Goal: Task Accomplishment & Management: Complete application form

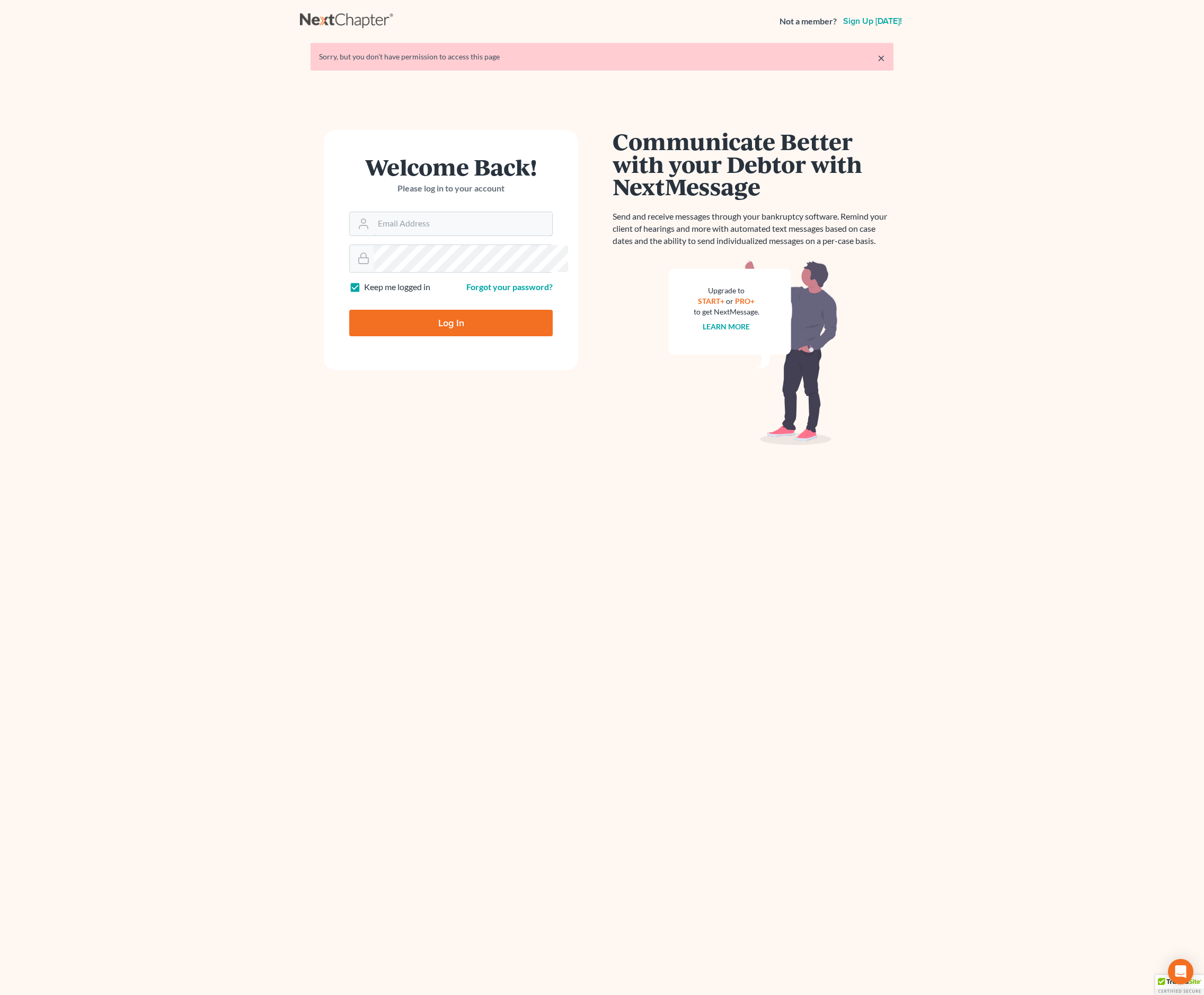
type input "rob@thegeorgialawfirm.com"
click at [465, 336] on input "Log In" at bounding box center [451, 323] width 204 height 27
type input "Thinking..."
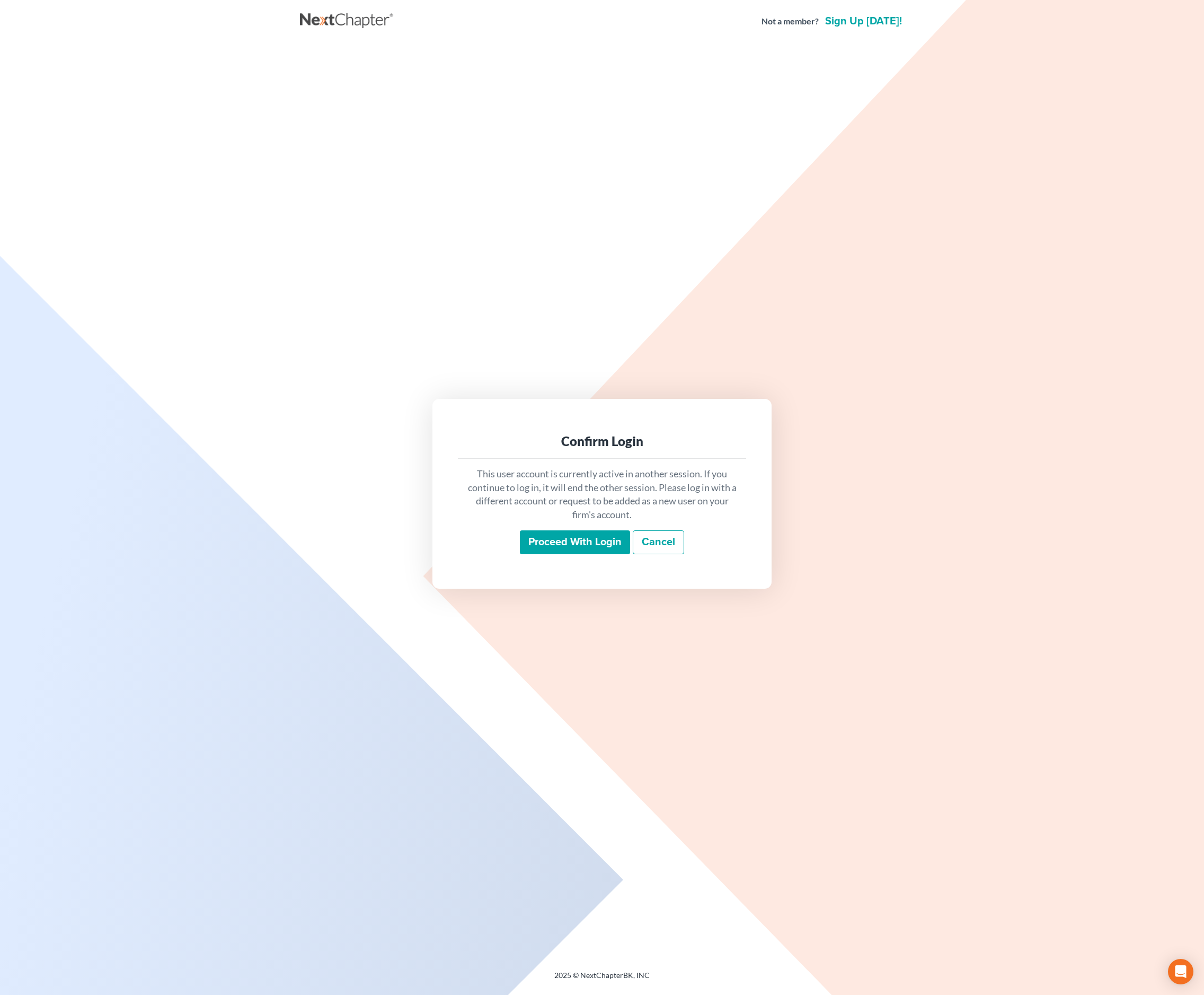
click at [594, 543] on input "Proceed with login" at bounding box center [575, 543] width 110 height 25
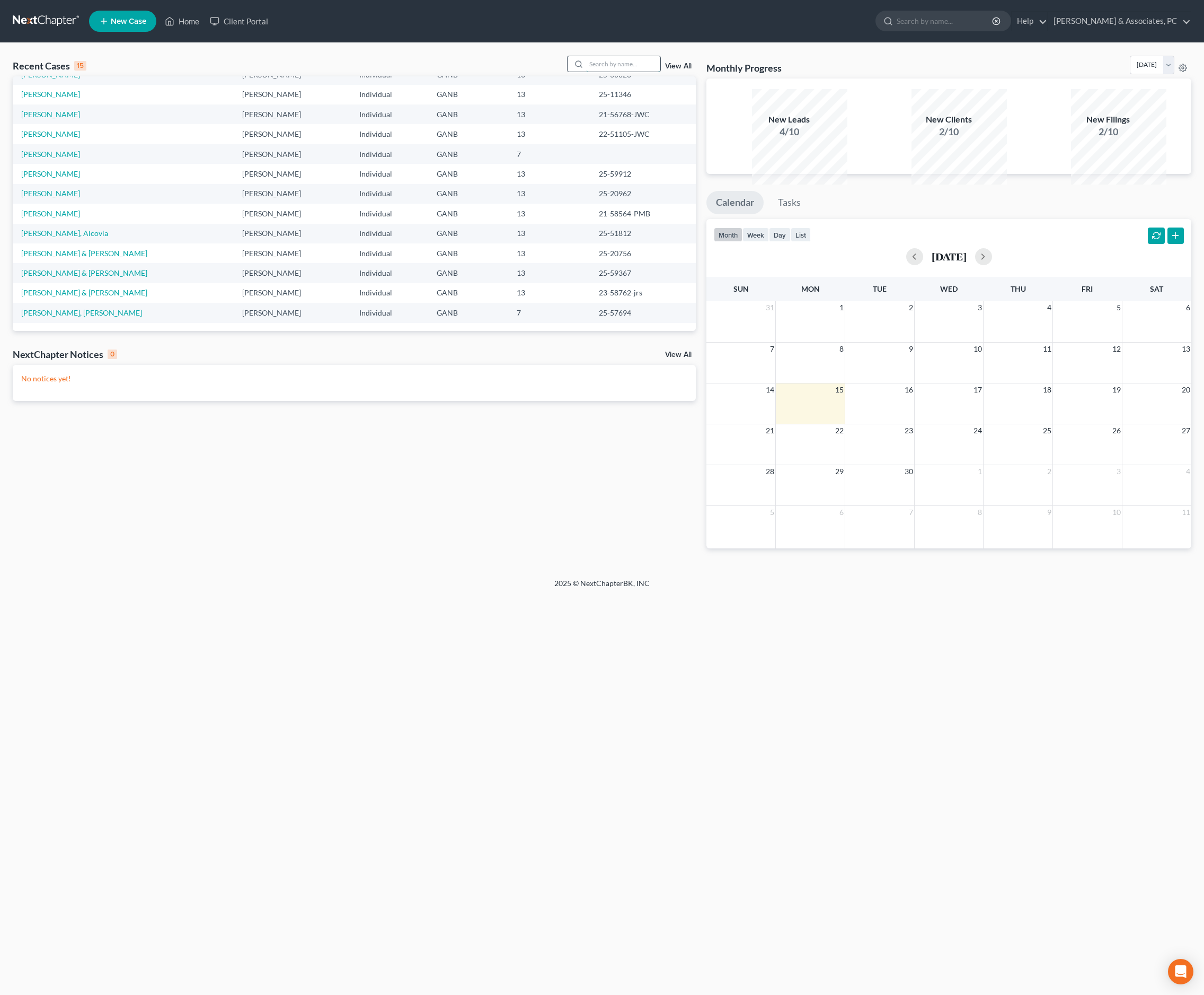
click at [618, 71] on input "search" at bounding box center [623, 64] width 74 height 15
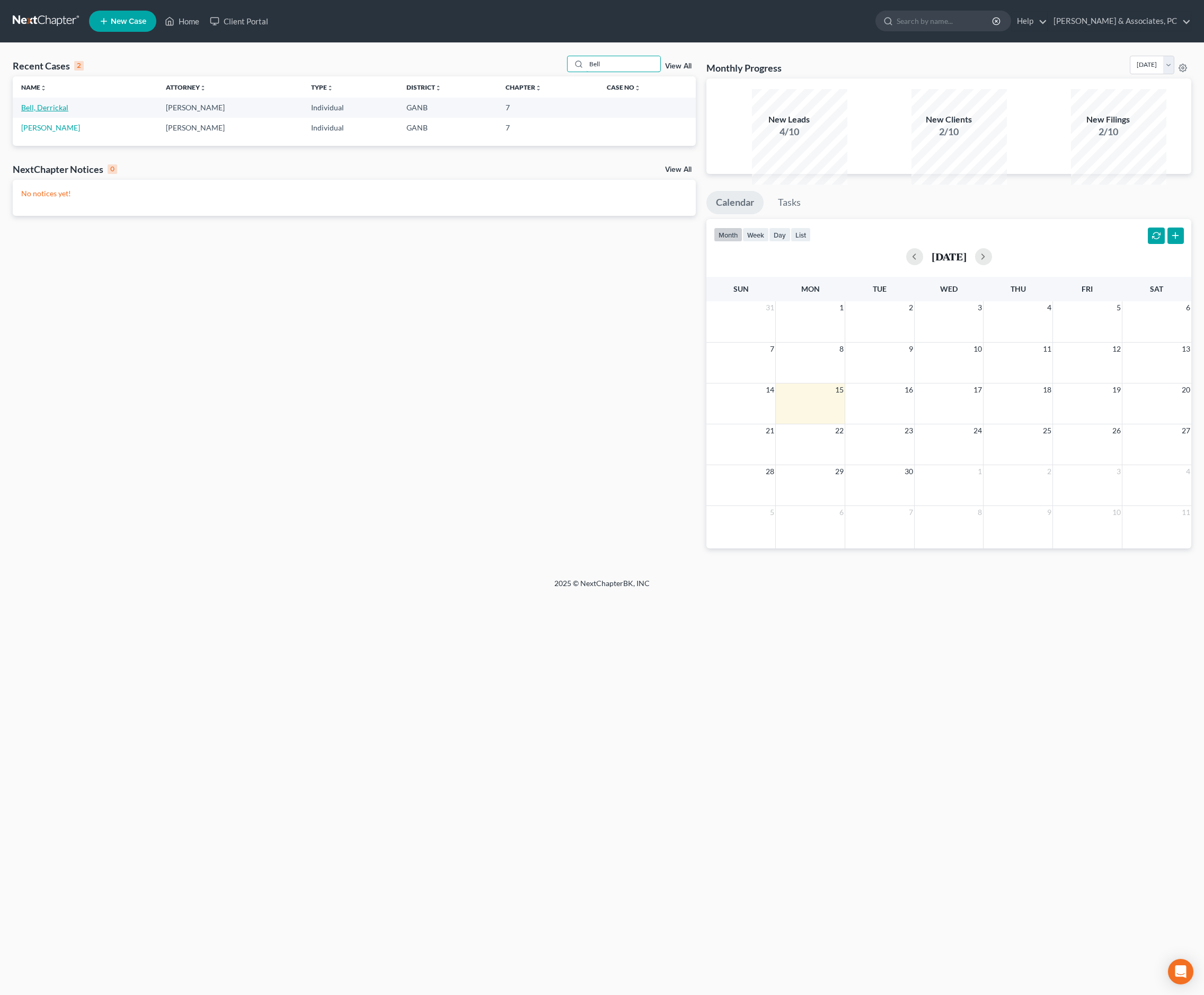
type input "Bell"
click at [69, 112] on link "Bell, Derrickal" at bounding box center [45, 107] width 48 height 9
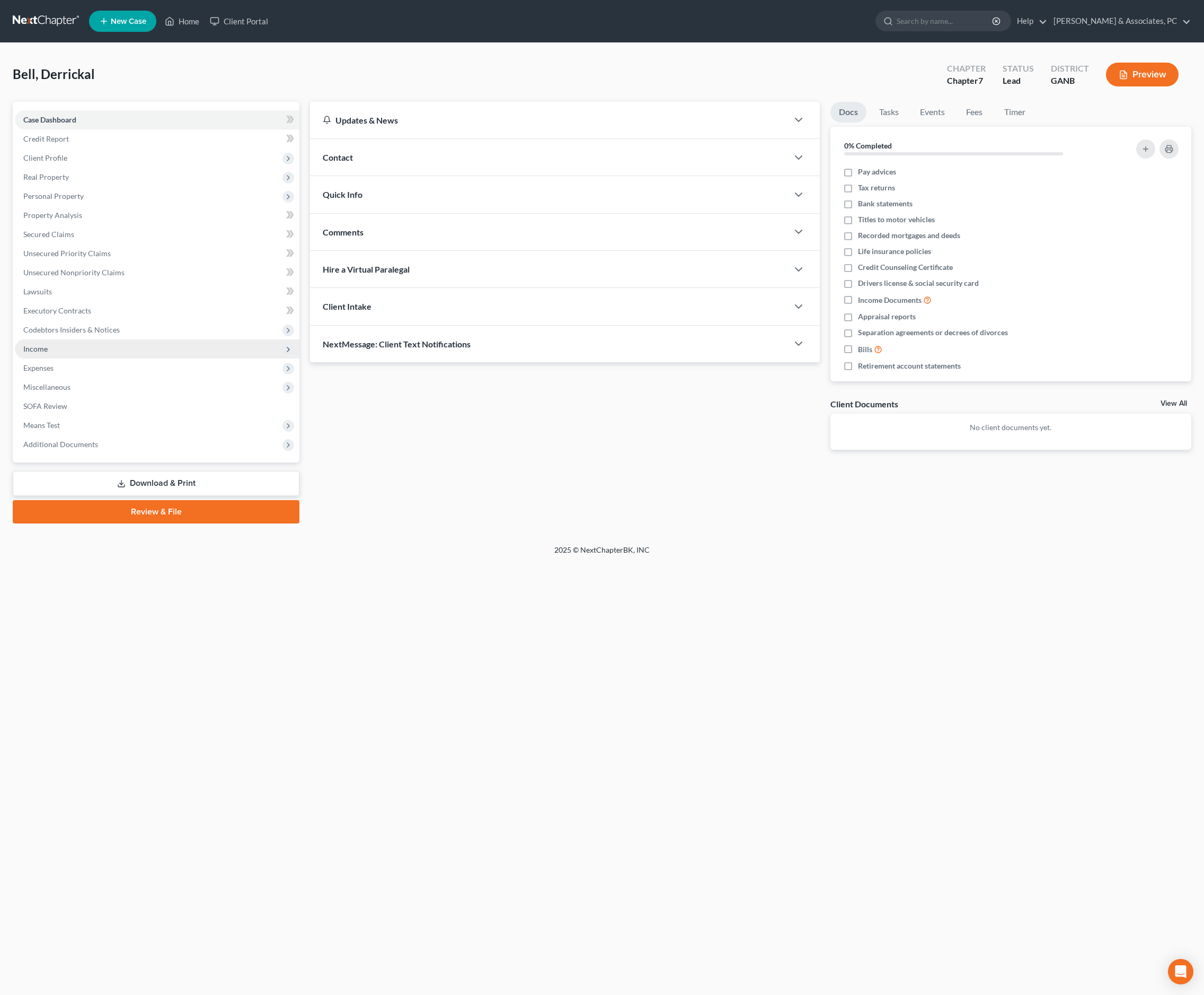
click at [48, 353] on span "Income" at bounding box center [36, 348] width 25 height 9
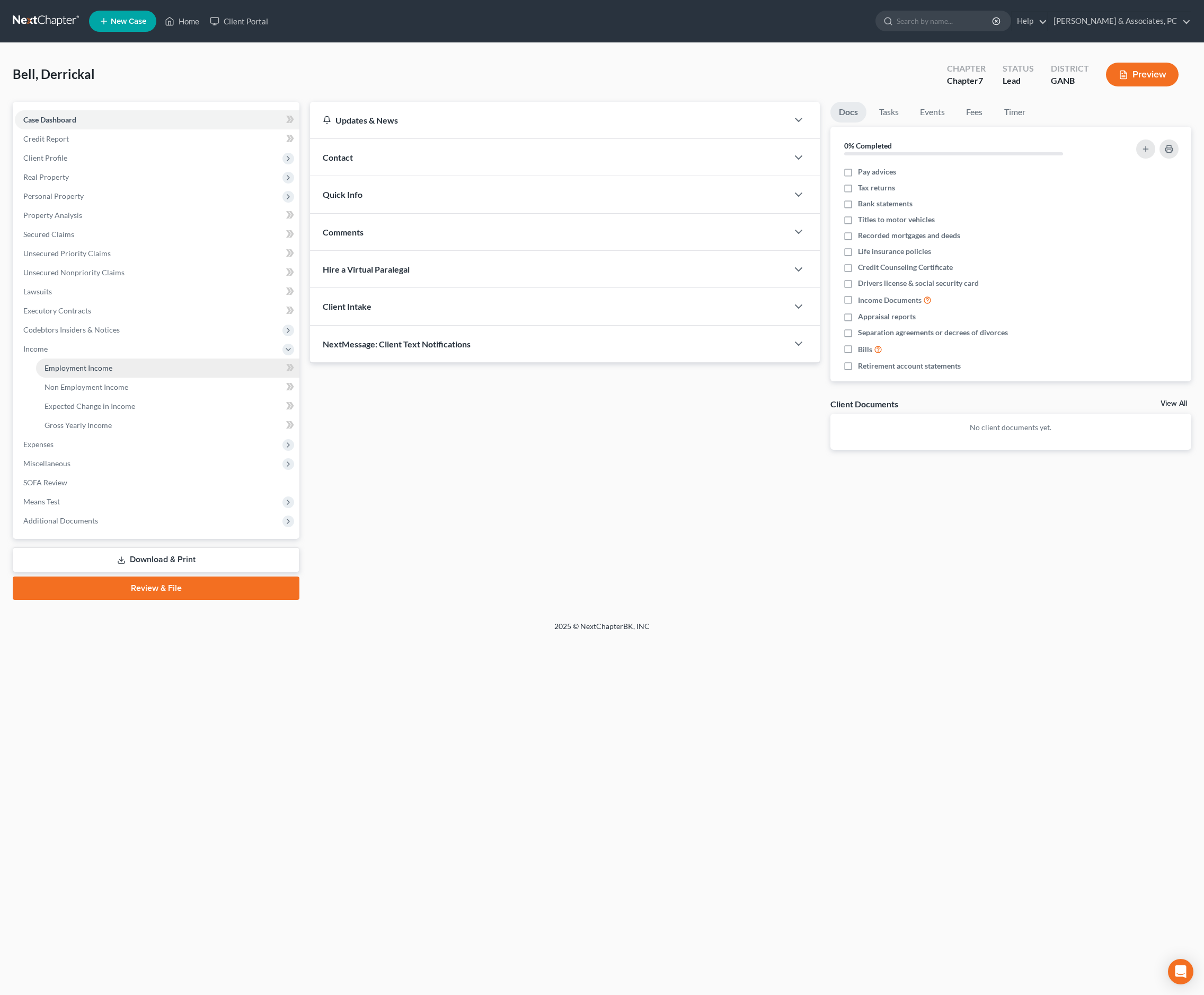
click at [93, 372] on span "Employment Income" at bounding box center [78, 368] width 68 height 9
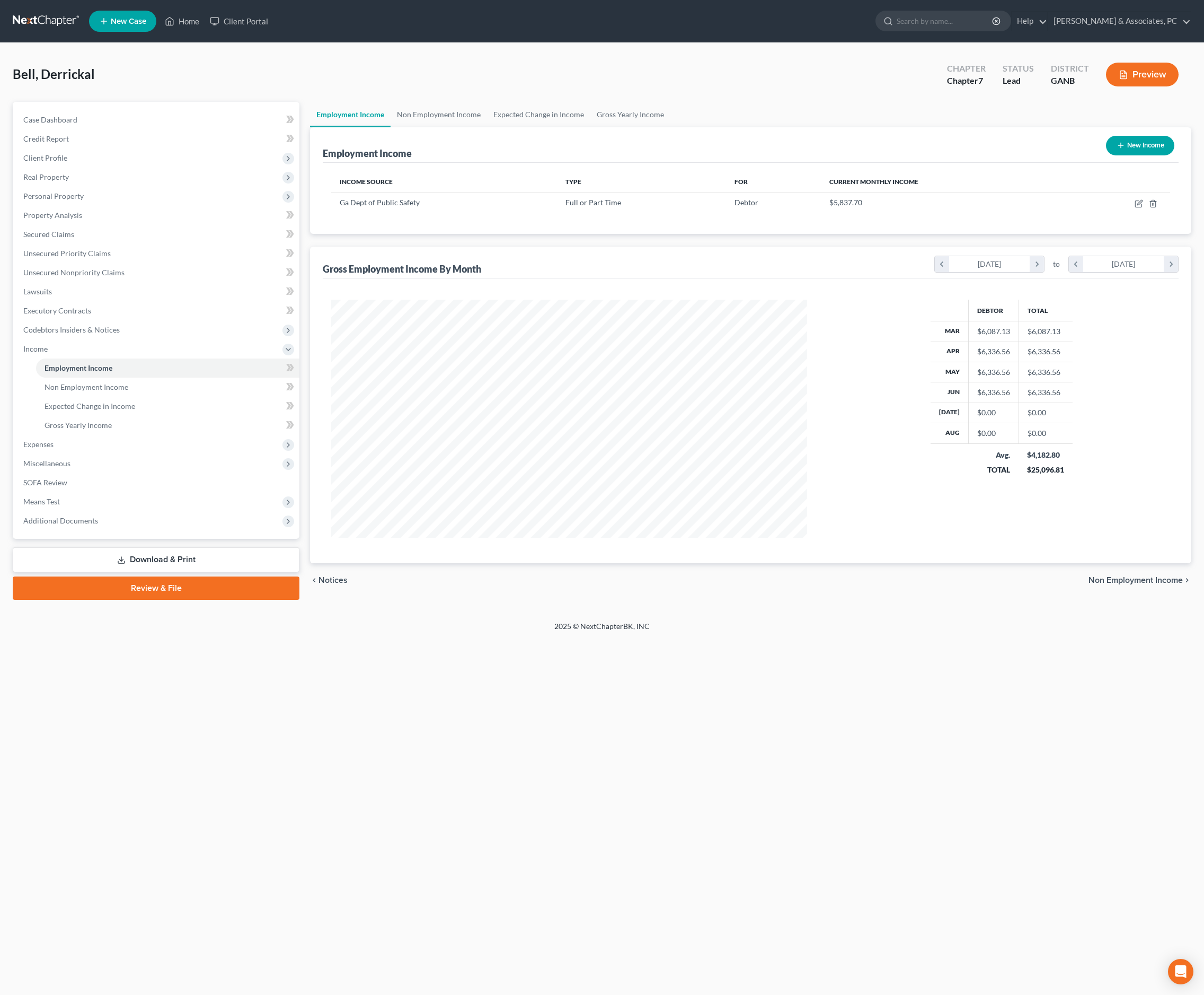
scroll to position [238, 497]
click at [1135, 208] on icon "button" at bounding box center [1138, 203] width 9 height 9
select select "0"
select select "1"
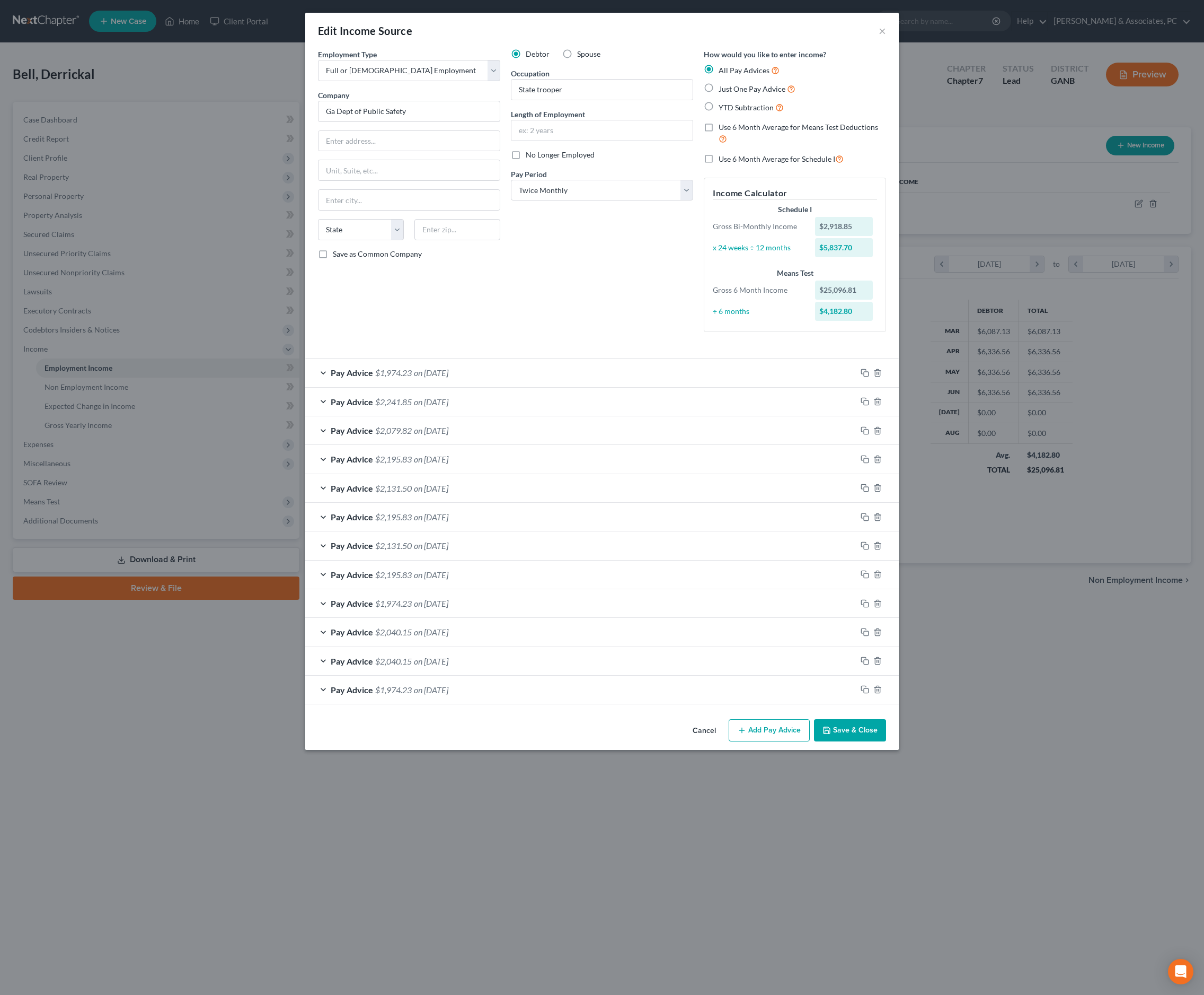
click at [674, 675] on div "Pay Advice $2,040.15 on 01/30/2025" at bounding box center [581, 661] width 551 height 29
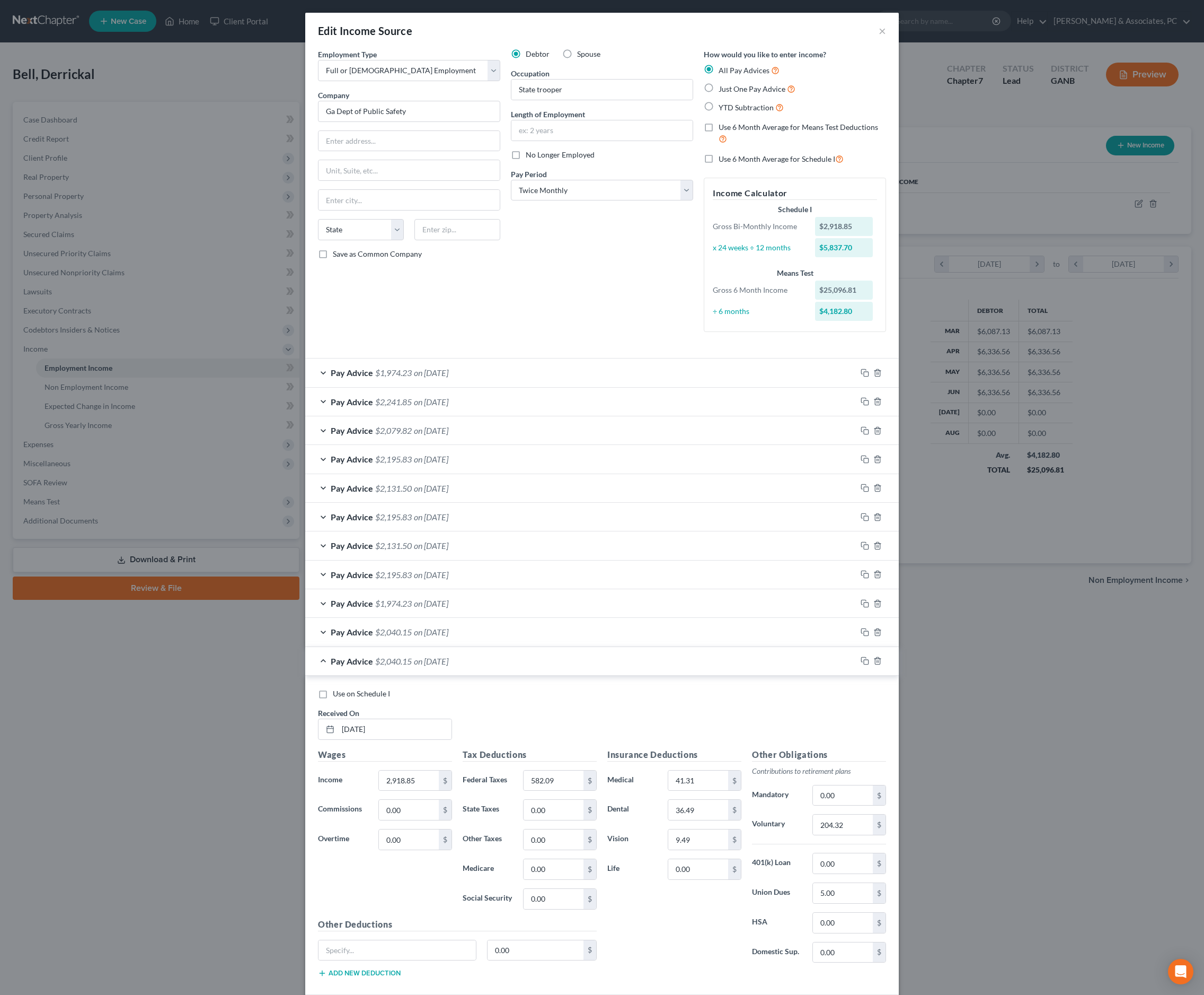
click at [719, 95] on label "Just One Pay Advice" at bounding box center [757, 89] width 77 height 12
click at [723, 90] on input "Just One Pay Advice" at bounding box center [726, 86] width 7 height 7
radio input "true"
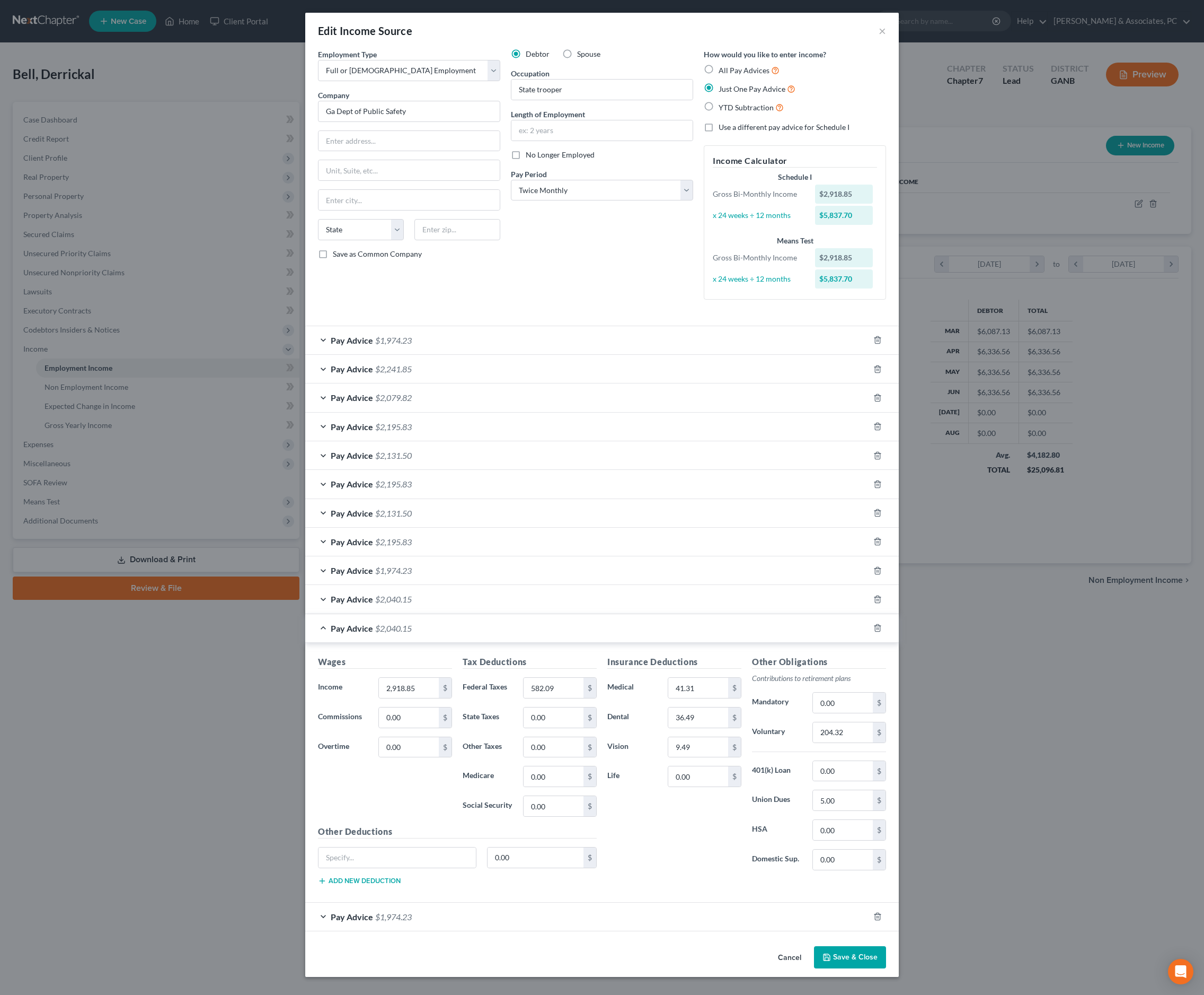
scroll to position [183, 0]
click at [651, 614] on div "Pay Advice $2,040.15" at bounding box center [587, 628] width 564 height 29
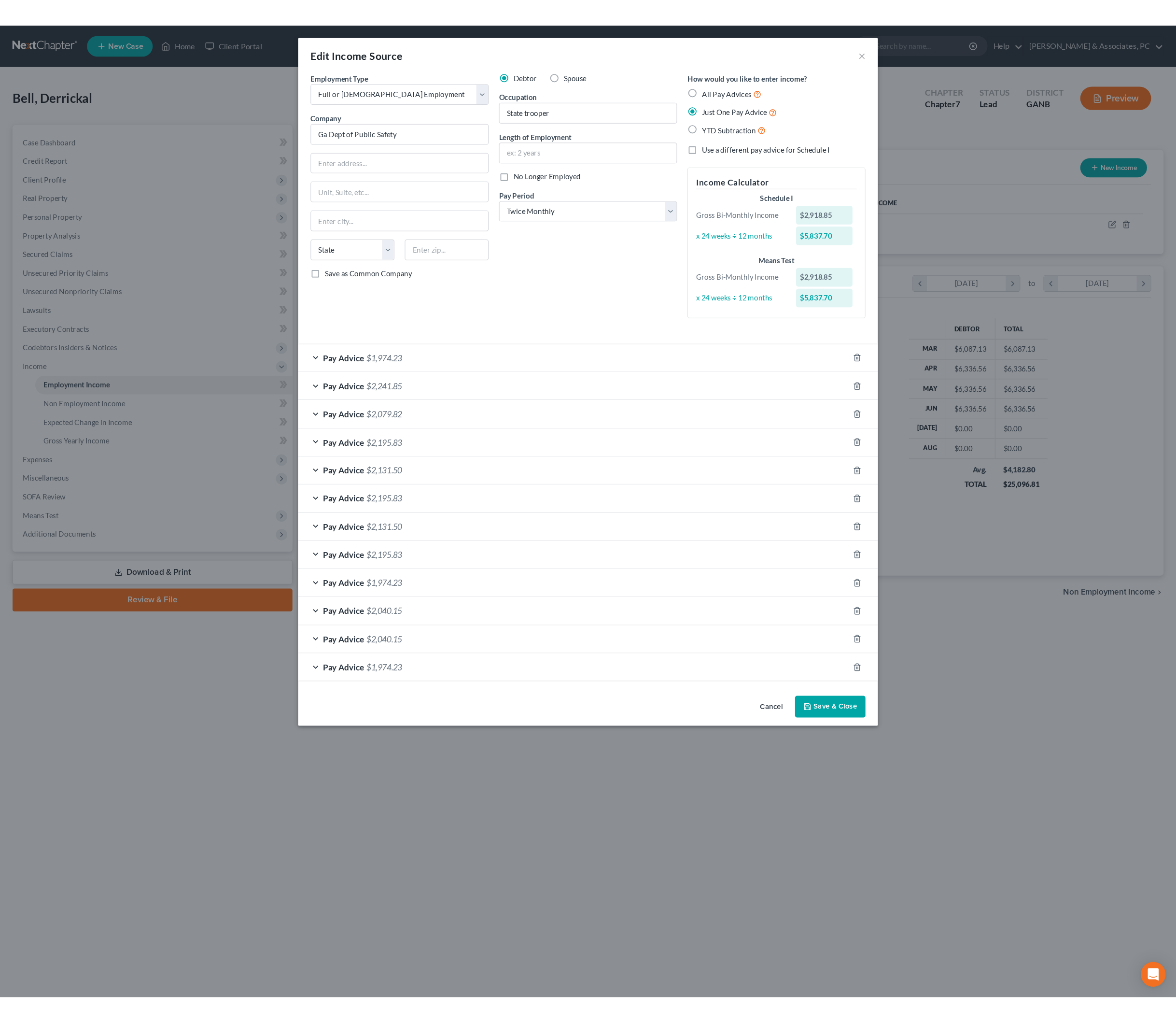
scroll to position [0, 0]
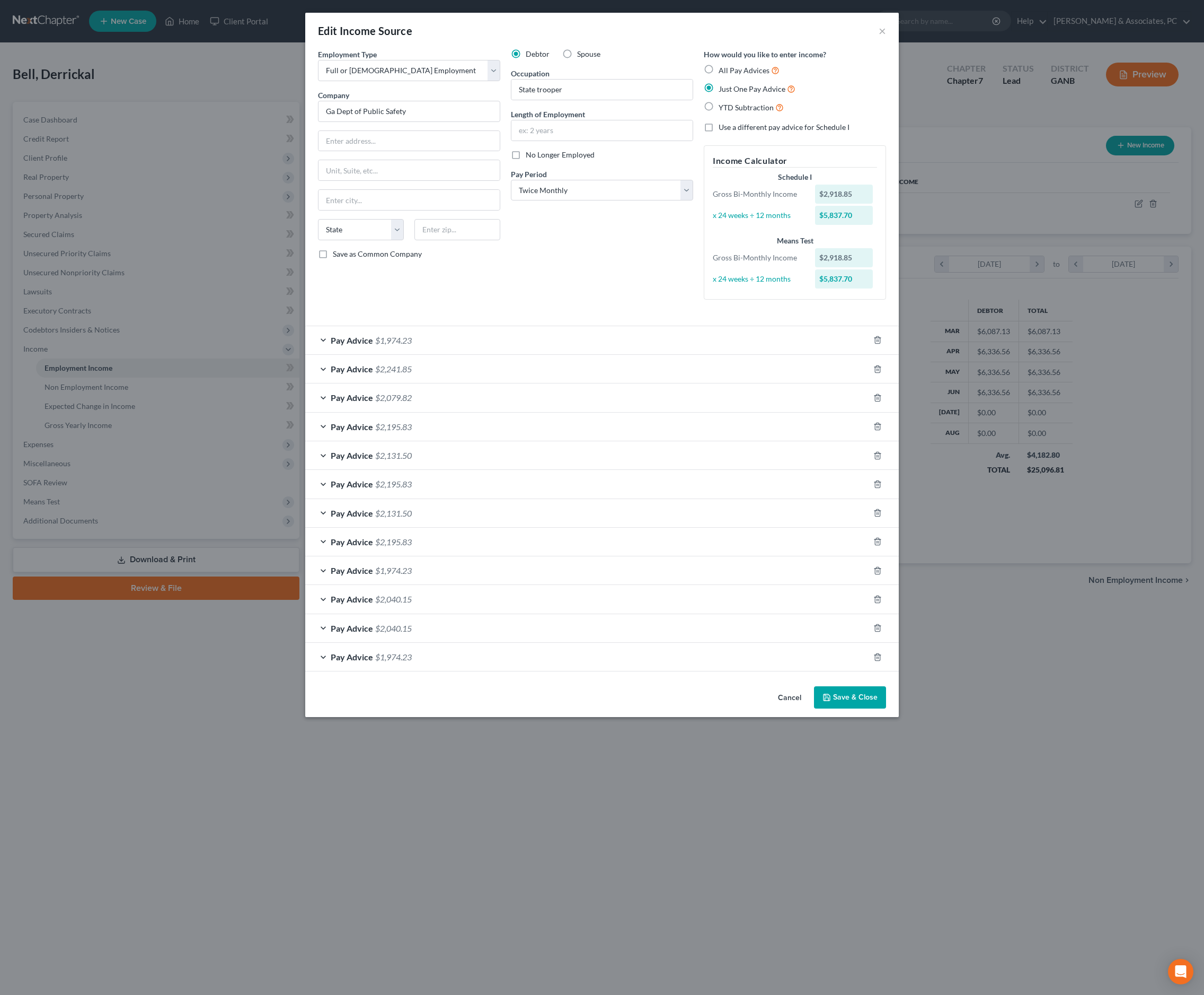
click at [600, 671] on div "Pay Advice $1,974.23" at bounding box center [587, 657] width 564 height 29
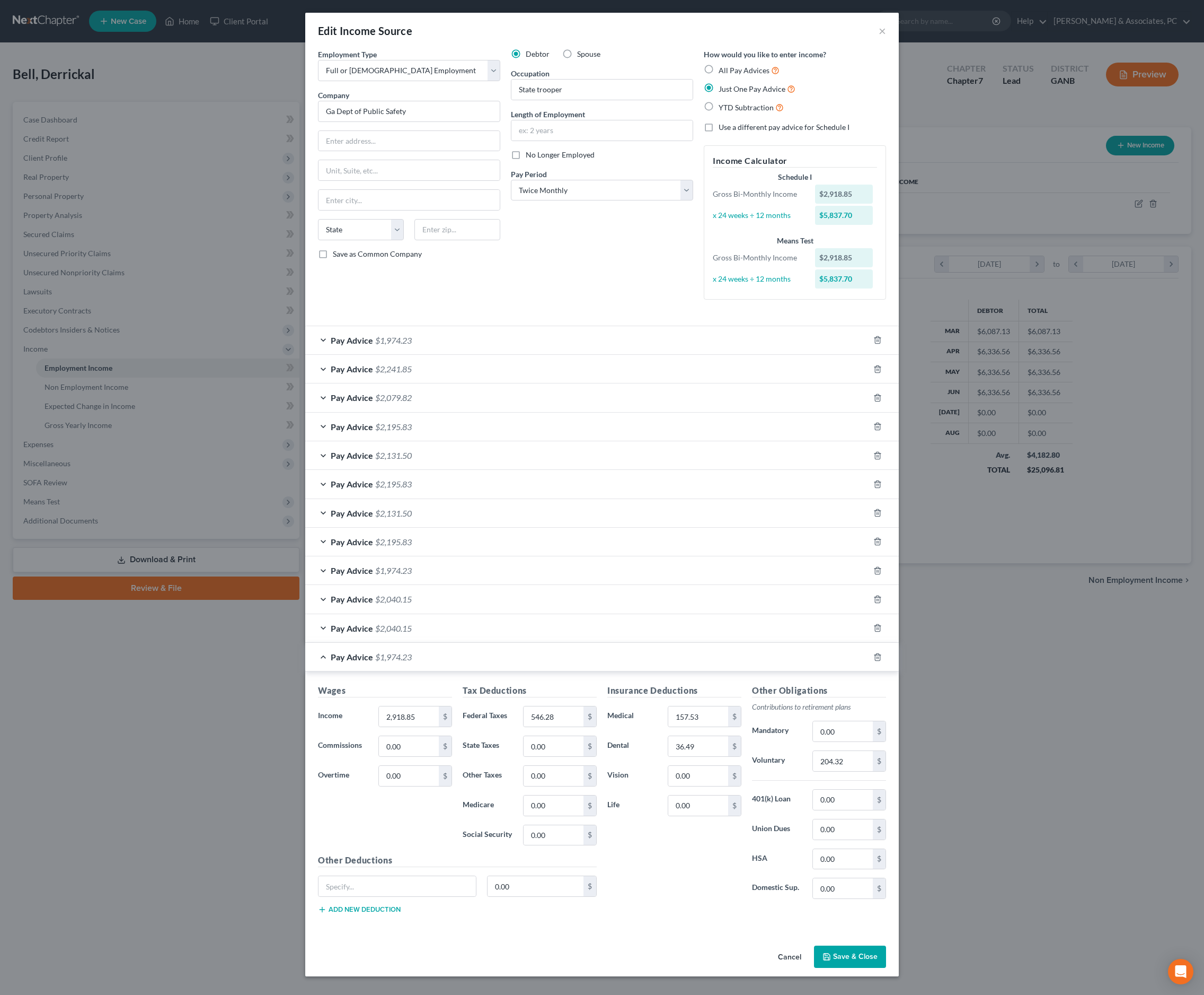
click at [600, 671] on div "Pay Advice $1,974.23" at bounding box center [587, 657] width 564 height 29
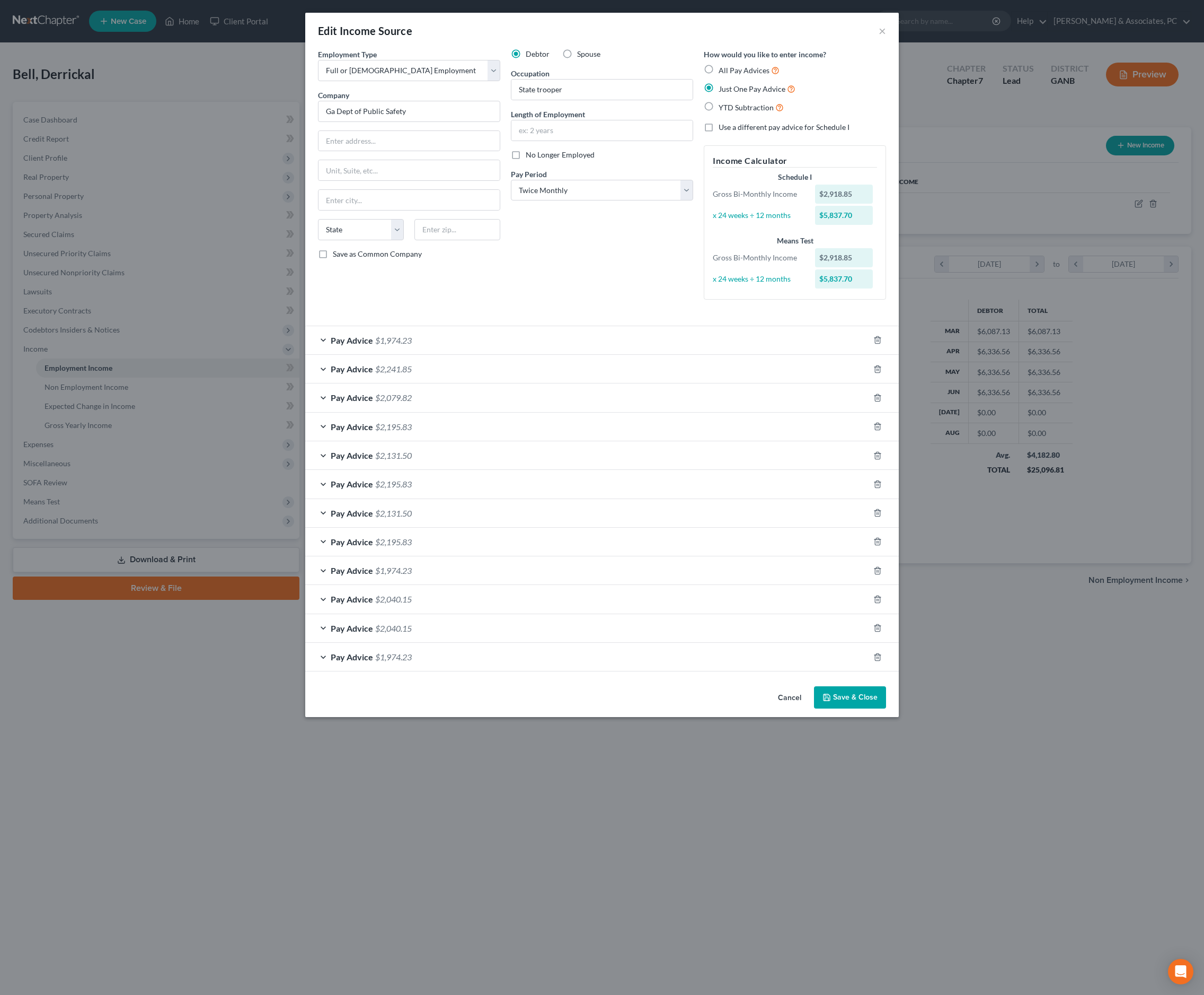
click at [877, 708] on button "Save & Close" at bounding box center [850, 697] width 72 height 22
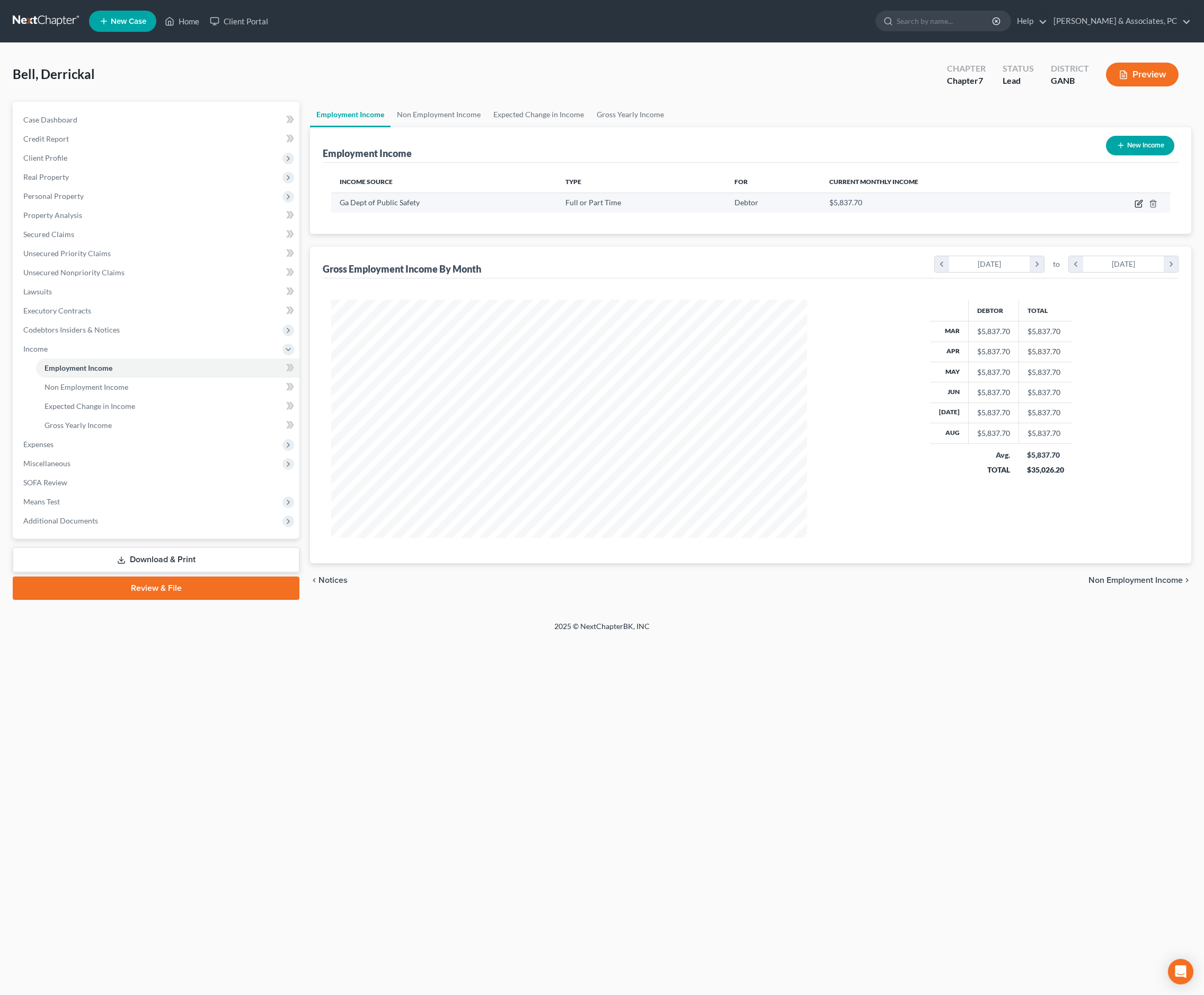
click at [1135, 208] on icon "button" at bounding box center [1138, 204] width 7 height 7
select select "0"
select select "1"
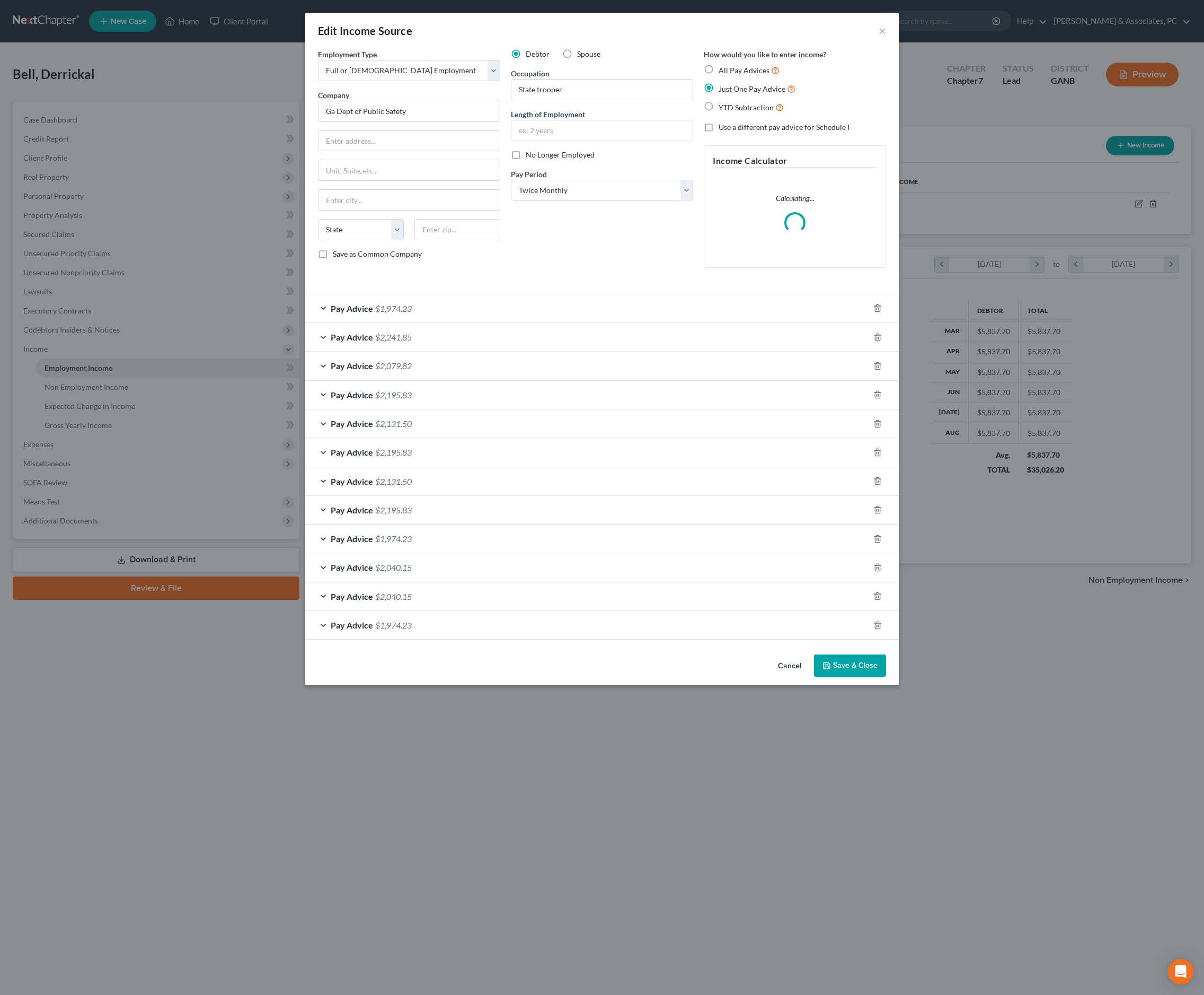
click at [499, 323] on div "Pay Advice $1,974.23" at bounding box center [587, 308] width 564 height 29
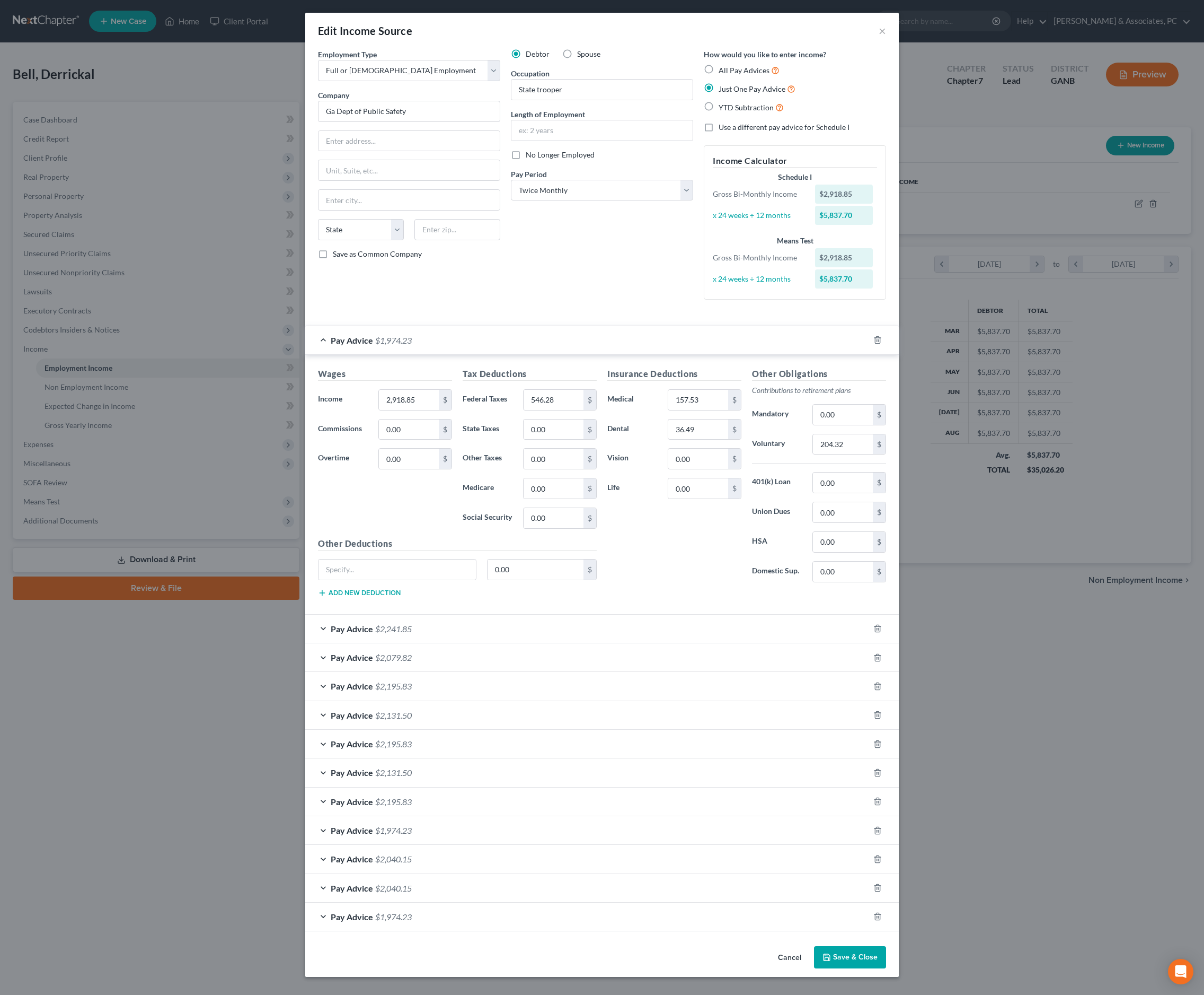
click at [521, 354] on div "Pay Advice $1,974.23" at bounding box center [587, 341] width 564 height 29
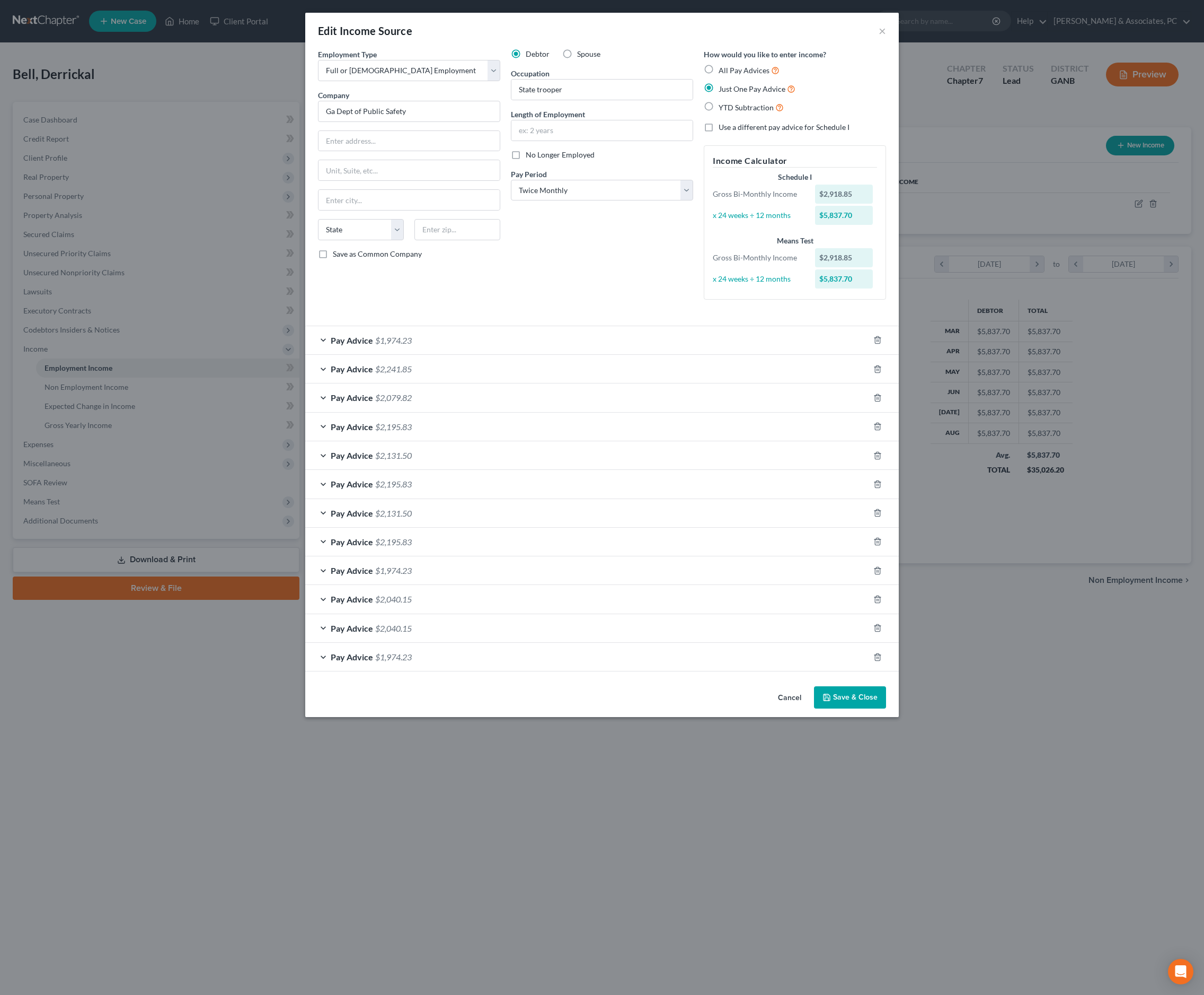
click at [886, 708] on button "Save & Close" at bounding box center [850, 697] width 72 height 22
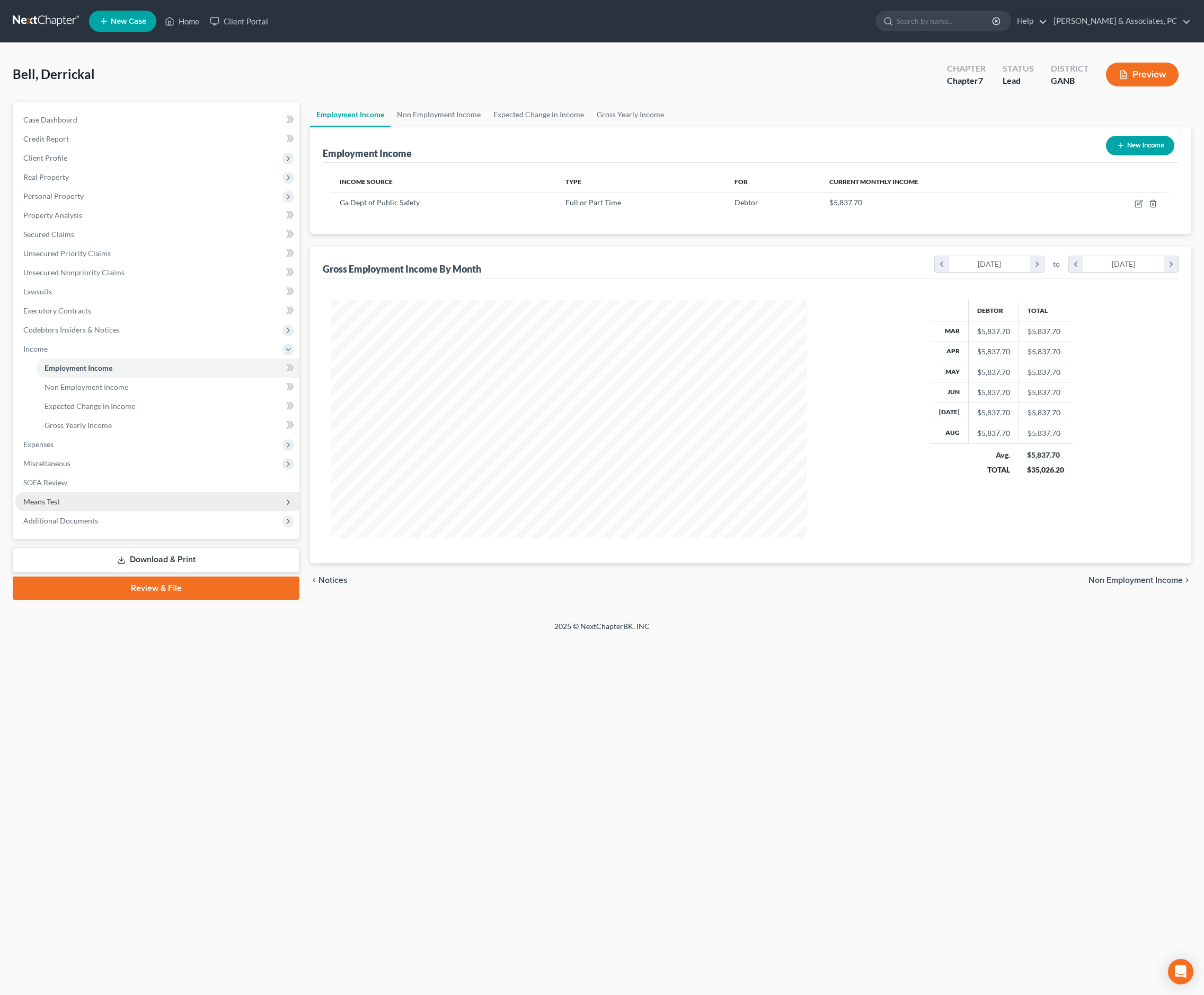
click at [83, 511] on span "Means Test" at bounding box center [157, 502] width 285 height 19
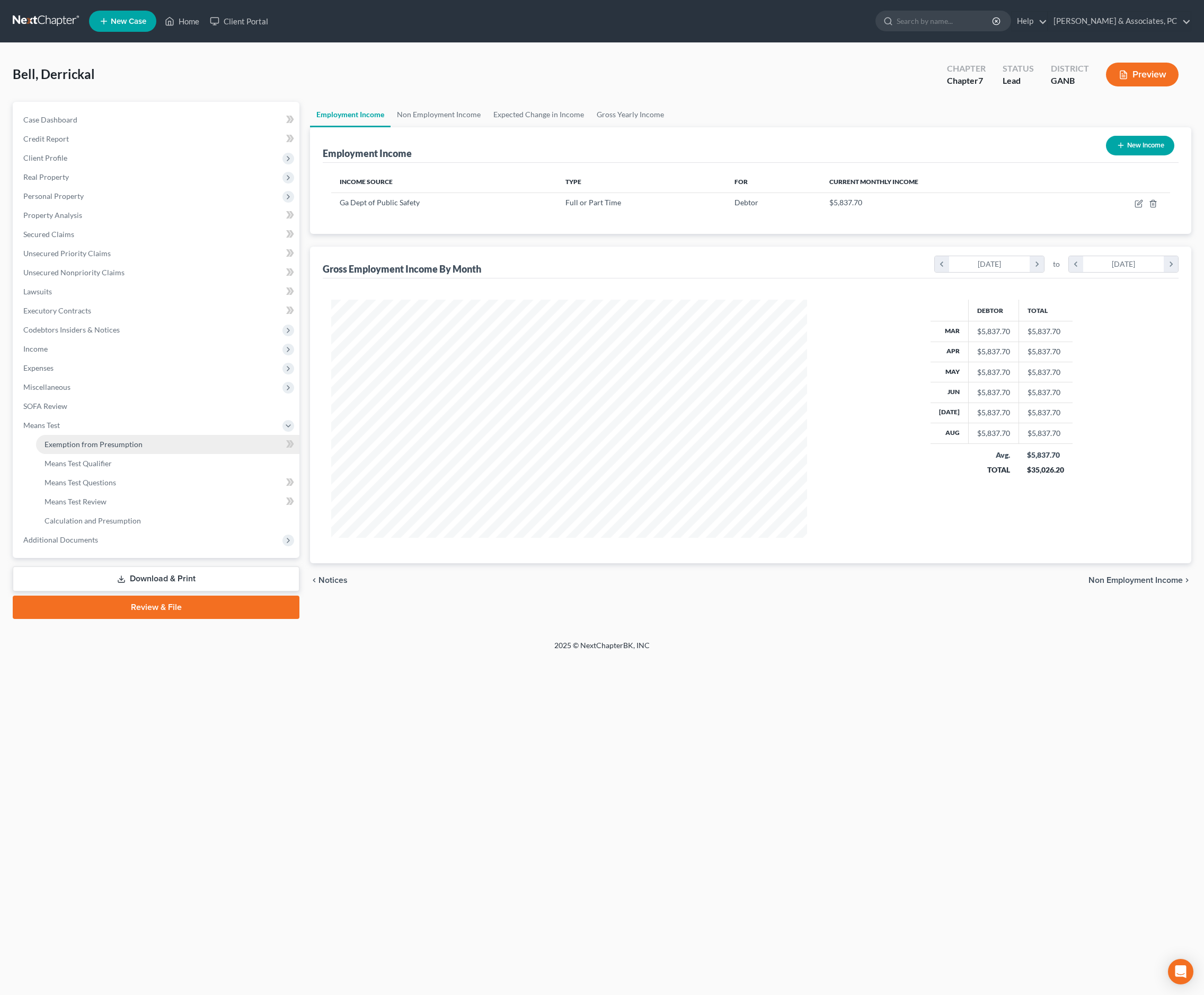
click at [113, 454] on link "Exemption from Presumption" at bounding box center [168, 445] width 264 height 19
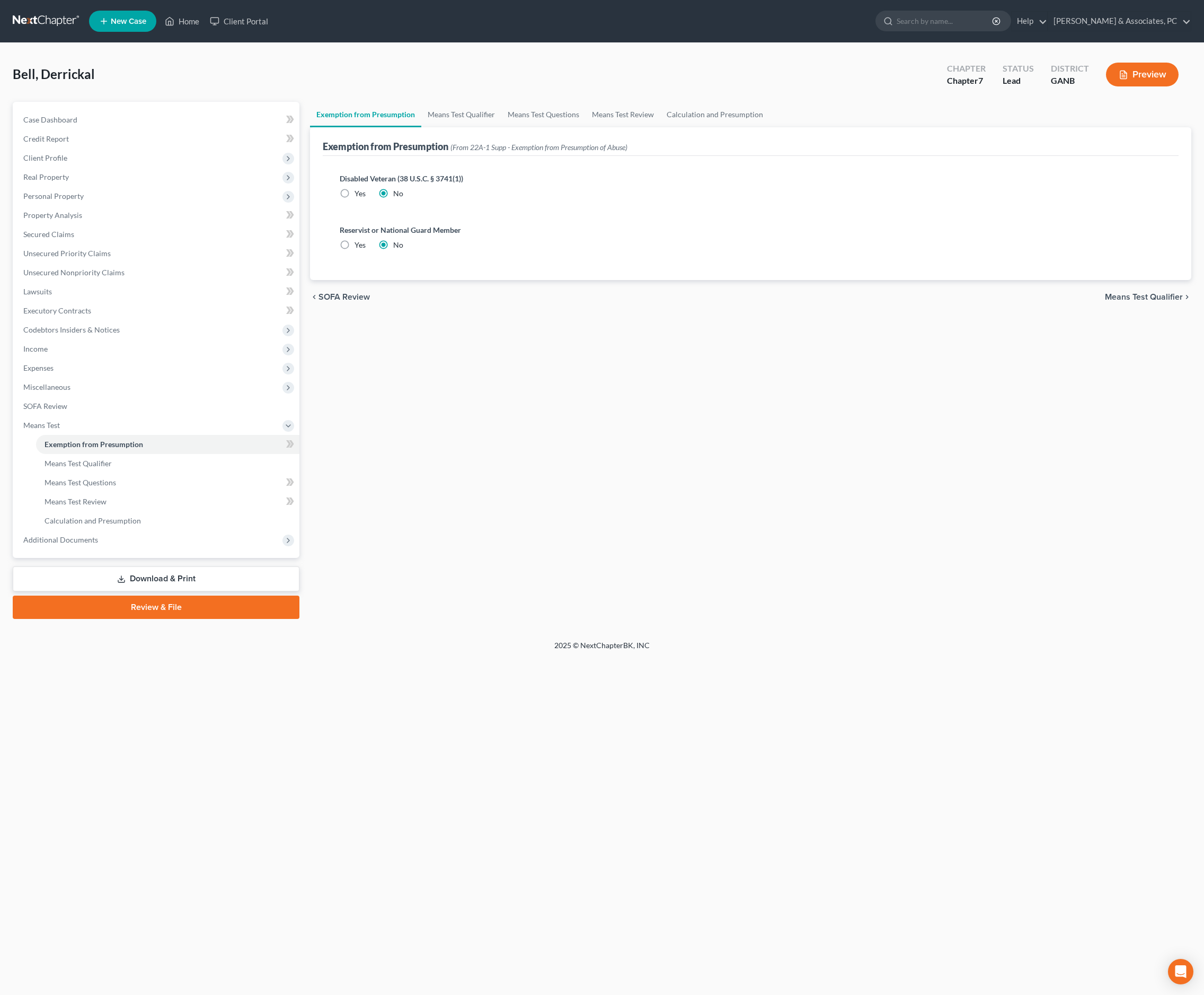
click at [1120, 301] on span "Means Test Qualifier" at bounding box center [1144, 296] width 78 height 9
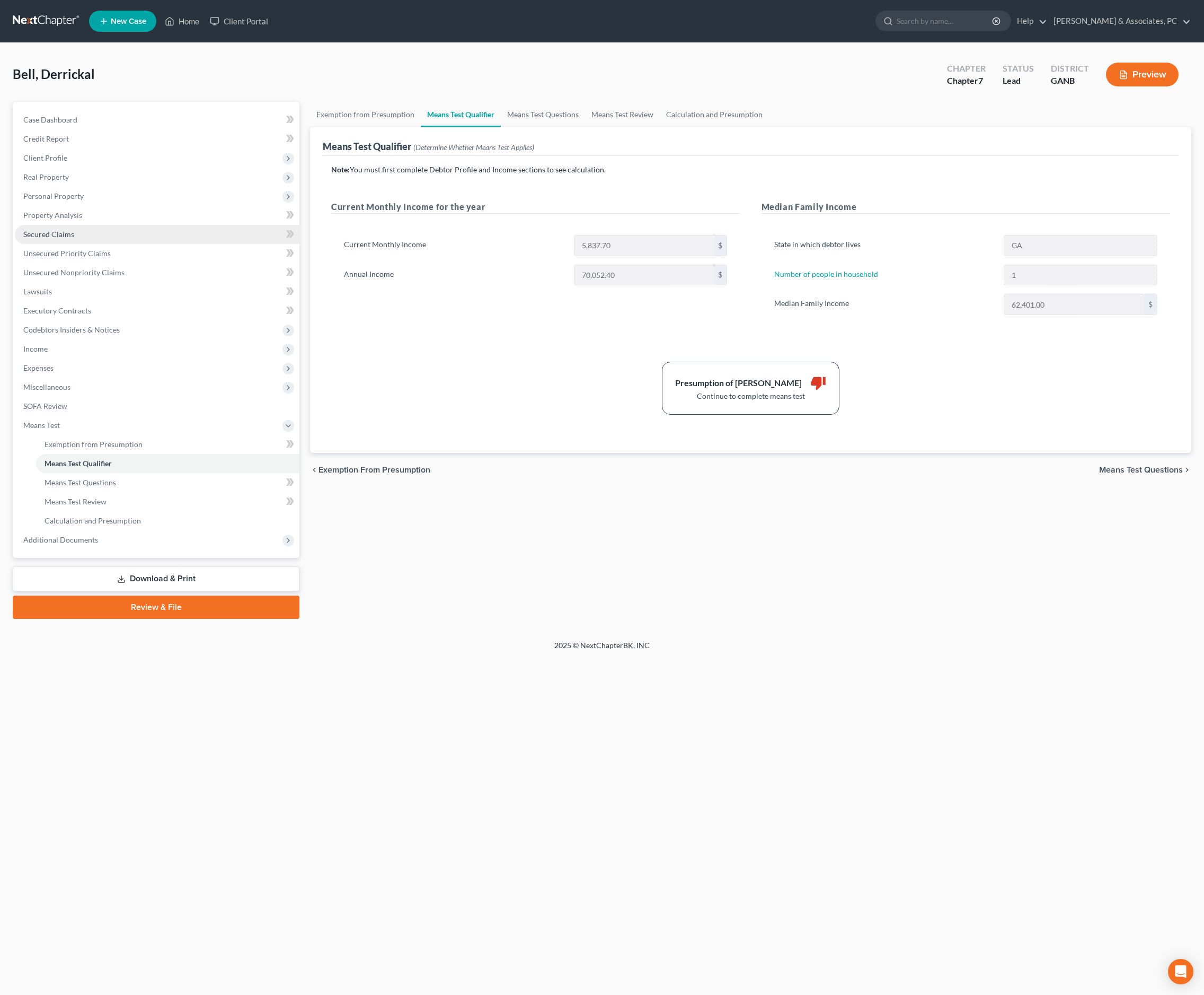
click at [73, 239] on span "Secured Claims" at bounding box center [49, 233] width 50 height 9
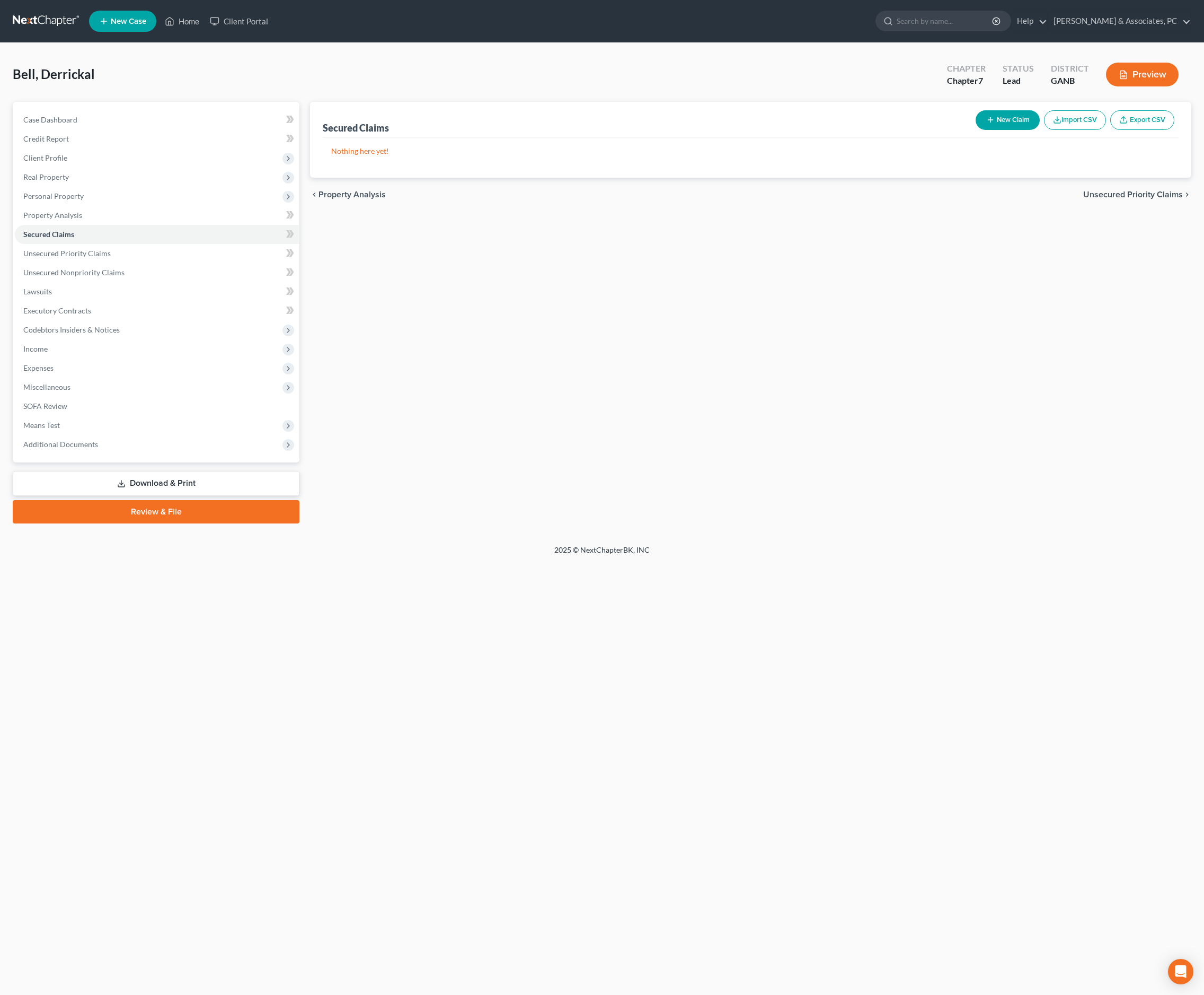
click at [902, 327] on div "Secured Claims New Claim Import CSV Export CSV Nothing here yet! Previous 1 Nex…" at bounding box center [750, 312] width 892 height 422
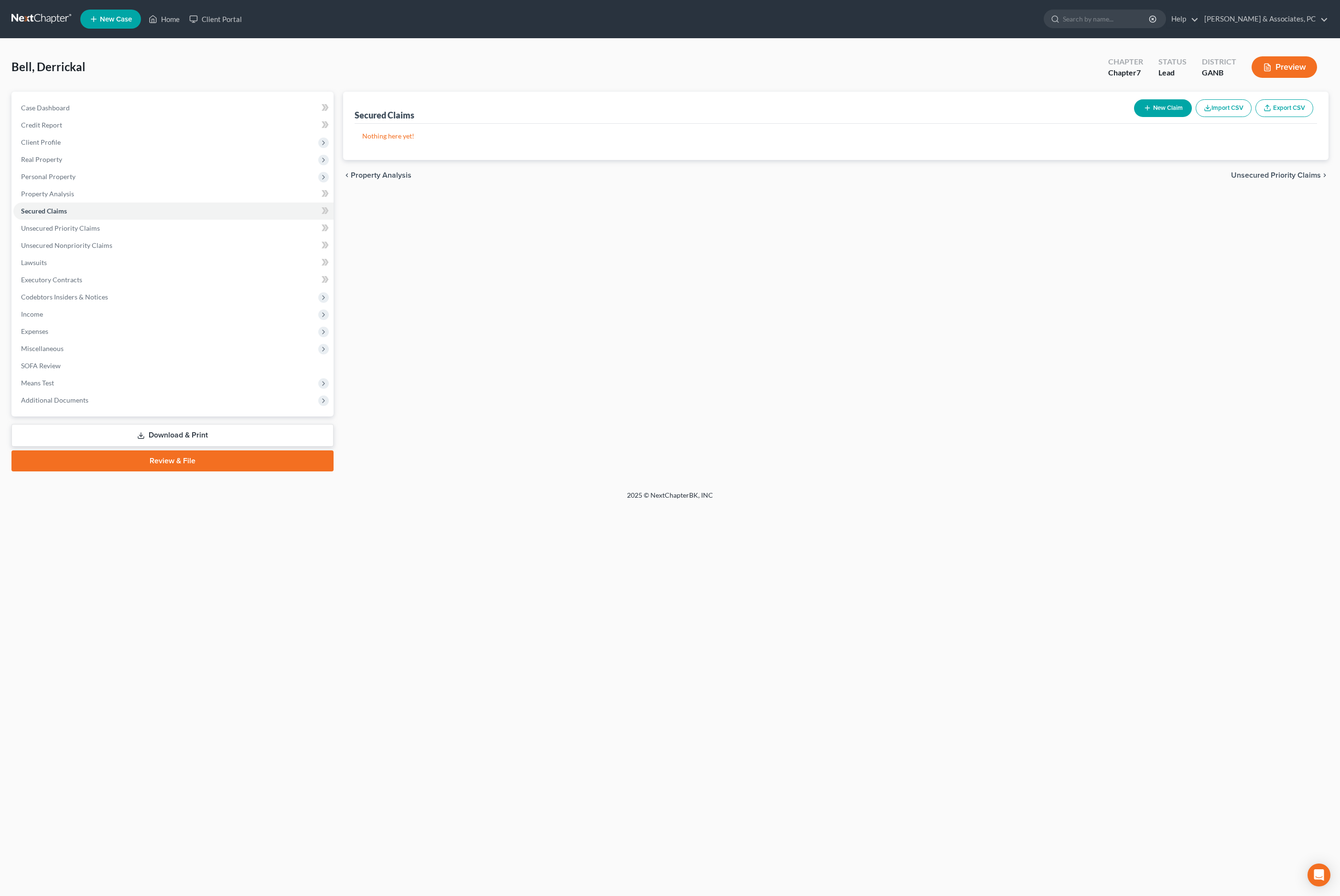
click at [668, 307] on div "Secured Claims New Claim Import CSV Export CSV Nothing here yet! Previous 1 Nex…" at bounding box center [836, 281] width 995 height 380
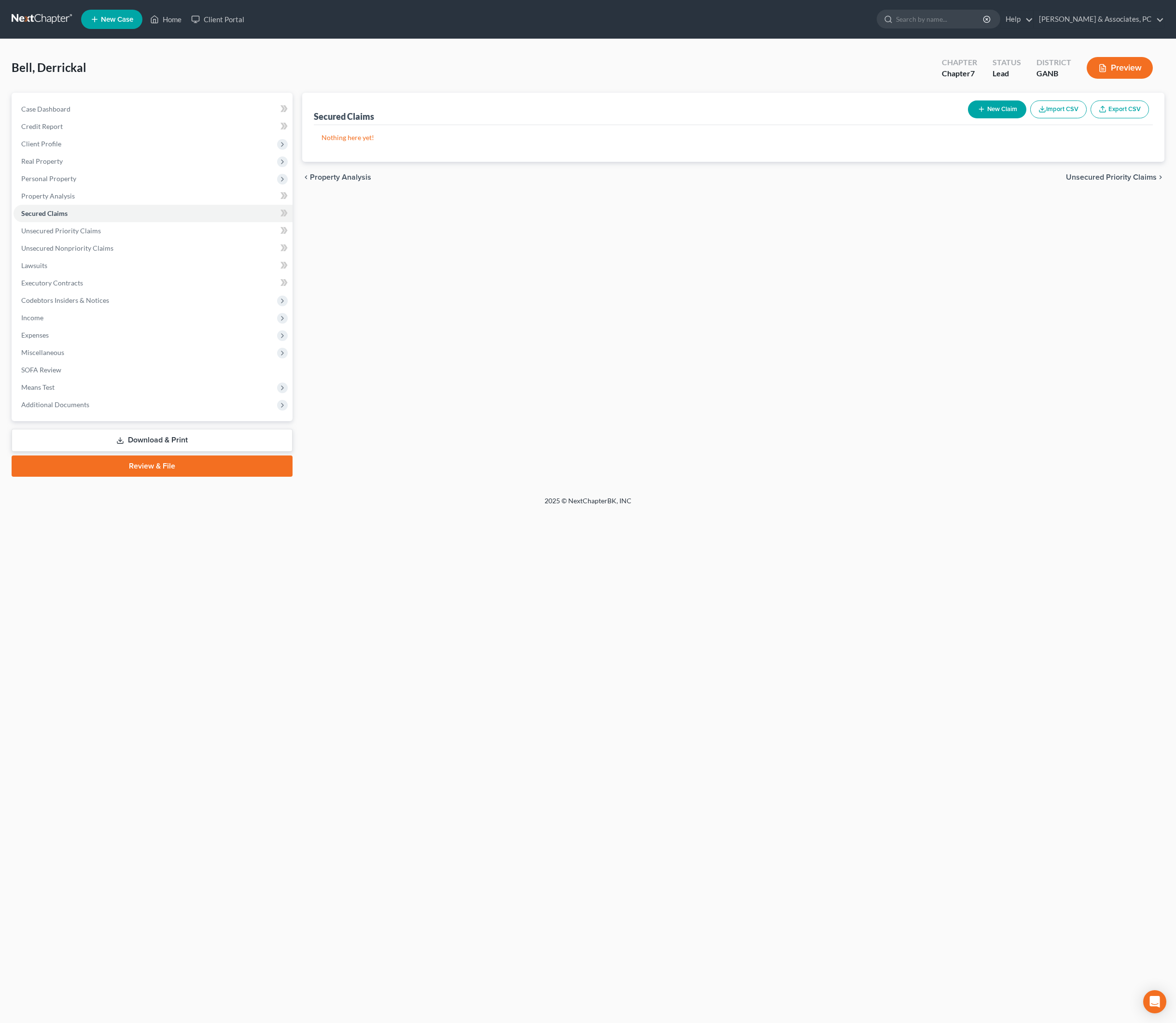
click at [587, 302] on div "Secured Claims New Claim Import CSV Export CSV Nothing here yet! Previous 1 Nex…" at bounding box center [733, 284] width 872 height 384
click at [849, 407] on div "Secured Claims New Claim Import CSV Export CSV Nothing here yet! Previous 1 Nex…" at bounding box center [733, 284] width 872 height 384
click at [64, 218] on span "Secured Claims" at bounding box center [44, 212] width 46 height 8
click at [186, 22] on link "Home" at bounding box center [166, 19] width 41 height 17
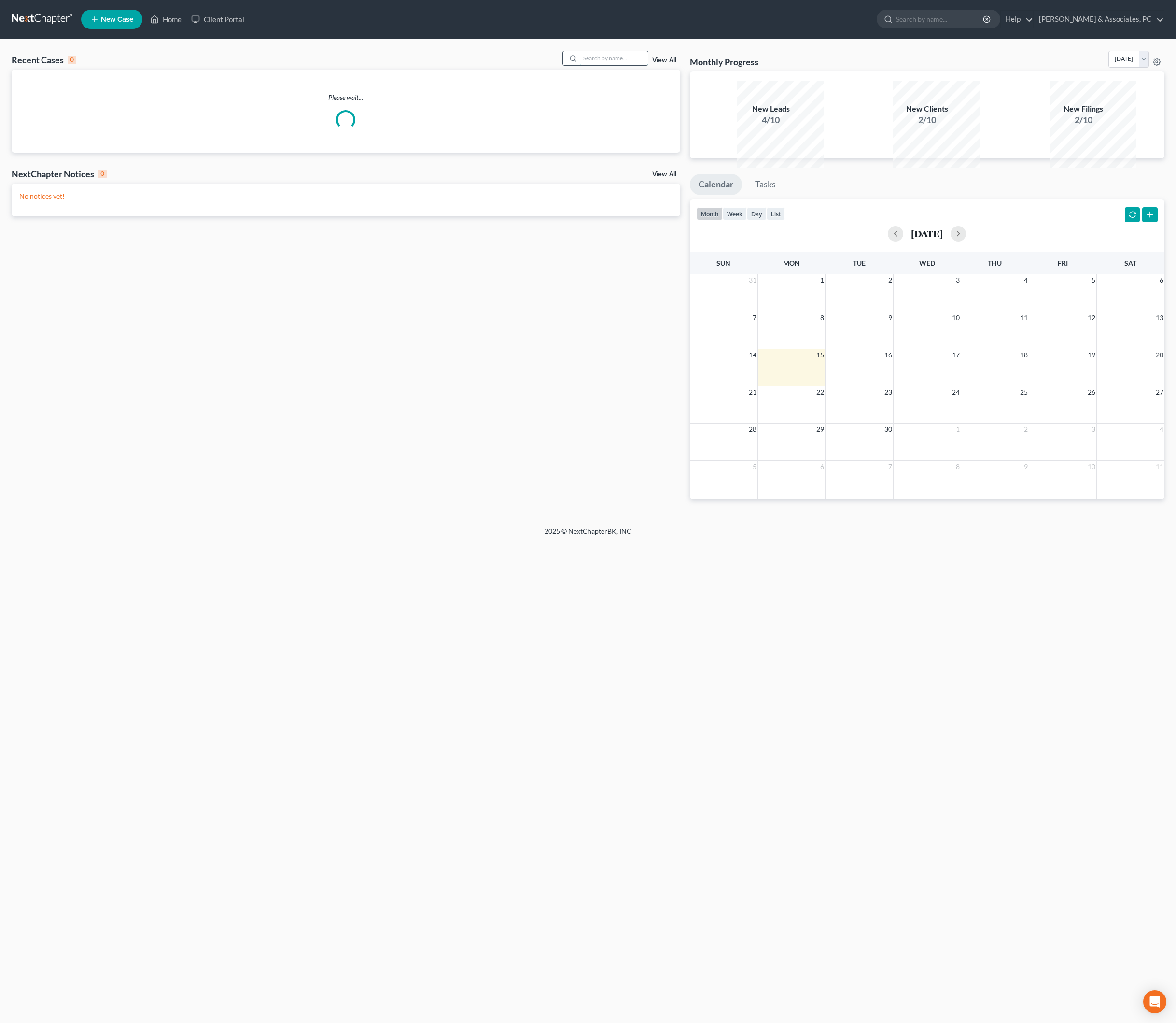
click at [580, 64] on input "search" at bounding box center [614, 58] width 68 height 14
type input "Daniels"
click at [66, 102] on link "Daniels, Angela" at bounding box center [46, 97] width 54 height 8
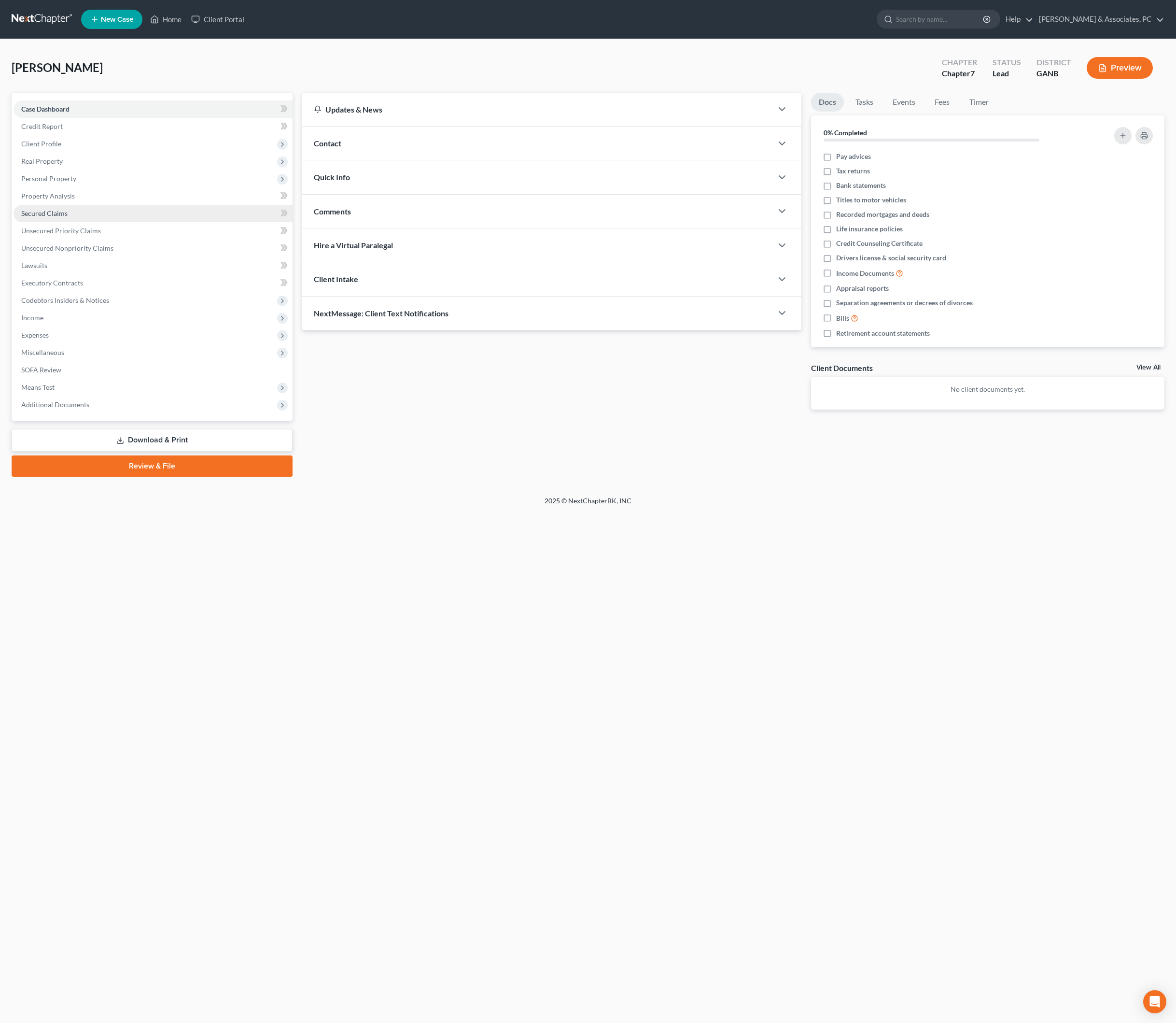
click at [68, 218] on span "Secured Claims" at bounding box center [44, 212] width 46 height 8
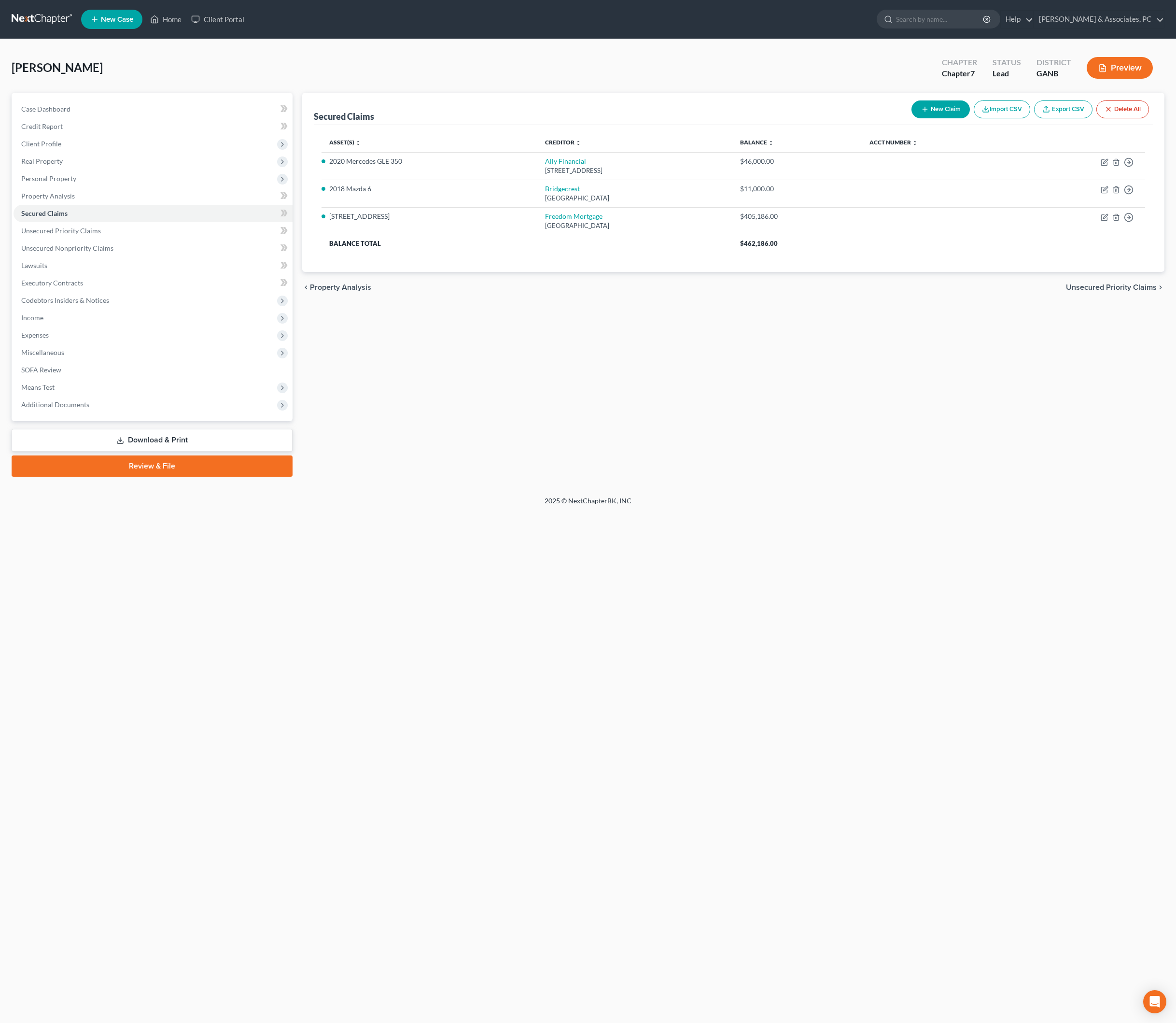
click at [690, 440] on div "Secured Claims New Claim Import CSV Export CSV Delete All Asset(s) expand_more …" at bounding box center [733, 284] width 872 height 384
click at [43, 322] on span "Income" at bounding box center [33, 316] width 23 height 8
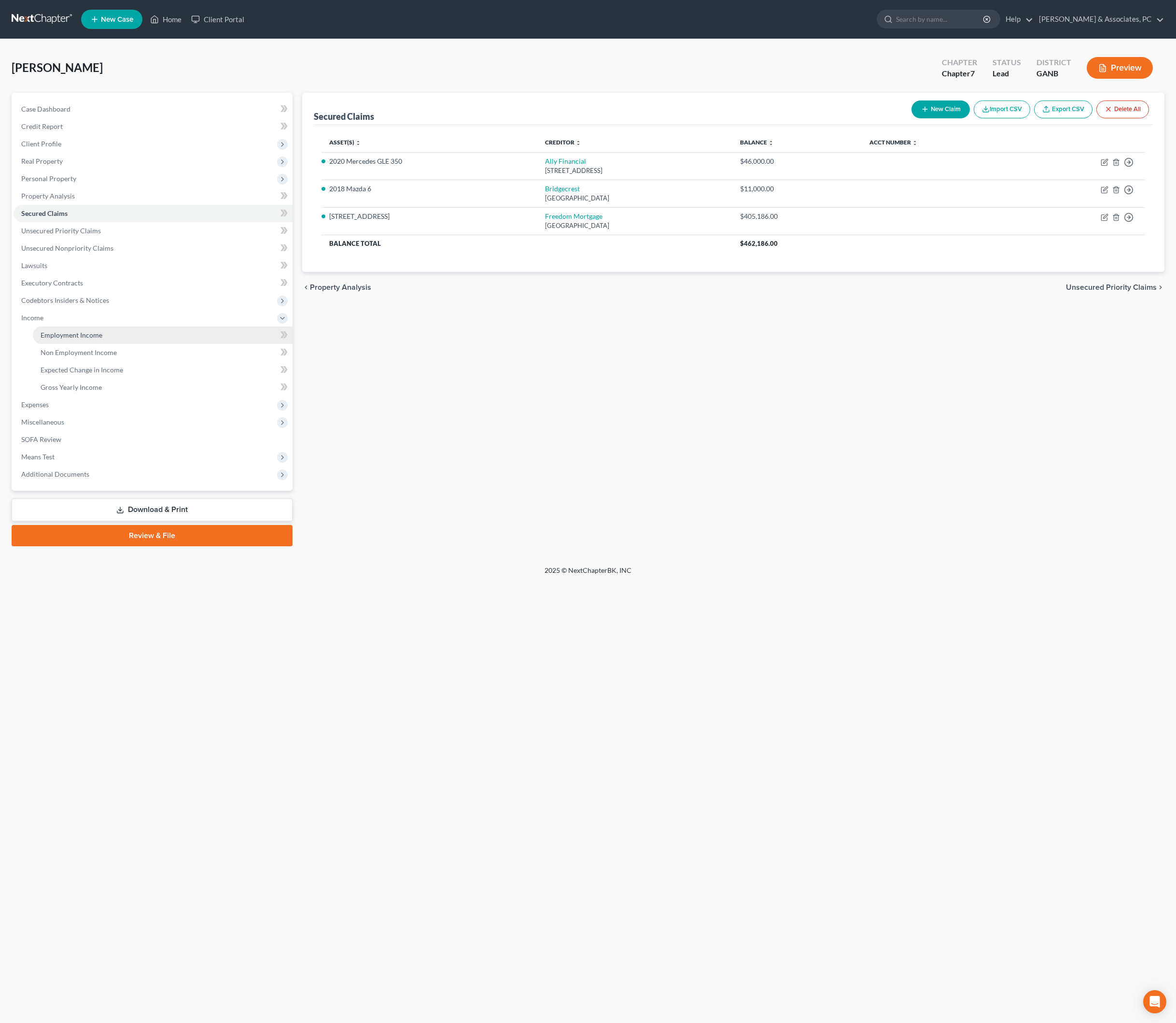
click at [70, 339] on span "Employment Income" at bounding box center [71, 335] width 62 height 8
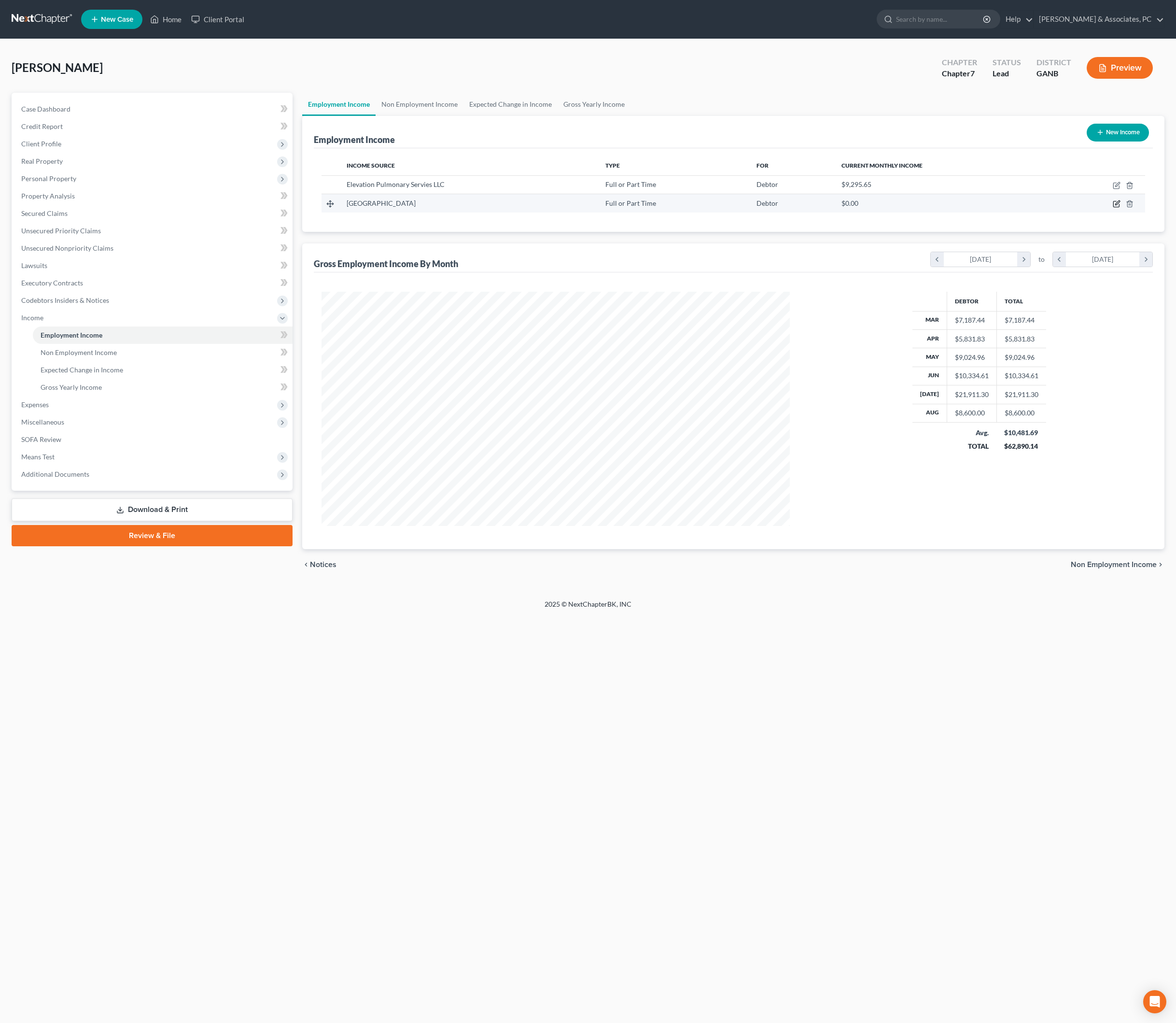
scroll to position [234, 488]
click at [1096, 186] on icon "button" at bounding box center [1117, 184] width 4 height 4
select select "0"
select select "46"
select select "2"
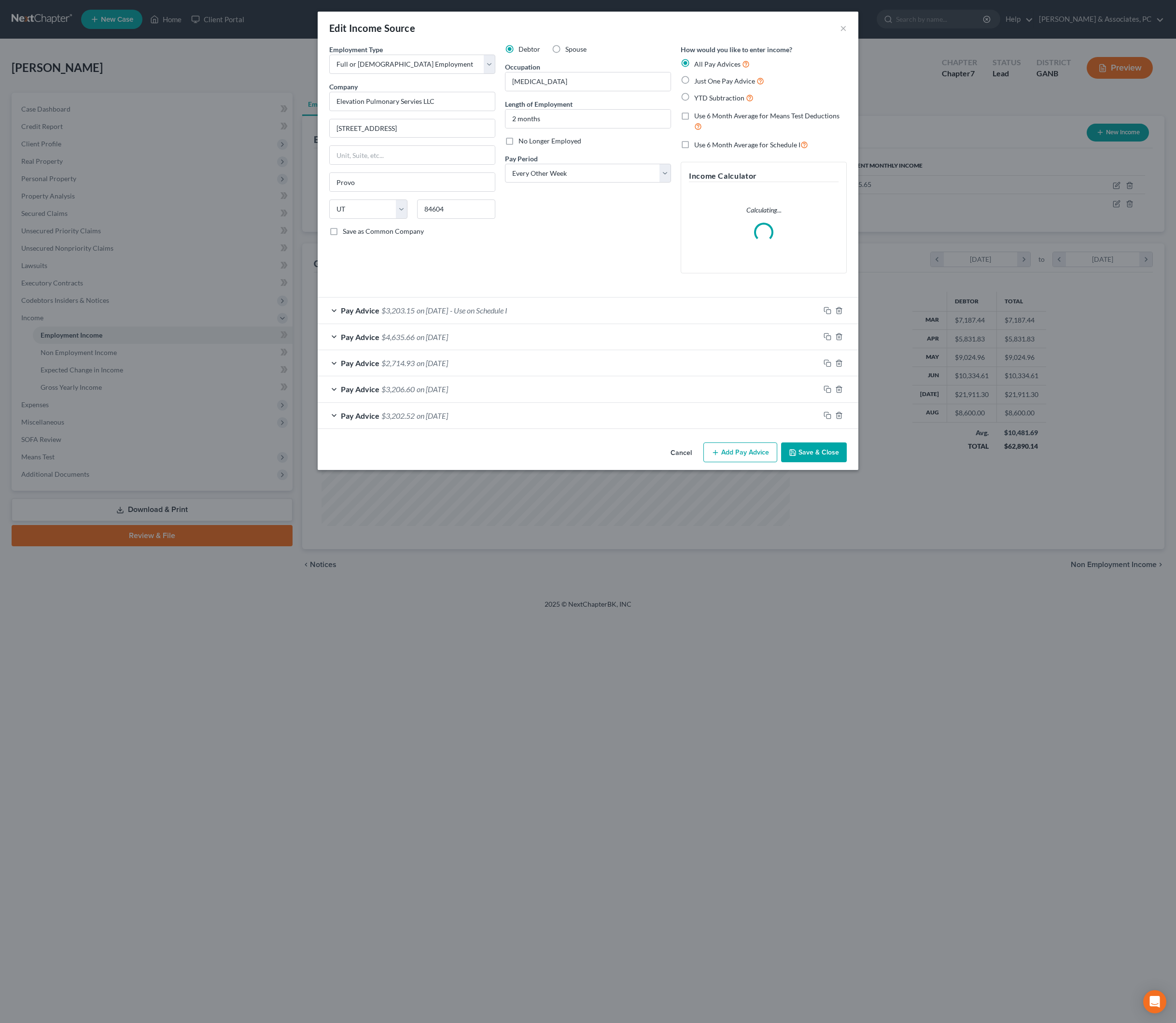
click at [687, 401] on div "Pay Advice $3,206.60 on 07/25/2025" at bounding box center [568, 389] width 502 height 26
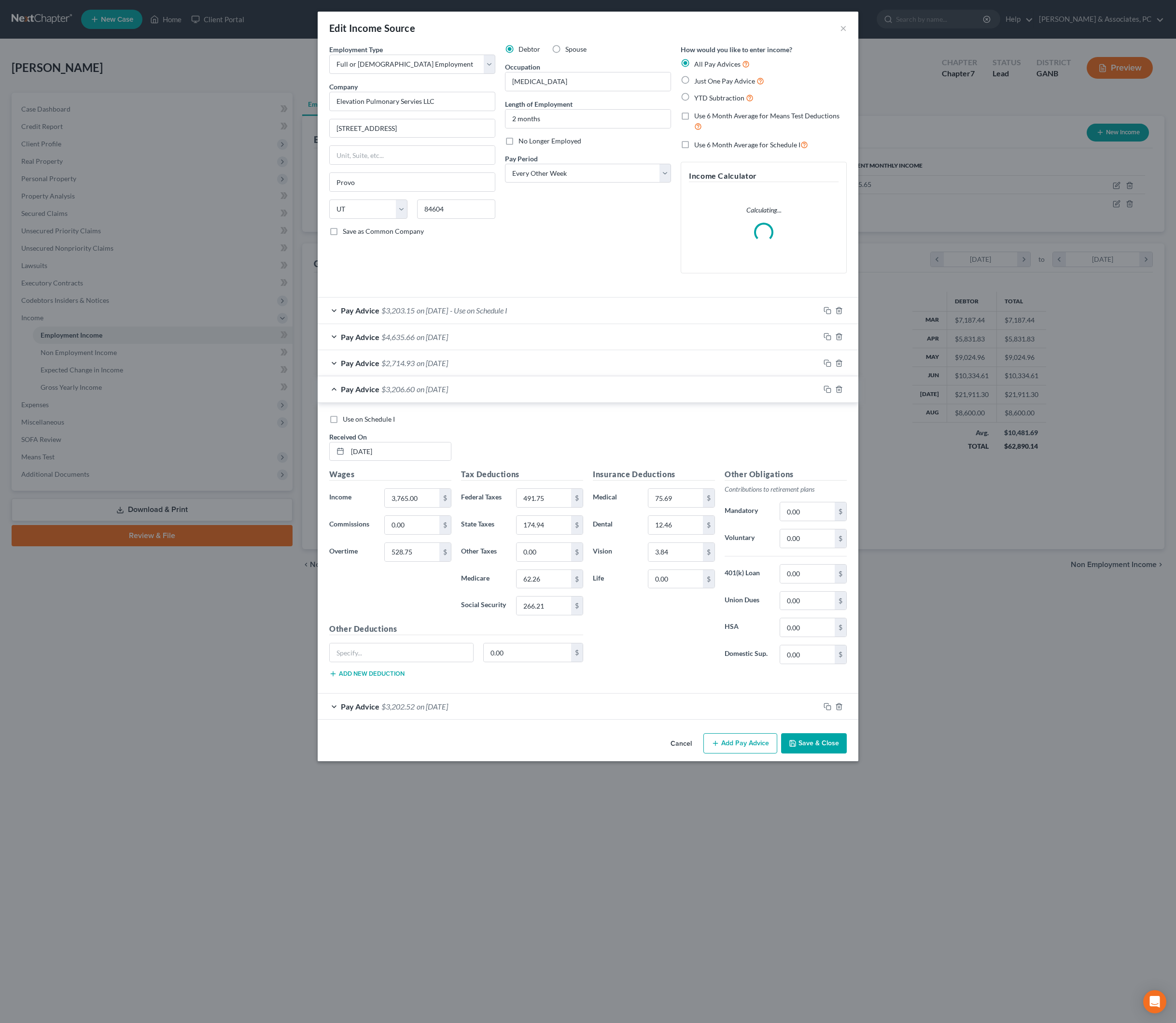
click at [687, 401] on div "Pay Advice $3,206.60 on 07/25/2025" at bounding box center [568, 389] width 502 height 26
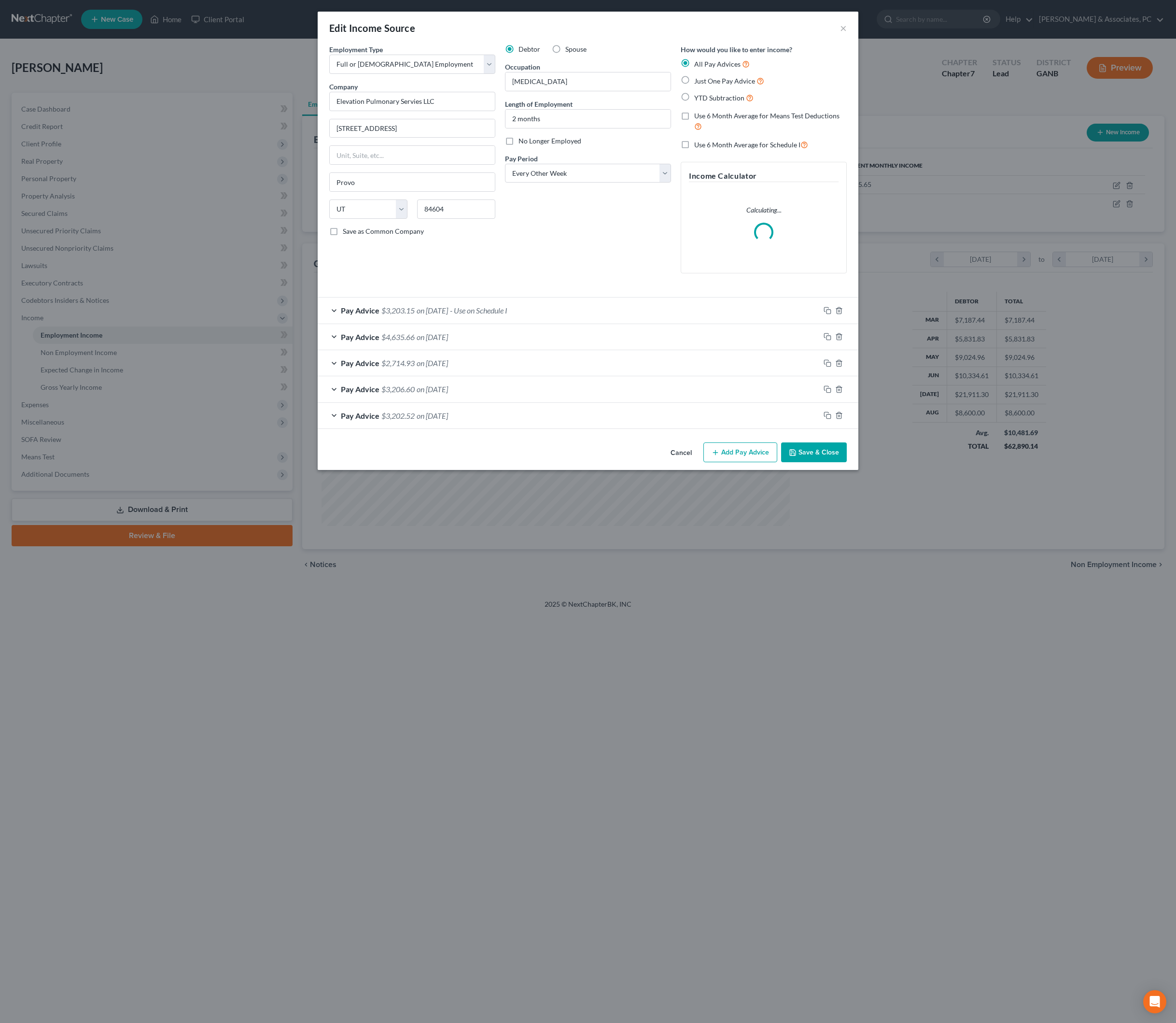
click at [639, 375] on div "Pay Advice $2,714.93 on 08/08/2025" at bounding box center [568, 363] width 502 height 26
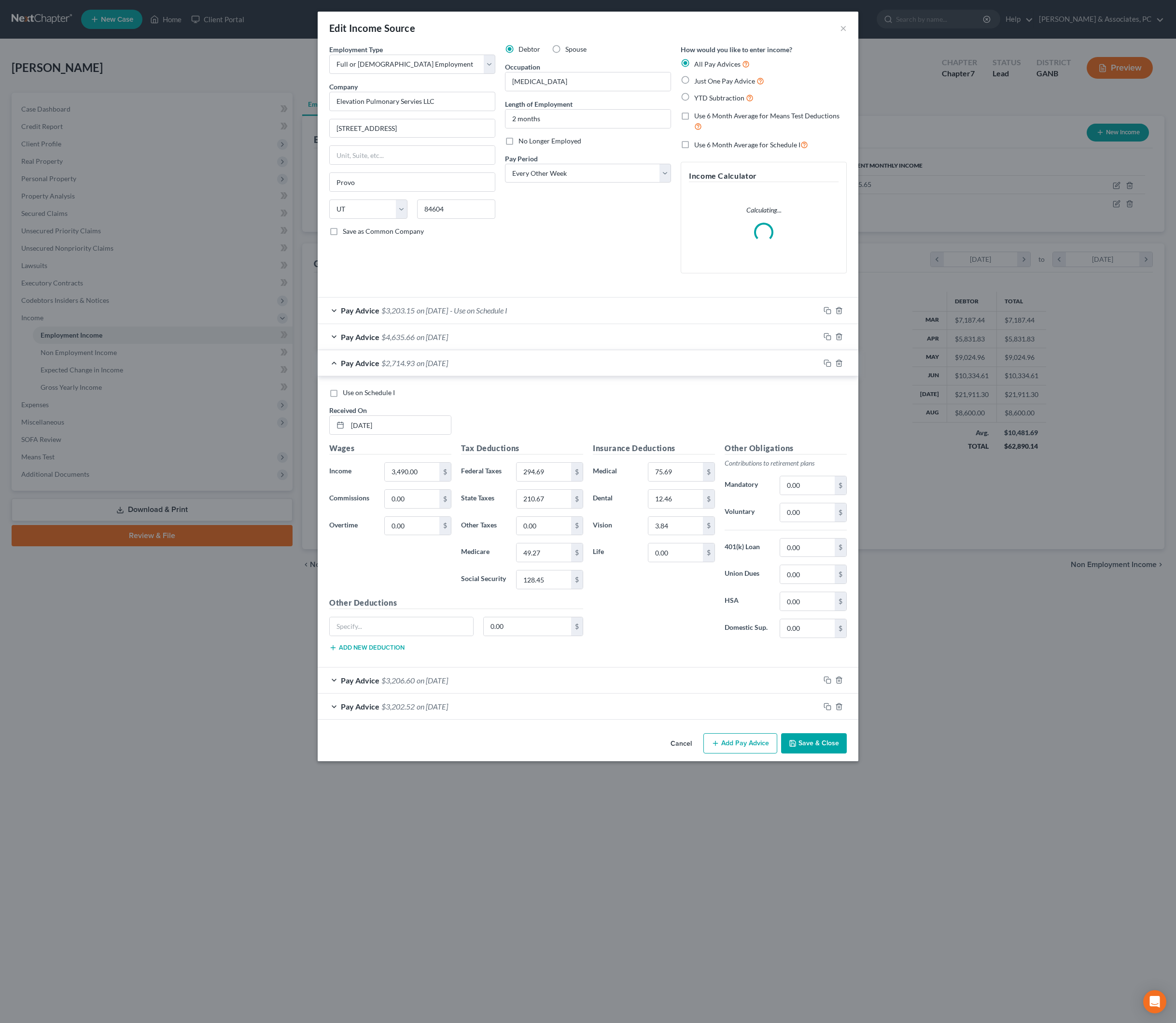
click at [646, 349] on div "Pay Advice $4,635.66 on 08/22/2025" at bounding box center [568, 337] width 502 height 26
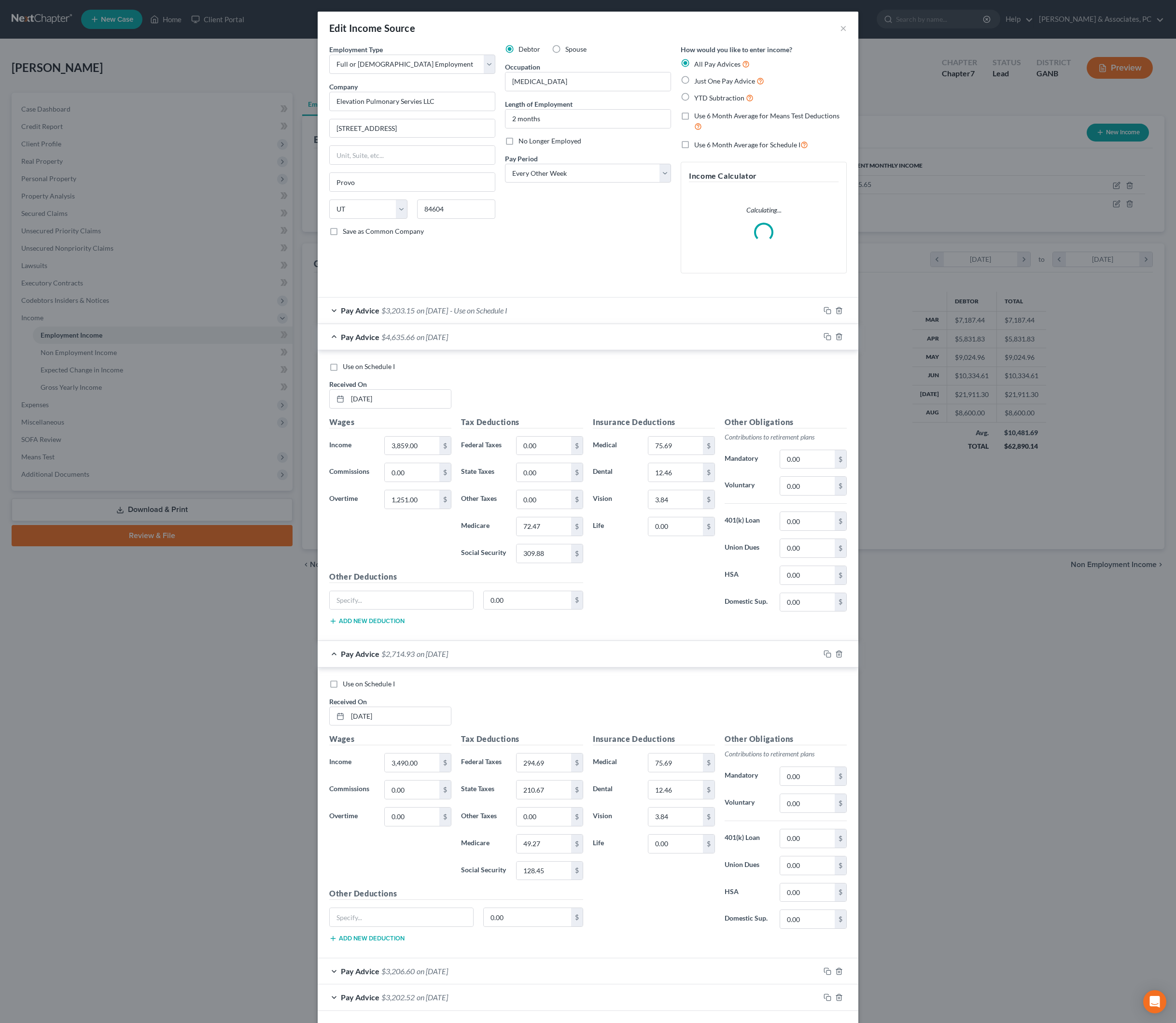
click at [646, 349] on div "Pay Advice $4,635.66 on 08/22/2025" at bounding box center [568, 337] width 502 height 26
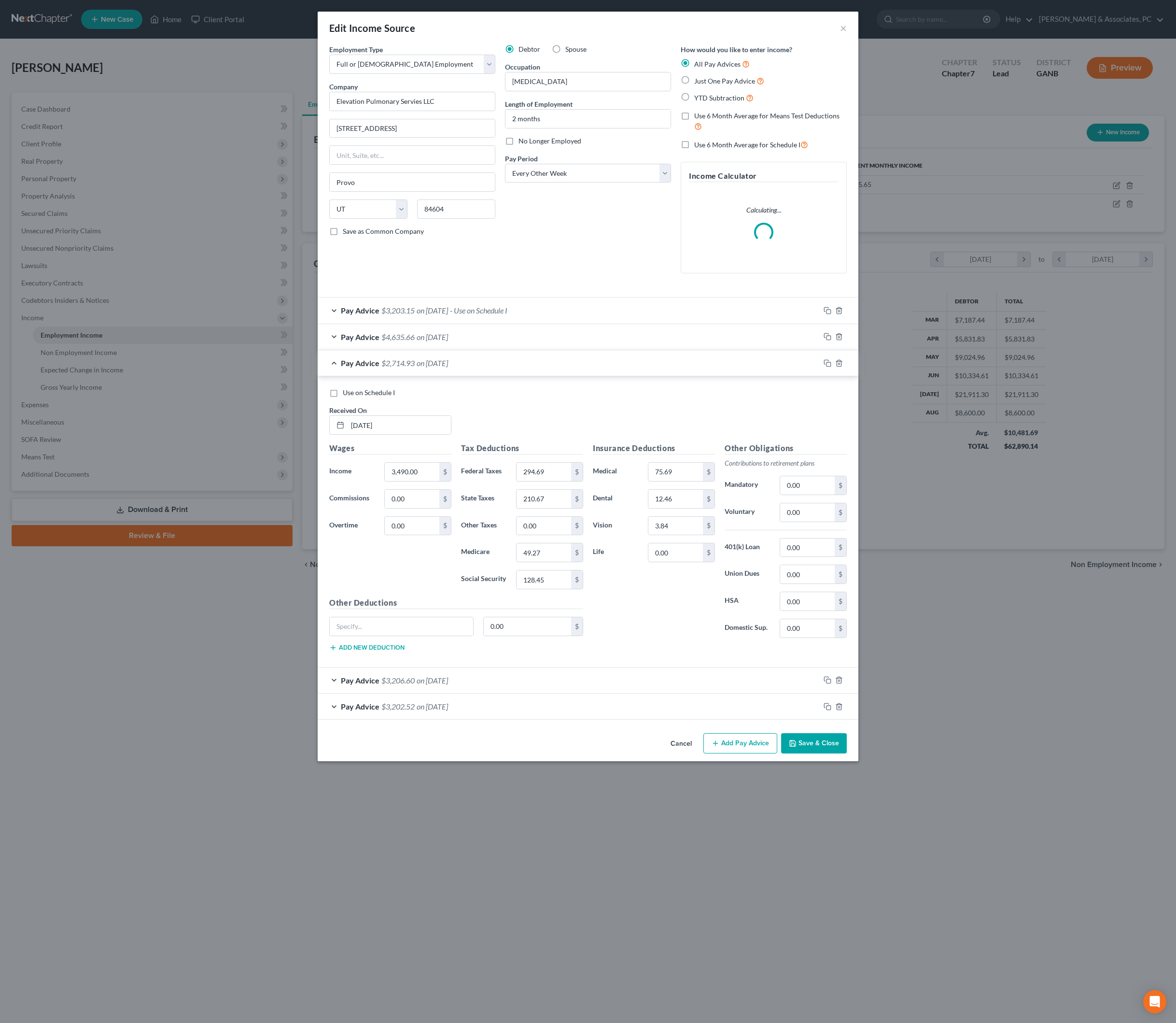
click at [1052, 775] on div "Edit Income Source × Employment Type * Select Full or Part Time Employment Self…" at bounding box center [588, 512] width 1176 height 1023
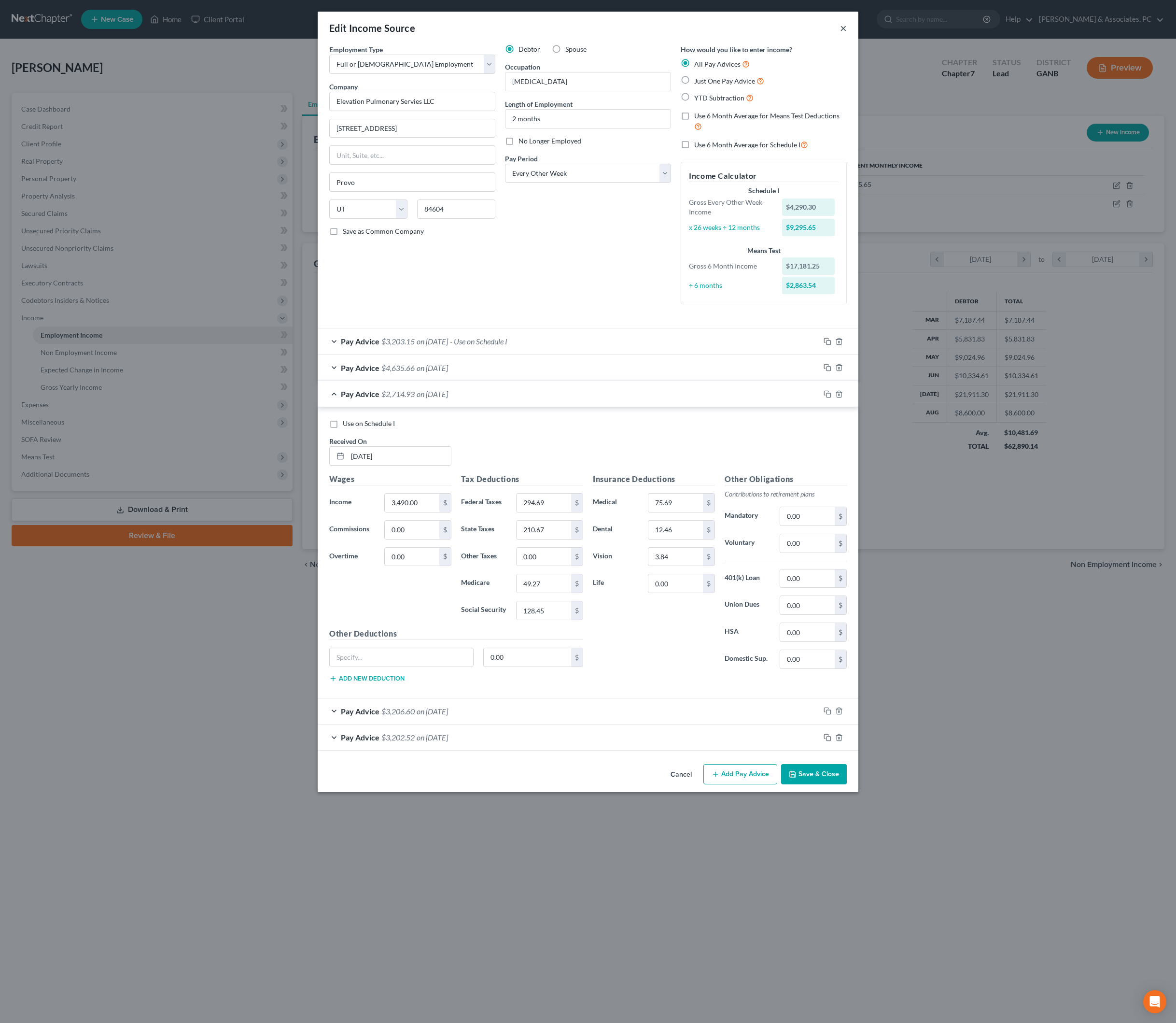
click at [847, 26] on button "×" at bounding box center [843, 28] width 7 height 11
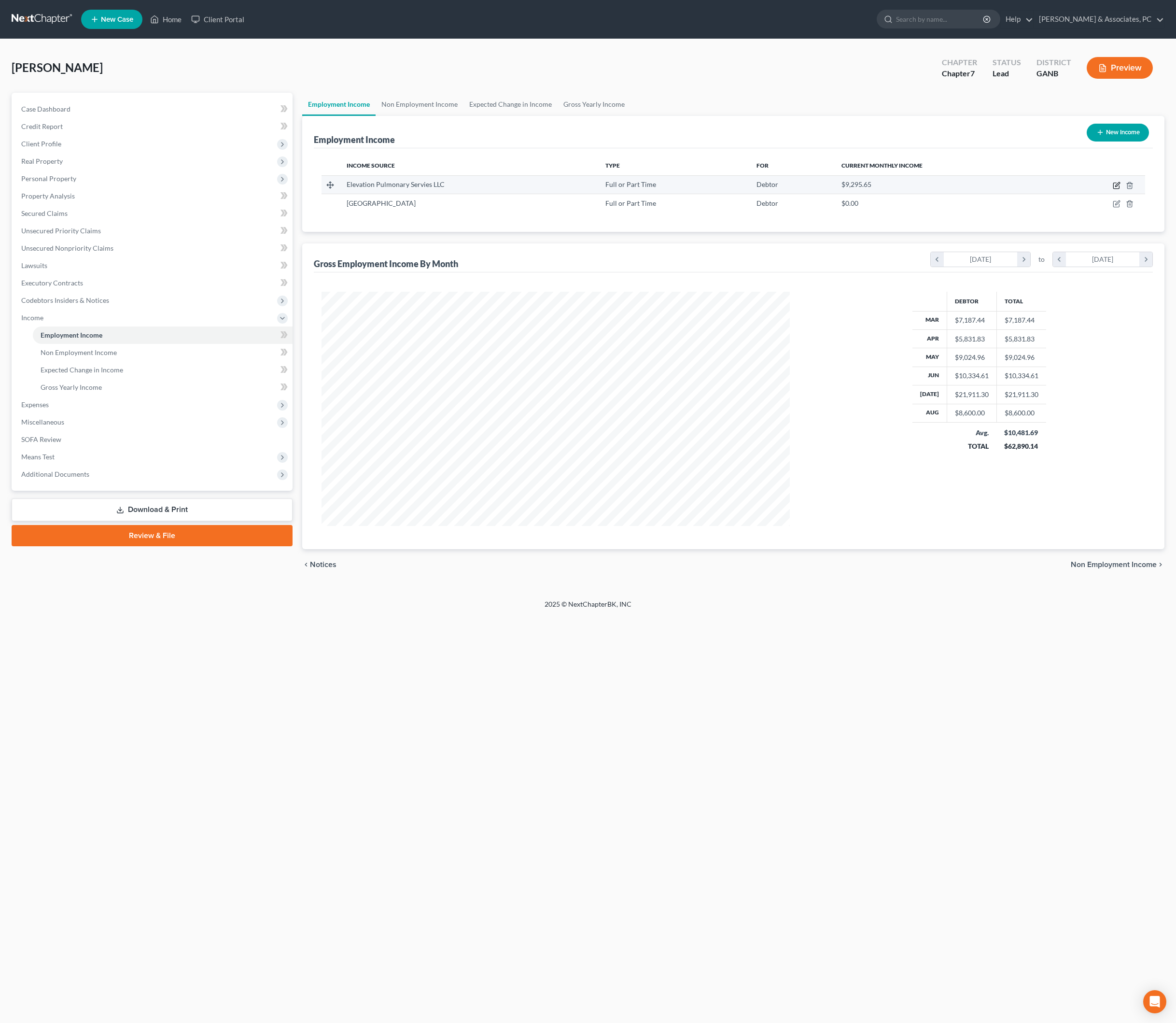
click at [1096, 189] on icon "button" at bounding box center [1116, 185] width 8 height 8
select select "0"
select select "46"
select select "2"
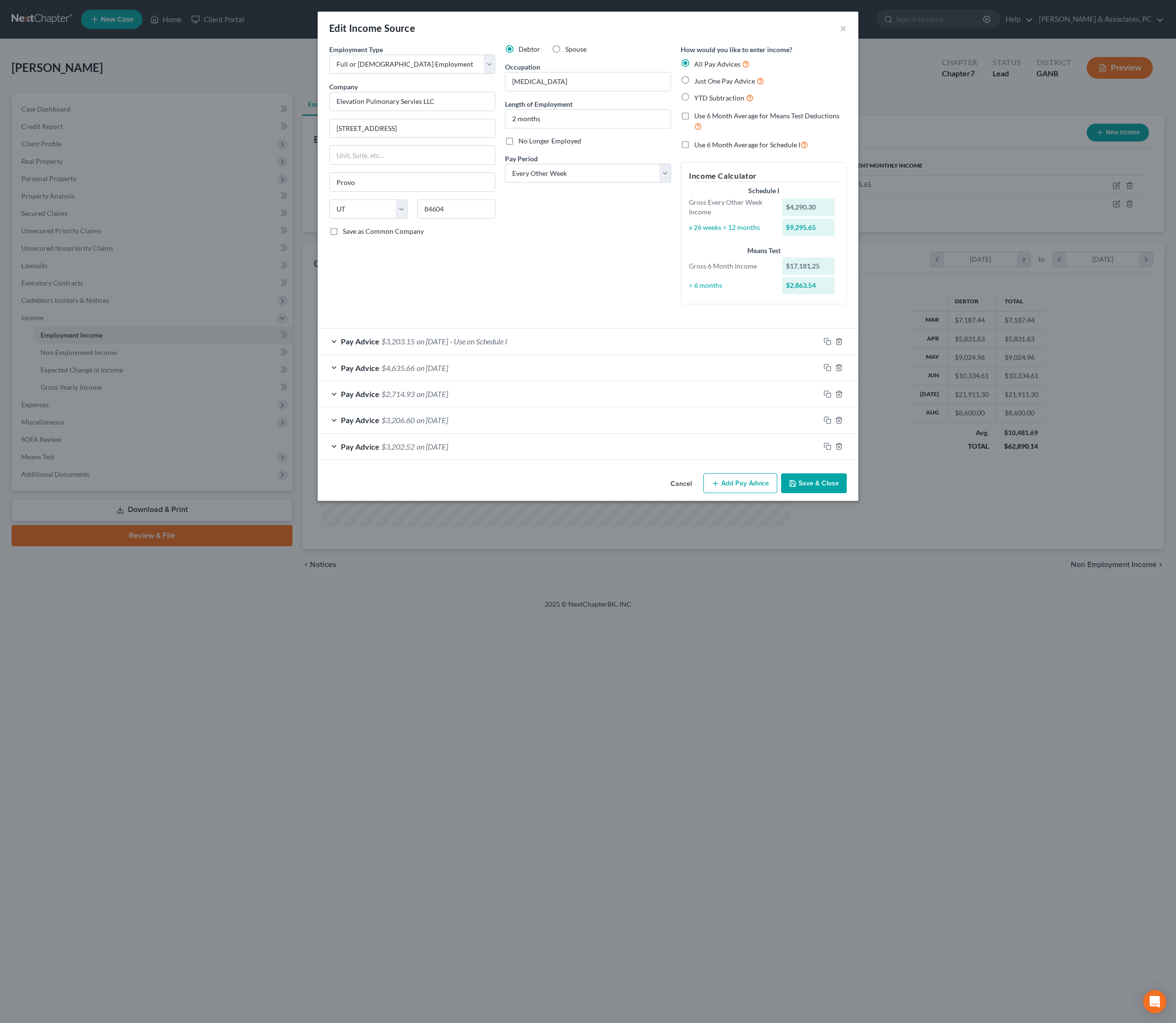
click at [851, 454] on div at bounding box center [839, 446] width 39 height 16
click at [847, 493] on button "Save & Close" at bounding box center [814, 483] width 66 height 20
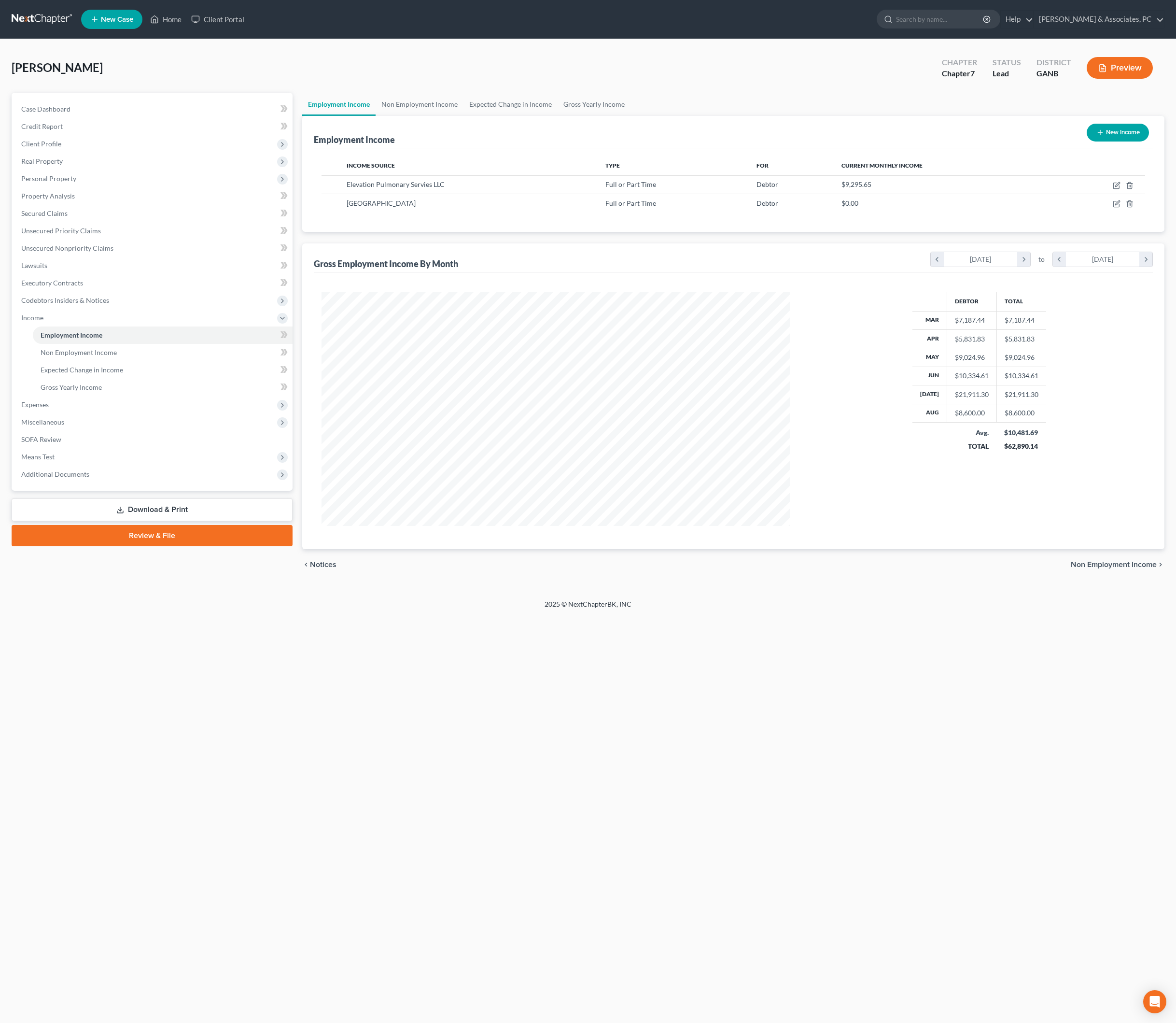
click at [999, 797] on div "Home New Case Client Portal Rickman & Associates, PC rob@thegeorgialawfirm.com …" at bounding box center [588, 512] width 1176 height 1023
click at [56, 183] on span "Personal Property" at bounding box center [49, 178] width 55 height 8
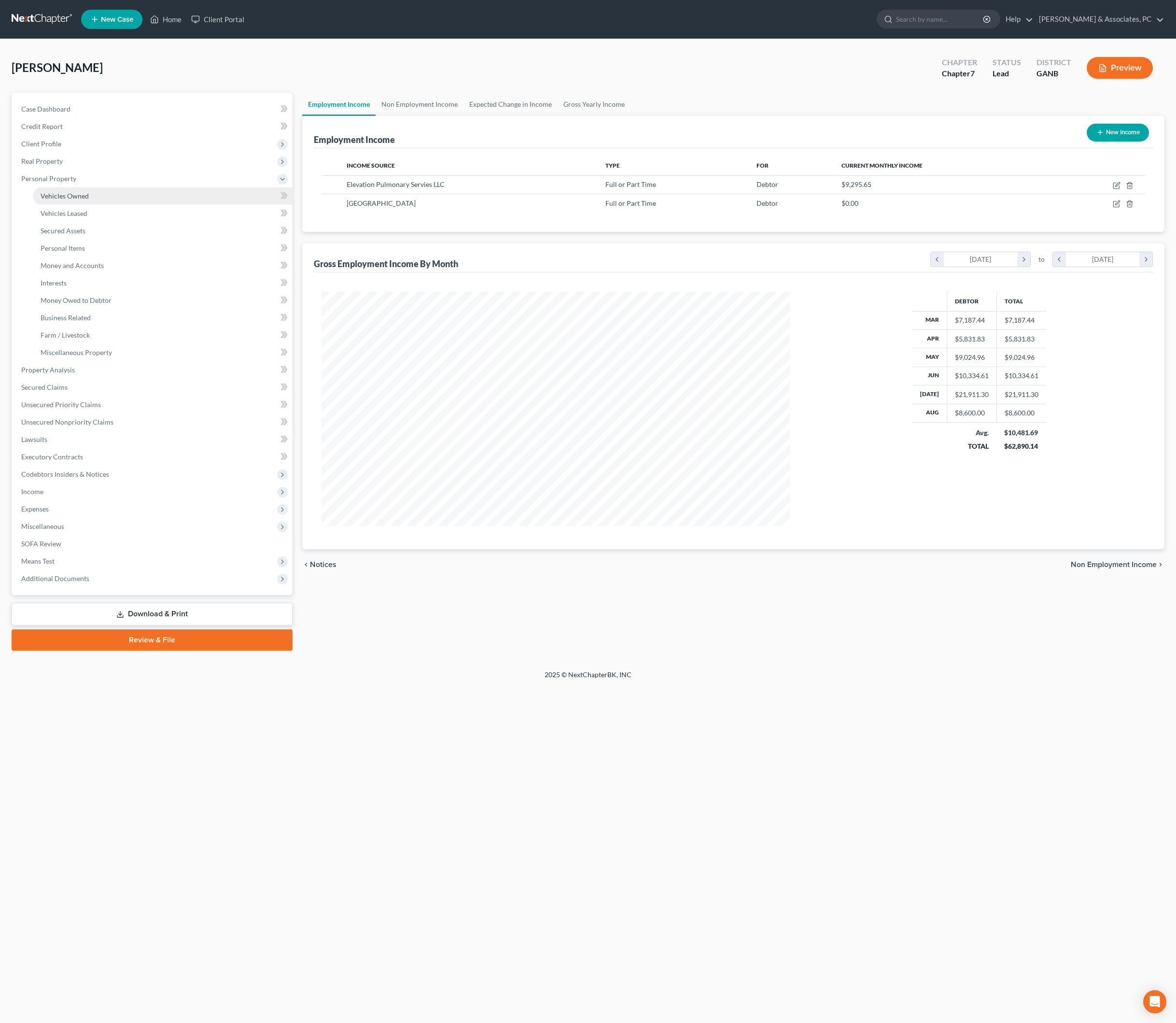
click at [59, 200] on span "Vehicles Owned" at bounding box center [65, 195] width 49 height 8
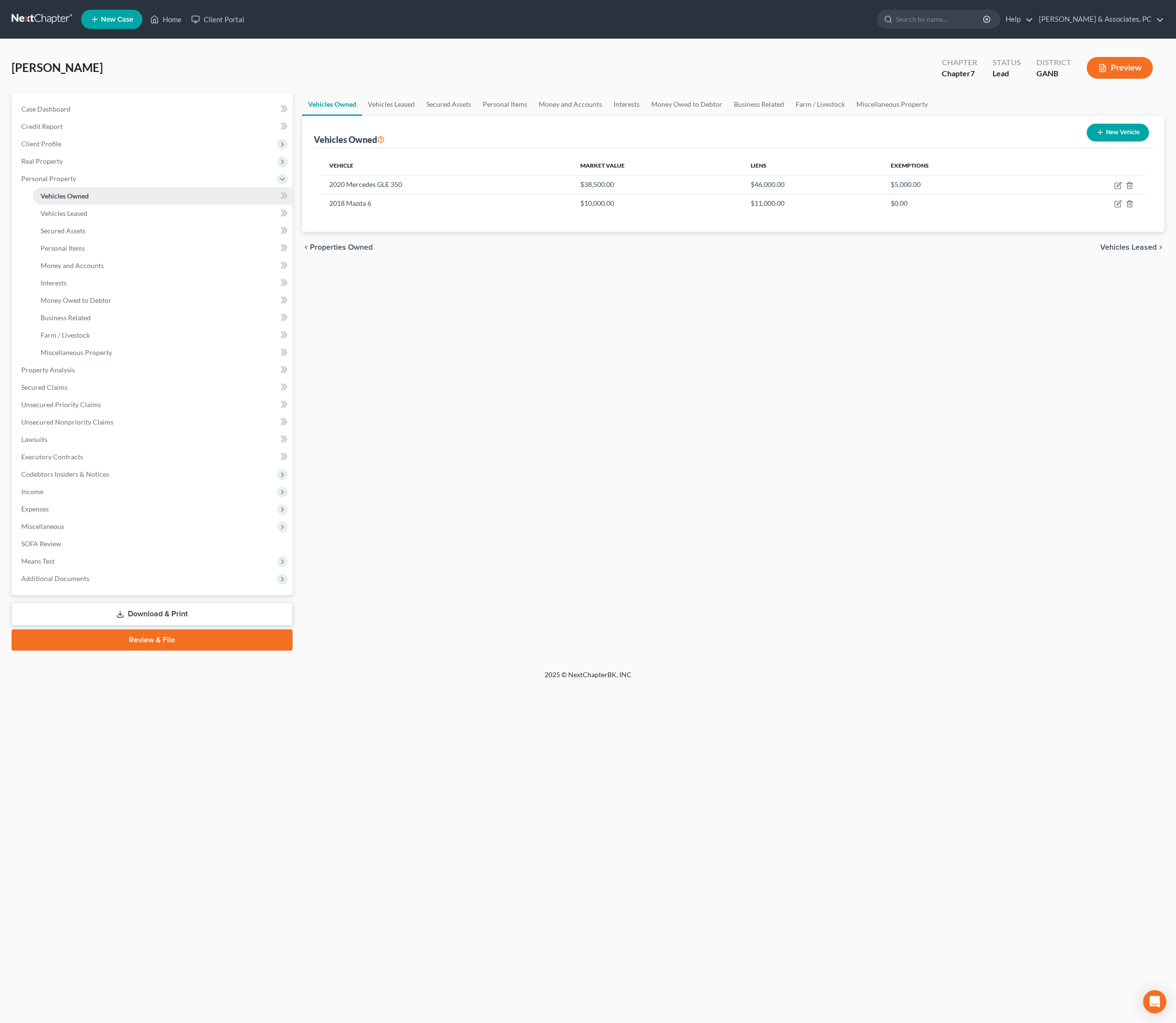
click at [86, 200] on span "Vehicles Owned" at bounding box center [65, 195] width 49 height 8
click at [73, 183] on span "Personal Property" at bounding box center [49, 178] width 55 height 8
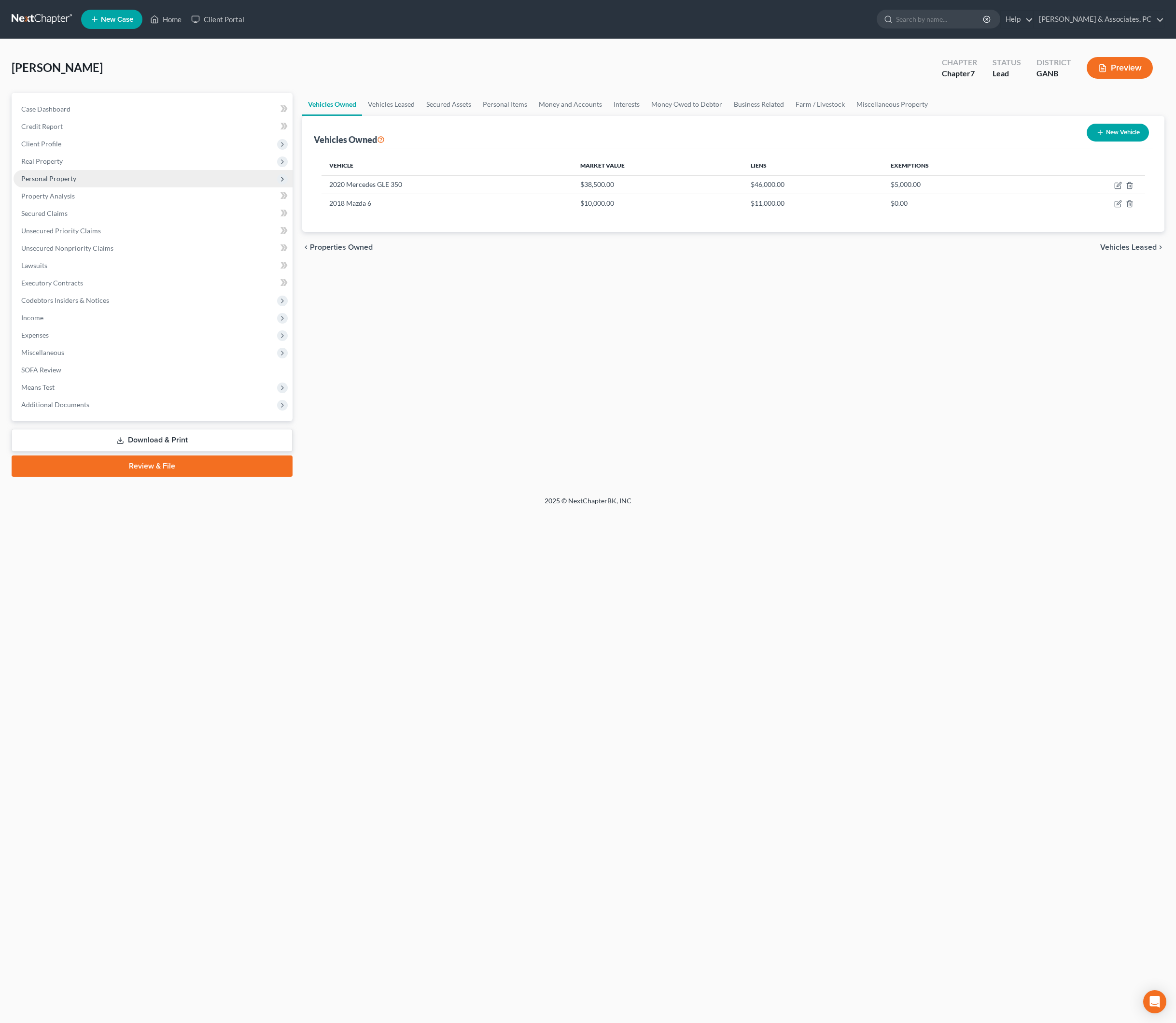
click at [73, 183] on span "Personal Property" at bounding box center [49, 178] width 55 height 8
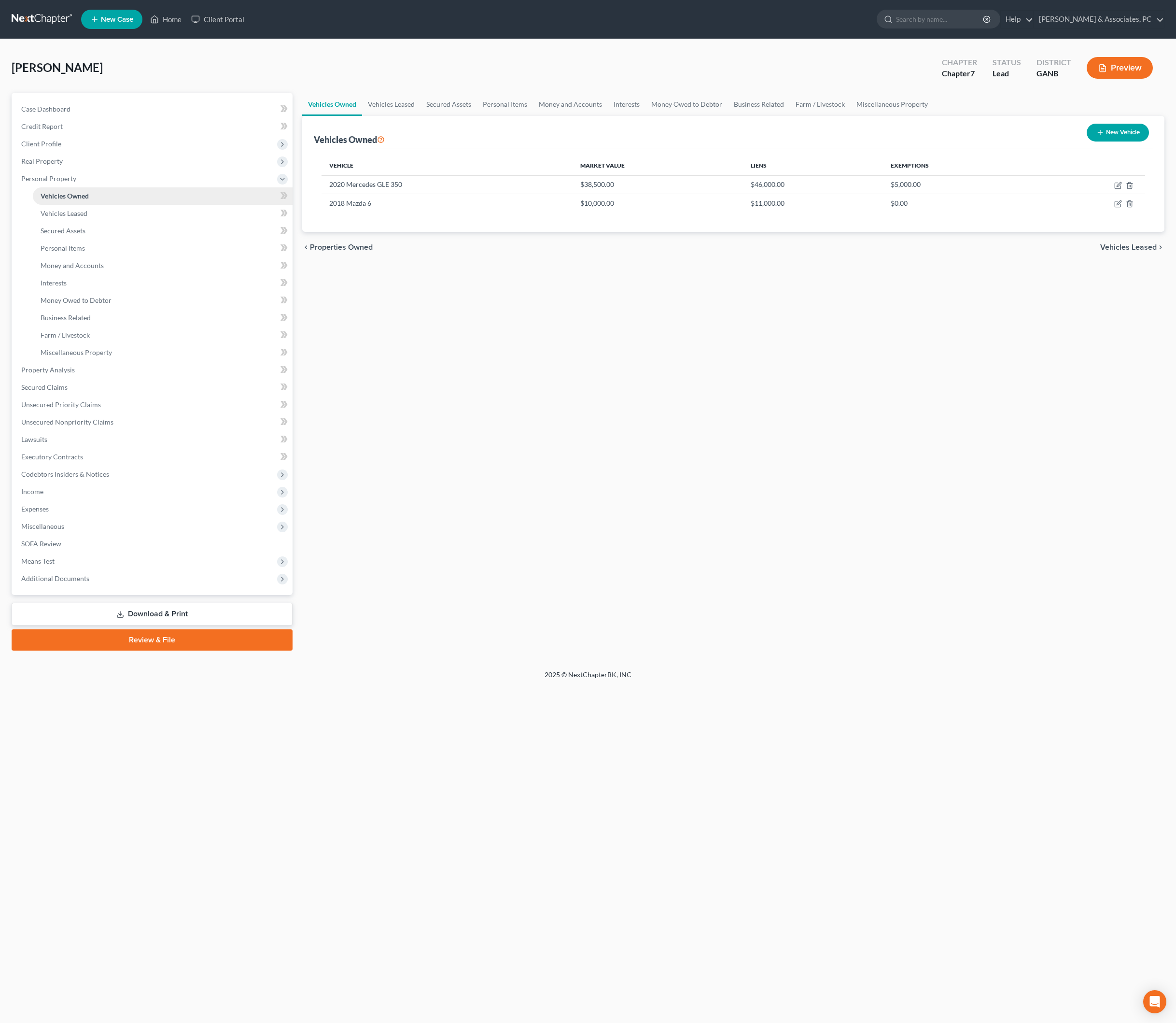
click at [75, 200] on span "Vehicles Owned" at bounding box center [65, 195] width 49 height 8
click at [74, 183] on span "Personal Property" at bounding box center [49, 178] width 55 height 8
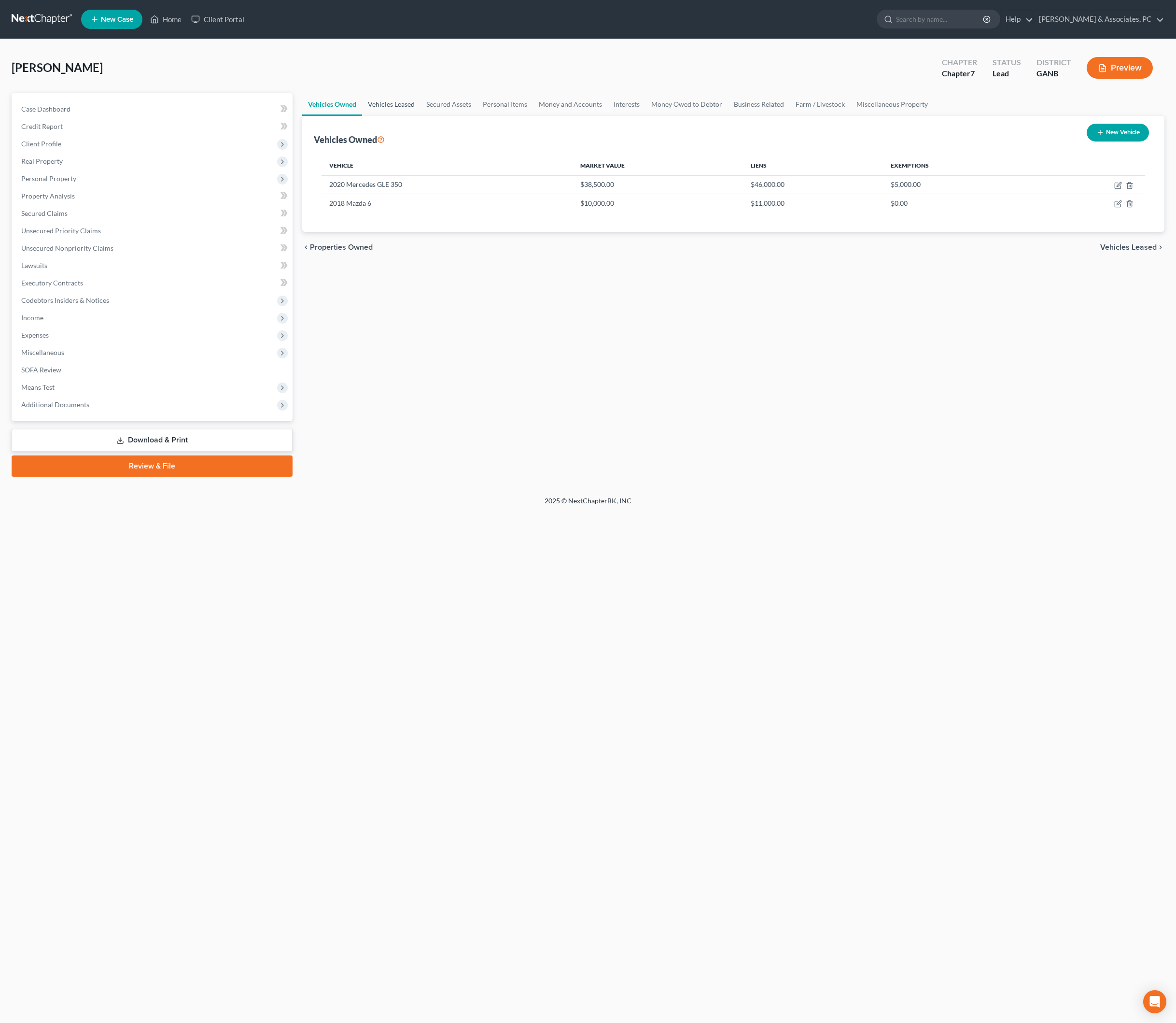
click at [420, 114] on link "Vehicles Leased" at bounding box center [391, 104] width 58 height 23
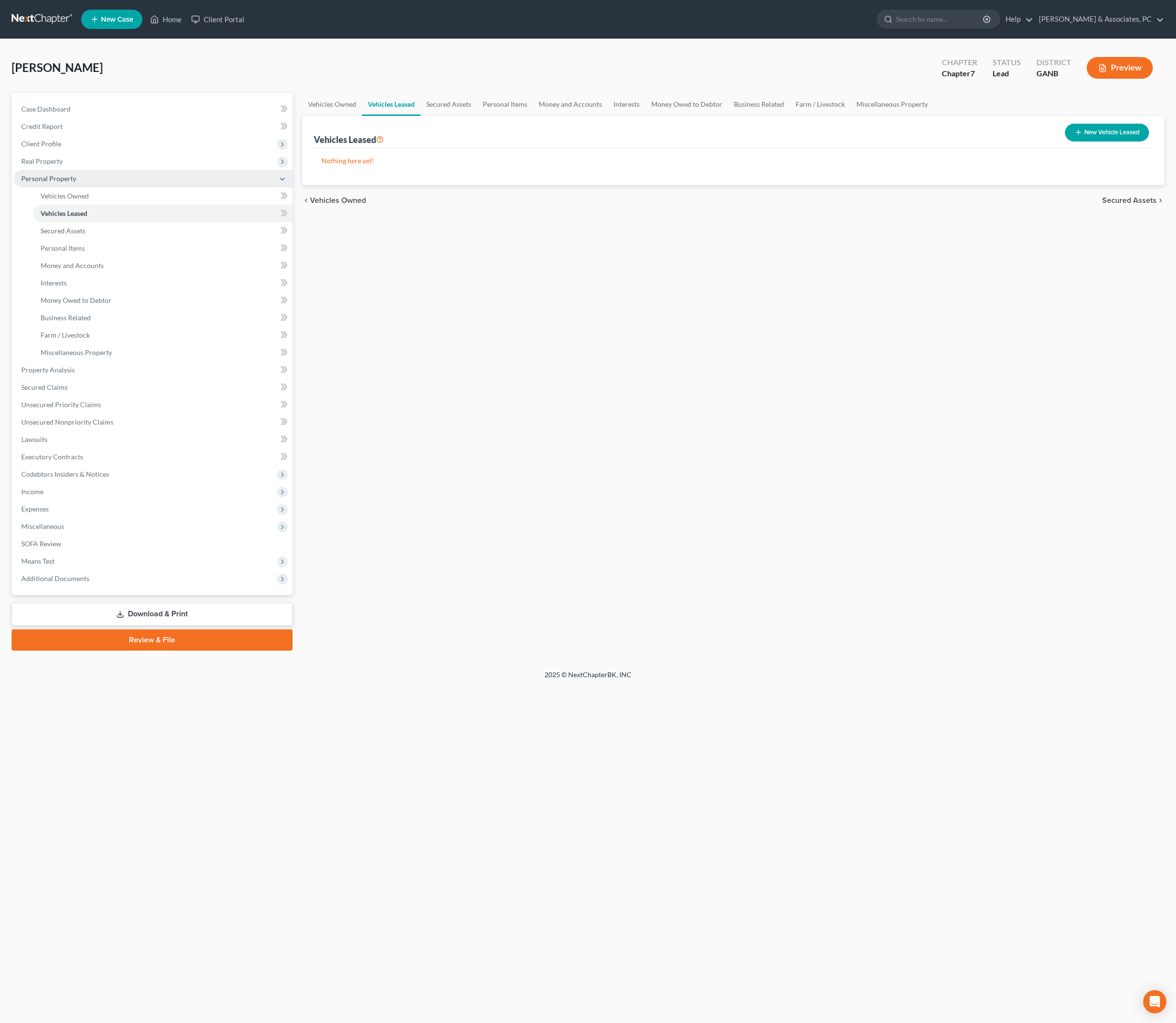
click at [74, 183] on span "Personal Property" at bounding box center [49, 178] width 55 height 8
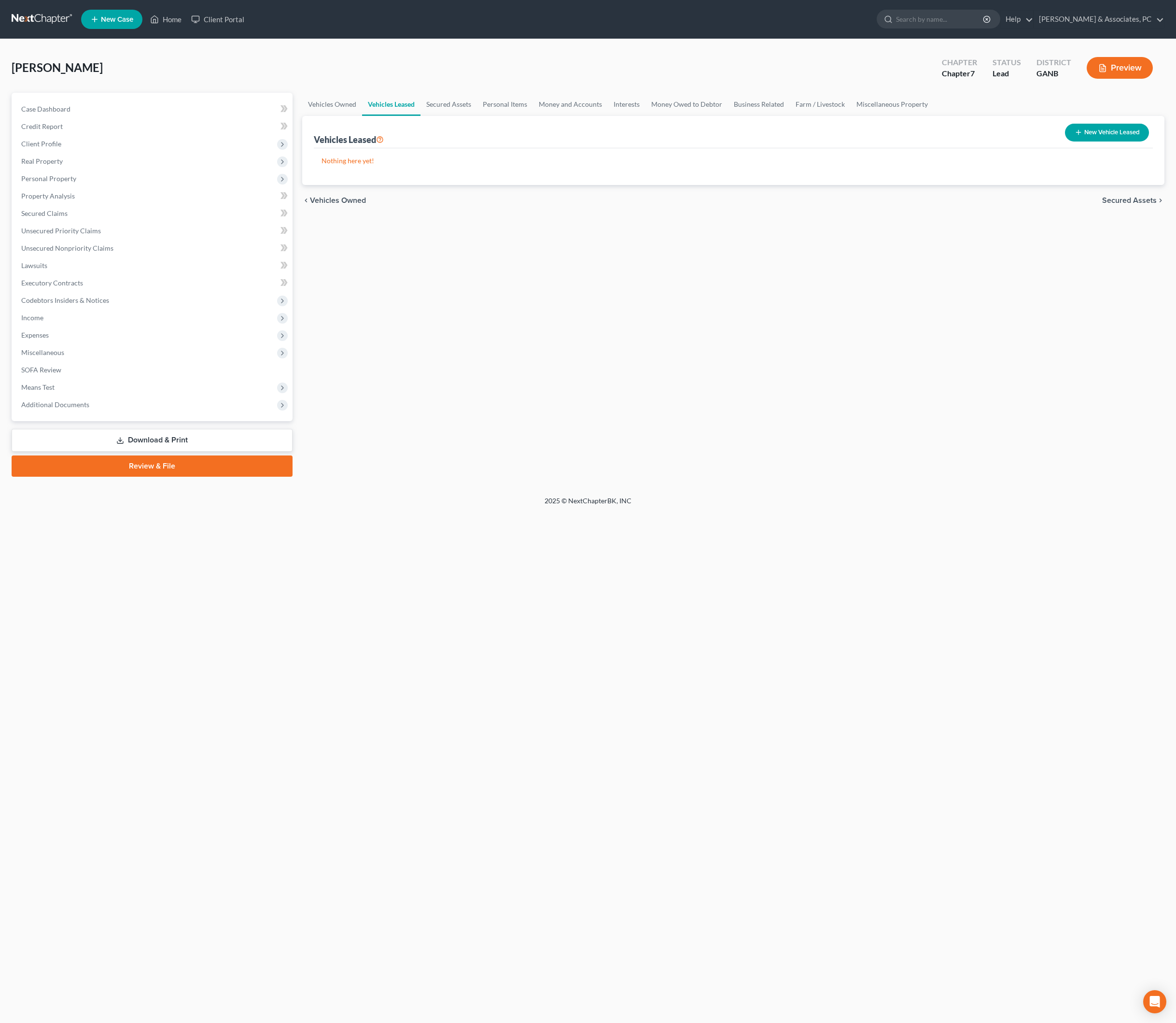
click at [811, 440] on div "Vehicles Owned Vehicles Leased Secured Assets Personal Items Money and Accounts…" at bounding box center [733, 284] width 872 height 384
click at [71, 183] on span "Personal Property" at bounding box center [49, 178] width 55 height 8
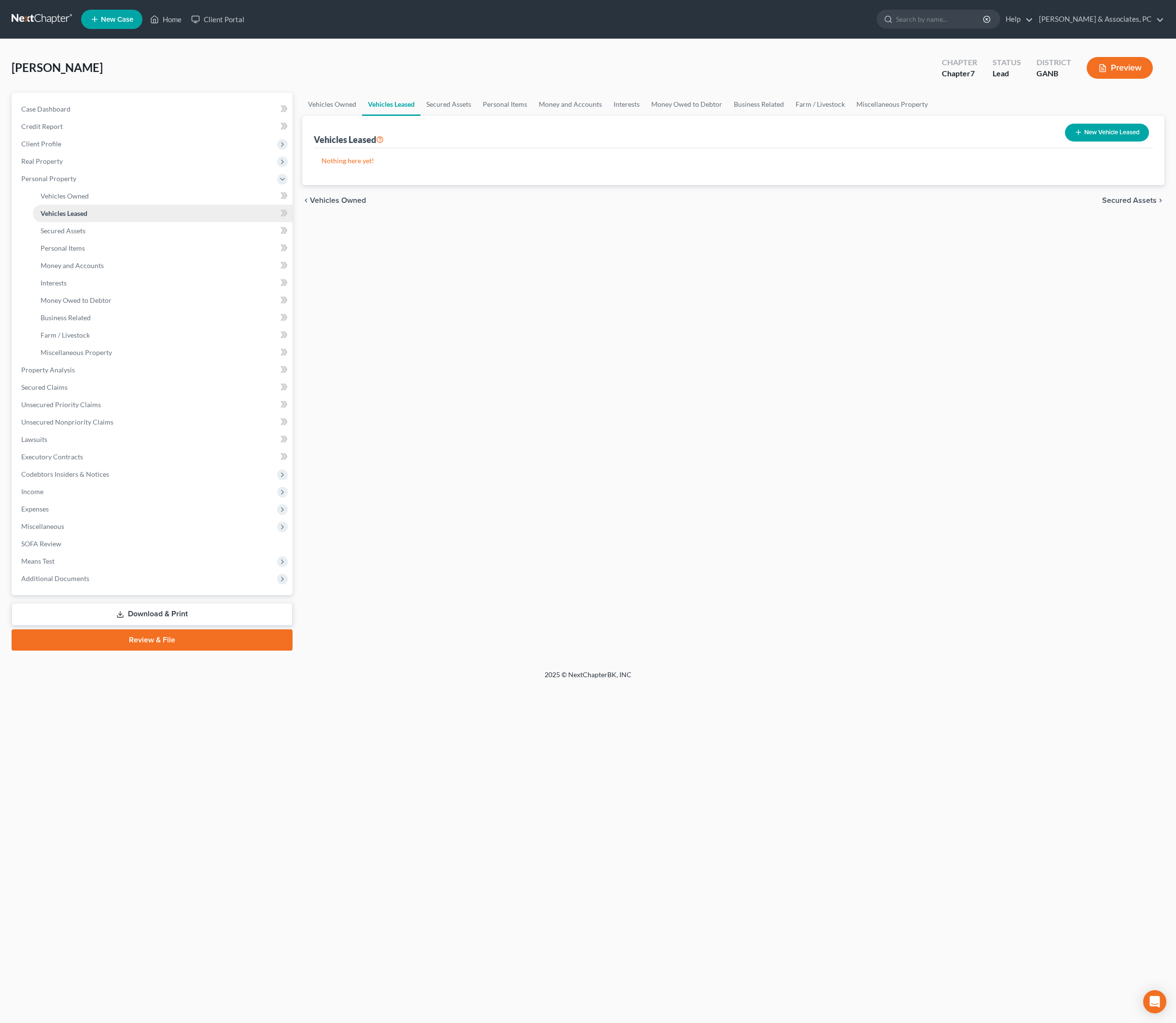
click at [87, 222] on link "Vehicles Leased" at bounding box center [163, 213] width 260 height 17
click at [92, 414] on link "Unsecured Priority Claims" at bounding box center [153, 405] width 279 height 17
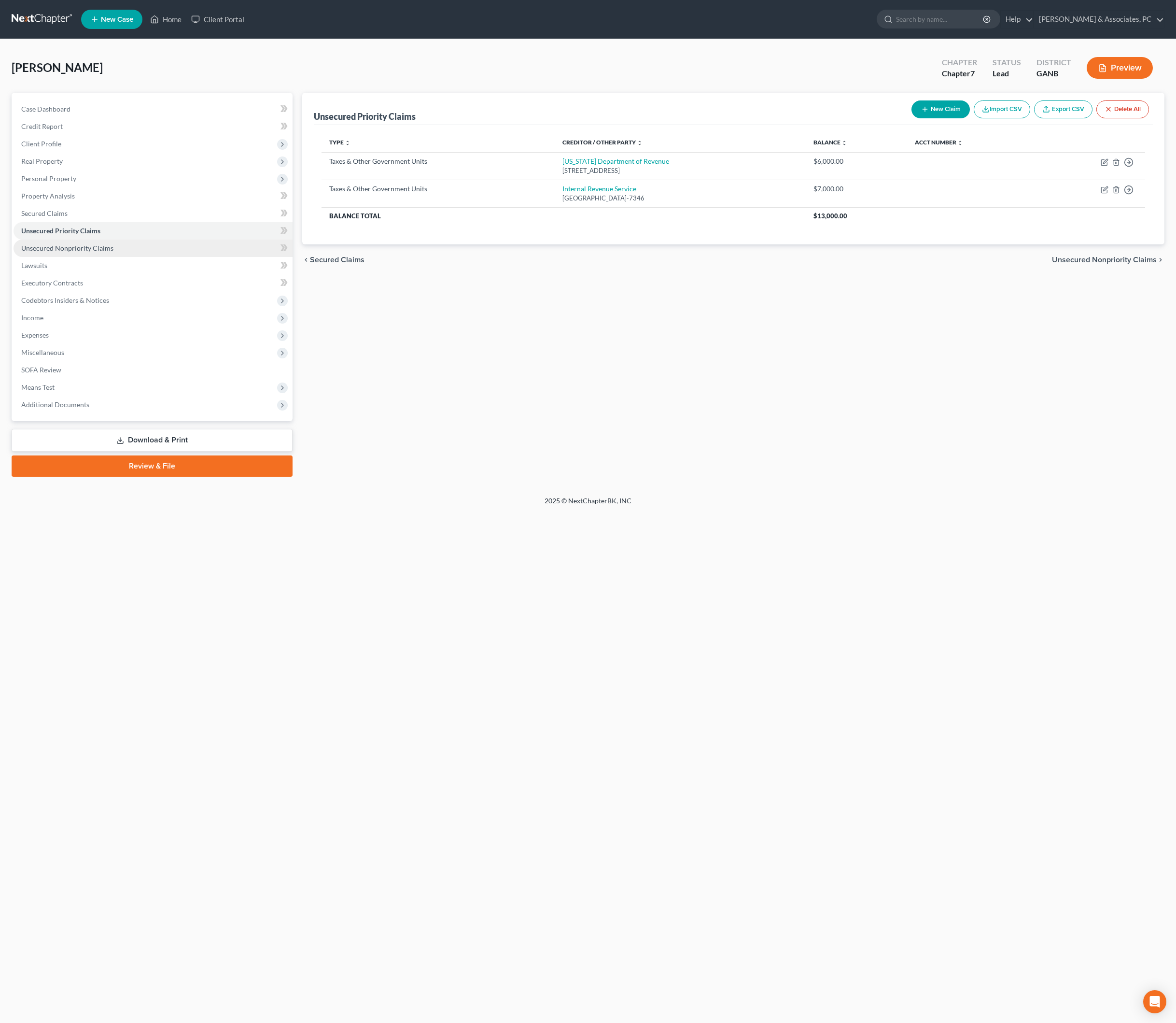
click at [80, 252] on span "Unsecured Nonpriority Claims" at bounding box center [68, 247] width 92 height 8
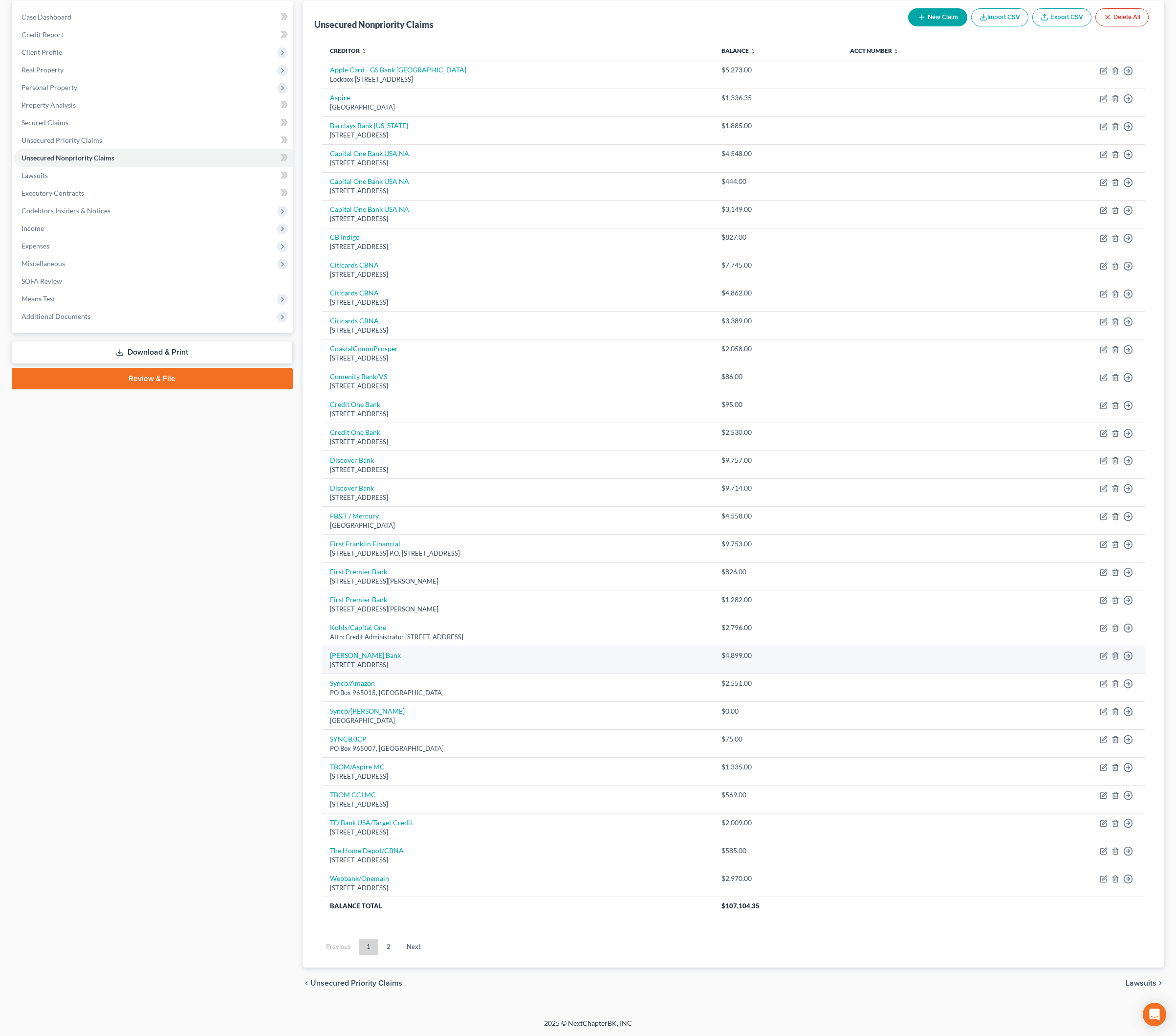
scroll to position [219, 0]
click at [255, 542] on div "Case Dashboard Payments Invoices Payments Payments Credit Report Client Profile" at bounding box center [152, 500] width 290 height 998
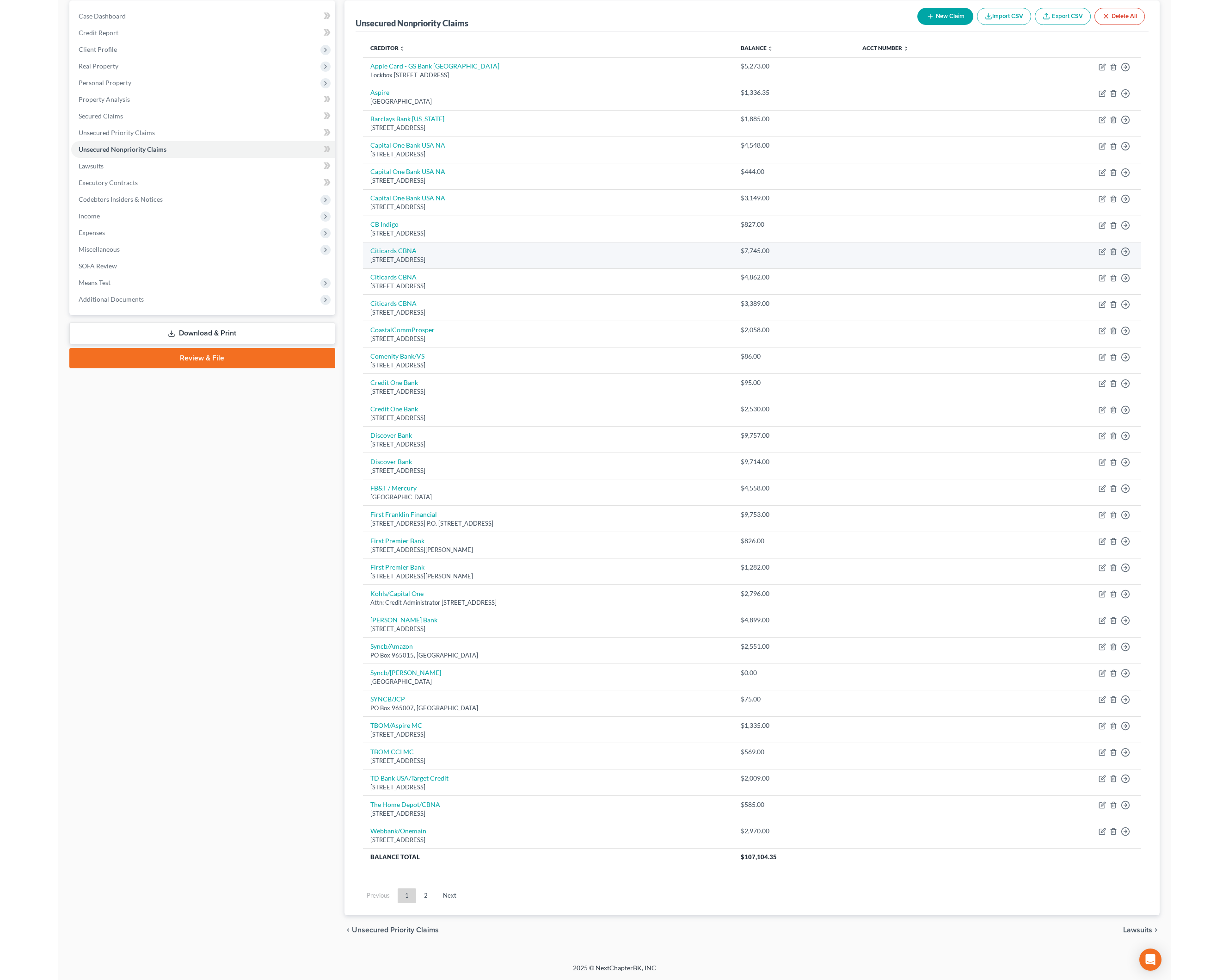
scroll to position [0, 0]
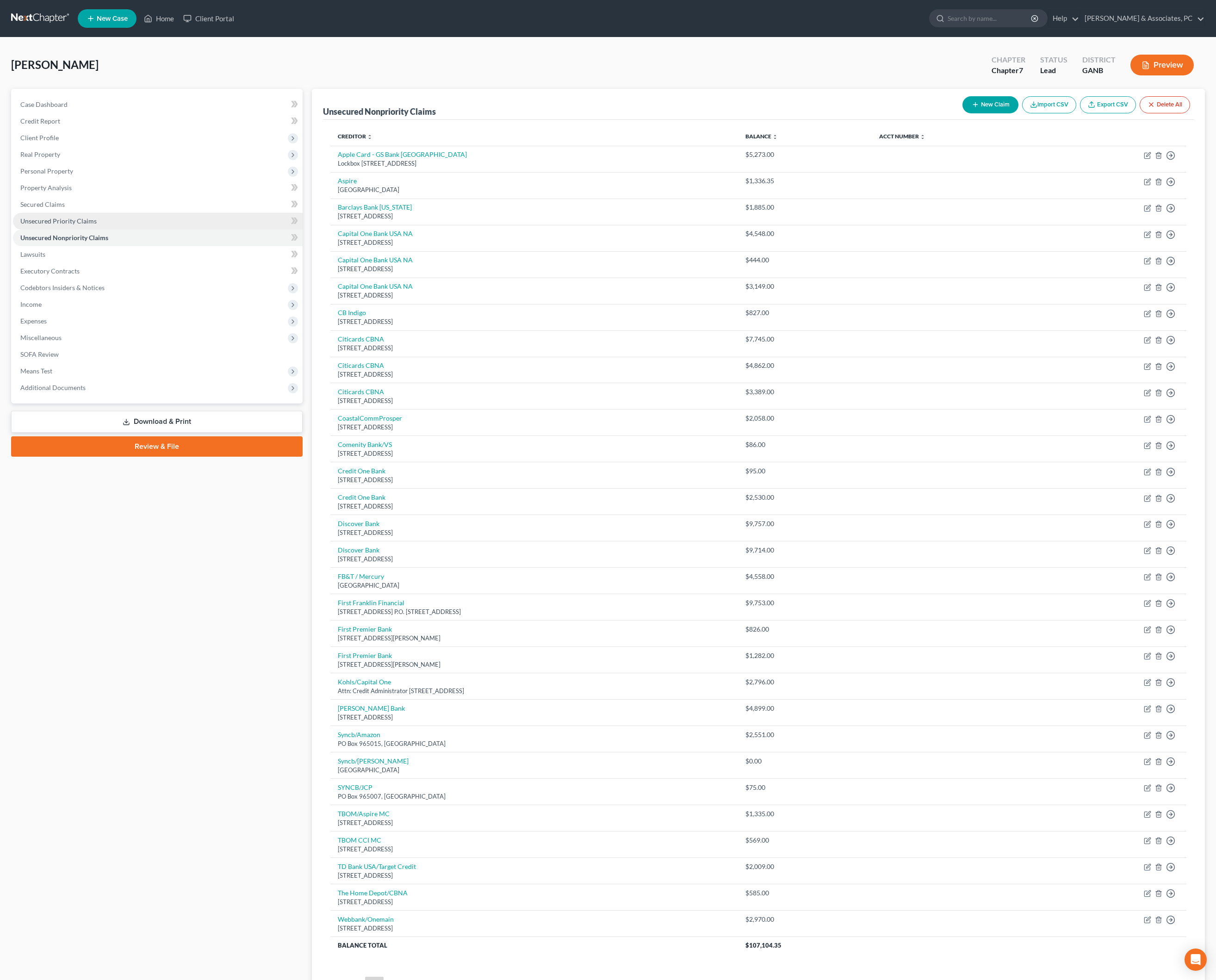
click at [104, 229] on link "Unsecured Priority Claims" at bounding box center [158, 221] width 290 height 17
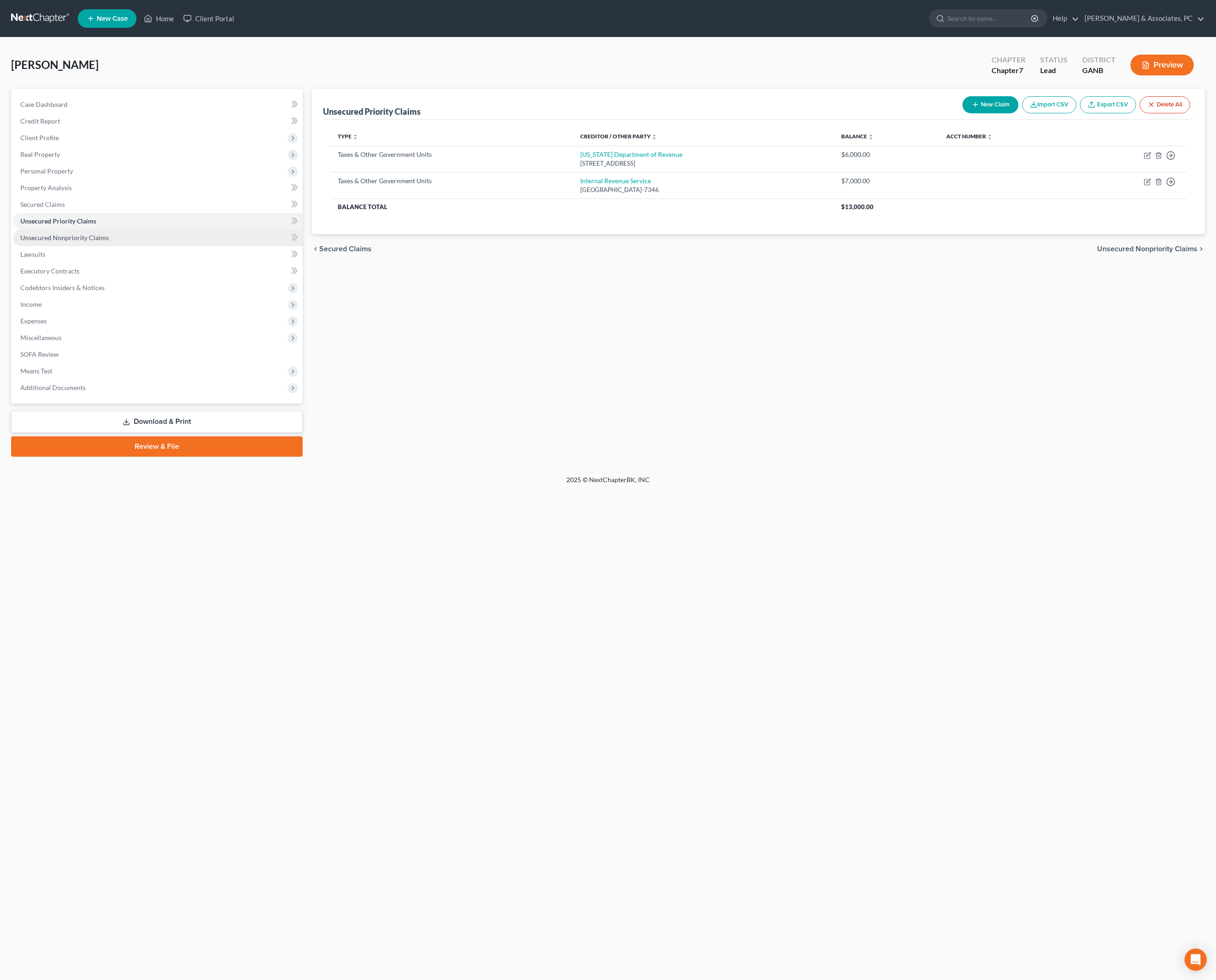
click at [102, 242] on span "Unsecured Nonpriority Claims" at bounding box center [65, 237] width 88 height 7
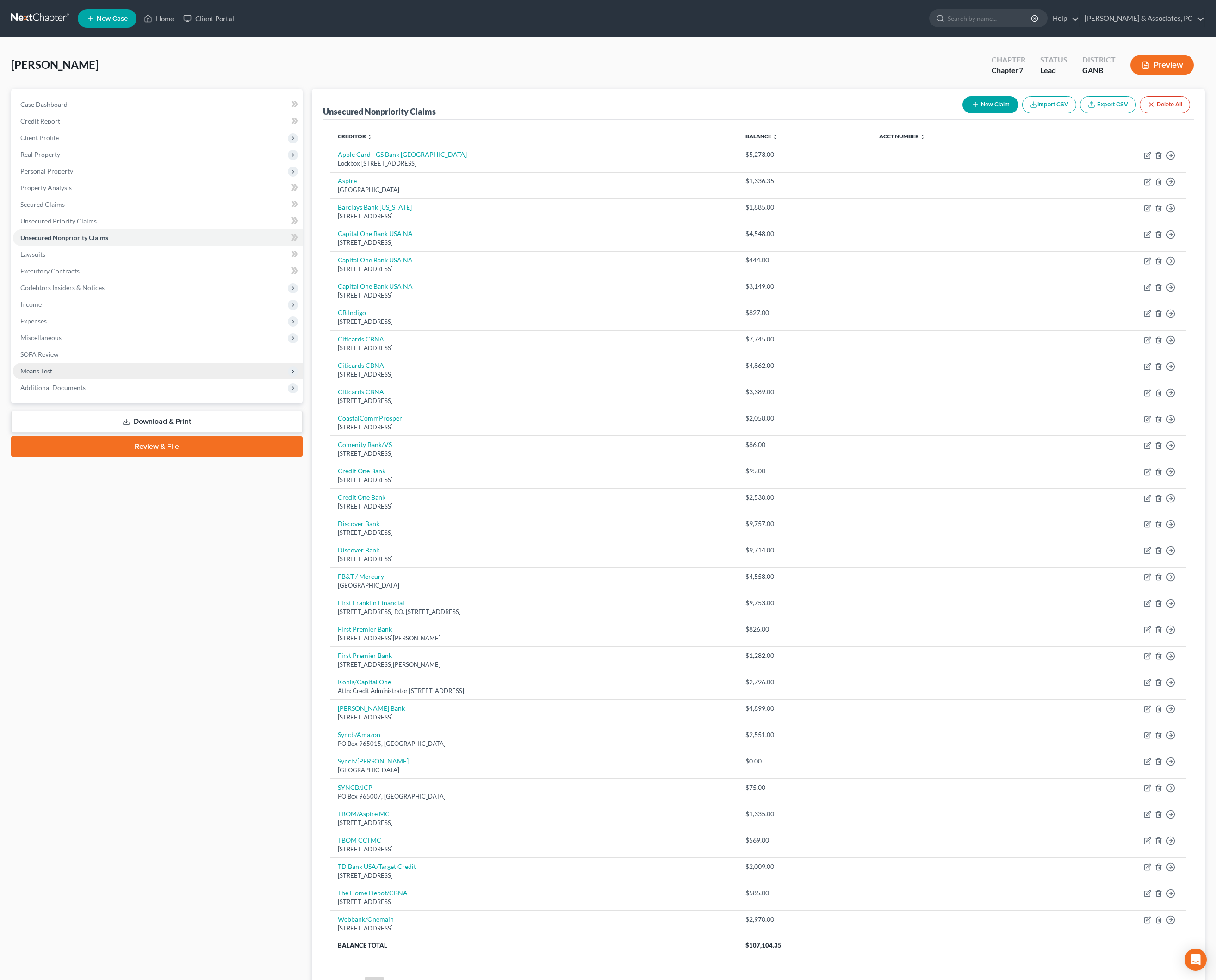
click at [84, 380] on span "Means Test" at bounding box center [158, 371] width 290 height 17
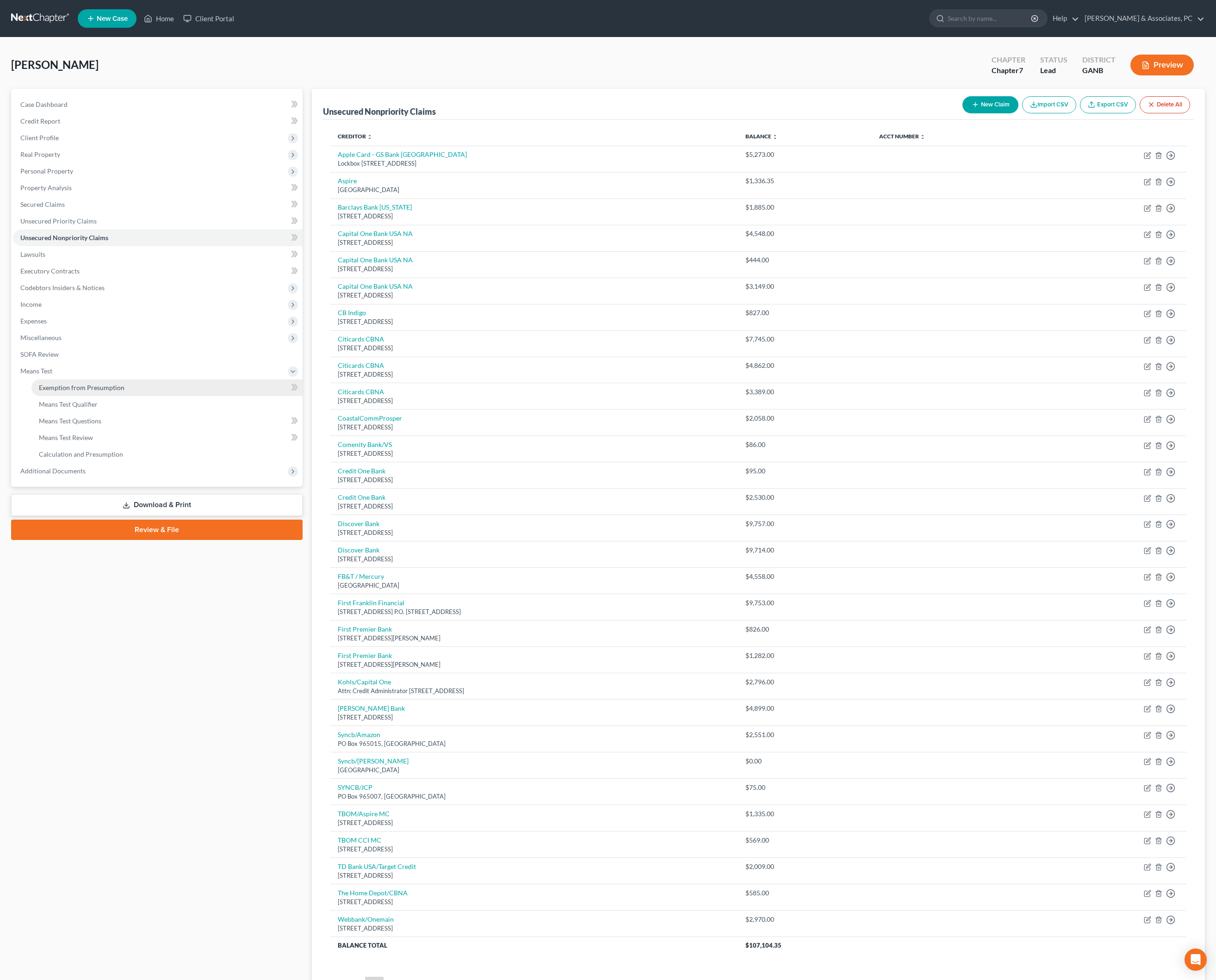
click at [103, 391] on span "Exemption from Presumption" at bounding box center [81, 387] width 86 height 7
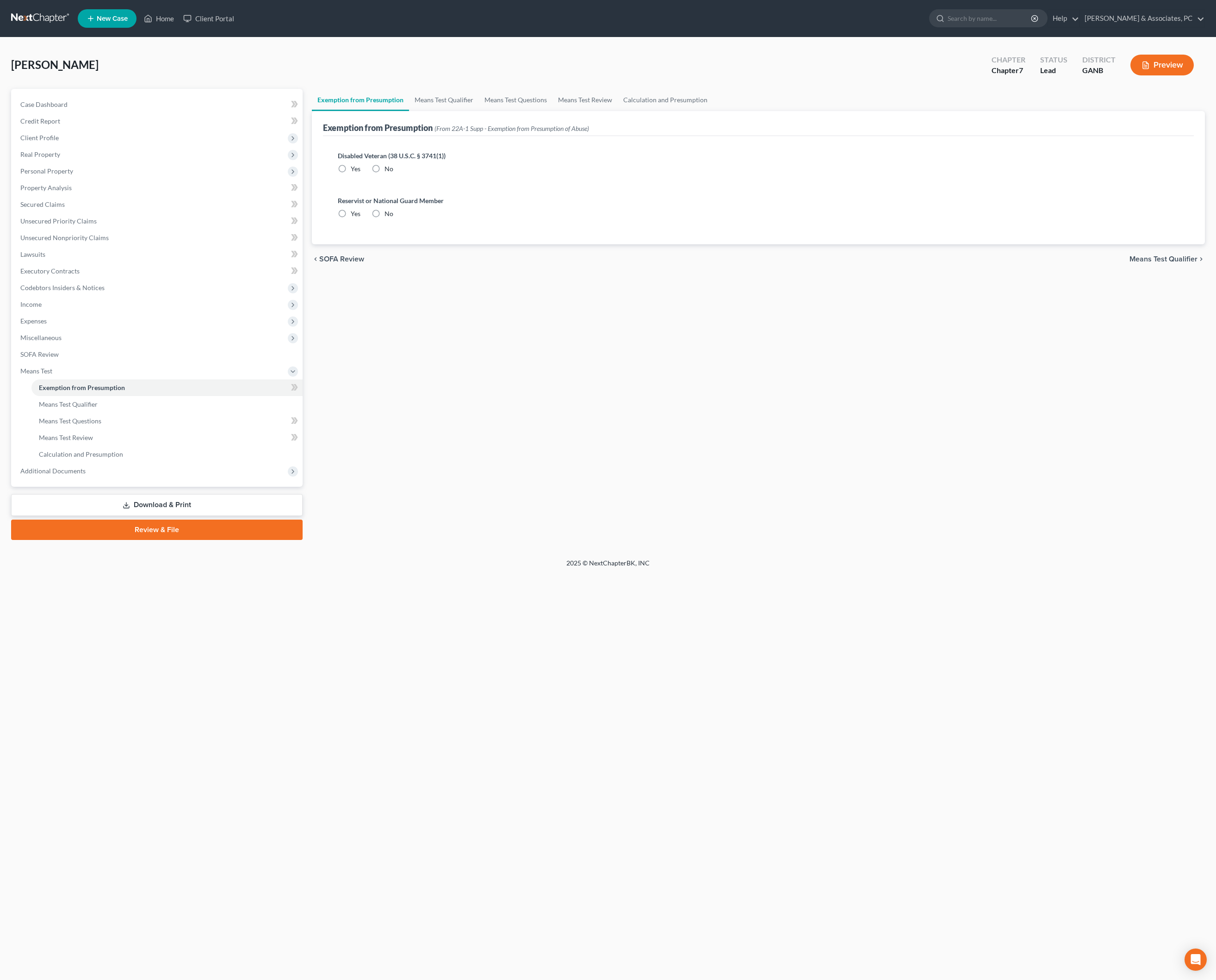
click at [391, 174] on label "No" at bounding box center [389, 169] width 9 height 9
click at [391, 170] on input "No" at bounding box center [390, 167] width 6 height 6
radio input "true"
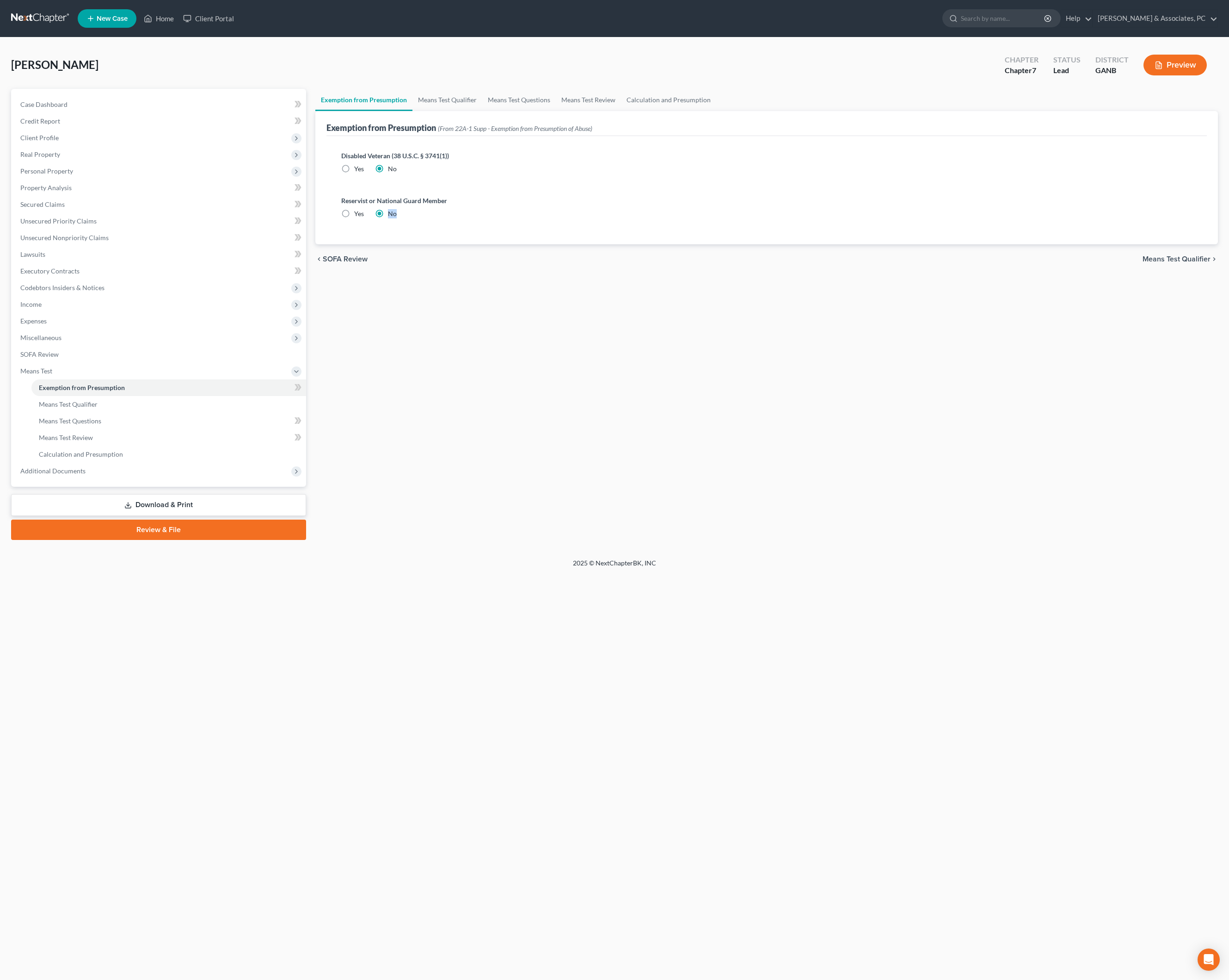
click at [391, 218] on label "No" at bounding box center [392, 213] width 9 height 9
click at [392, 215] on input "No" at bounding box center [394, 212] width 6 height 6
click at [472, 110] on link "Means Test Qualifier" at bounding box center [448, 100] width 70 height 22
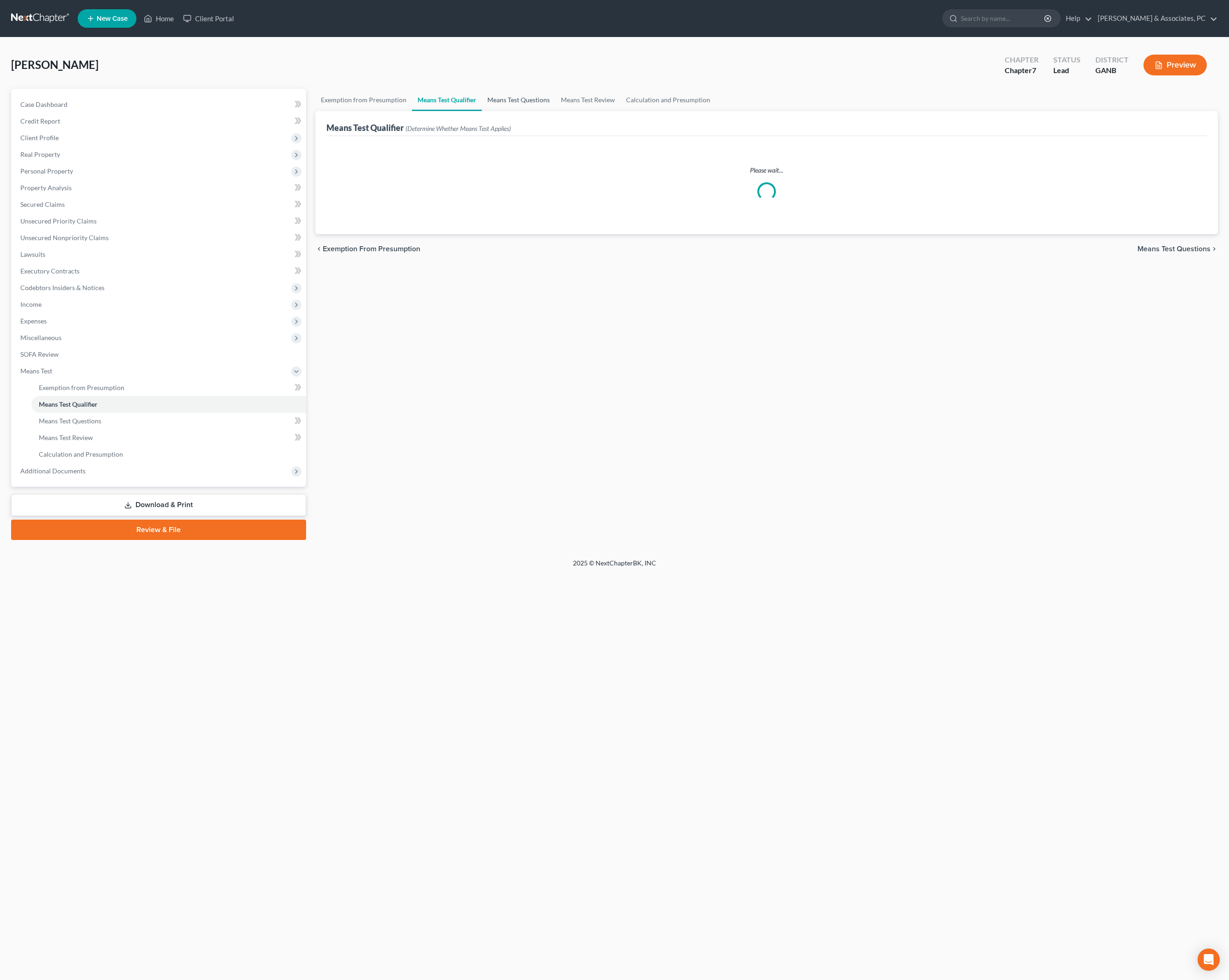
click at [556, 111] on link "Means Test Questions" at bounding box center [518, 100] width 74 height 22
click at [620, 111] on link "Means Test Review" at bounding box center [588, 100] width 66 height 22
click at [716, 104] on link "Calculation and Presumption" at bounding box center [668, 100] width 95 height 22
click at [482, 111] on link "Means Test Qualifier" at bounding box center [447, 100] width 70 height 22
click at [384, 110] on link "Exemption from Presumption" at bounding box center [364, 100] width 96 height 22
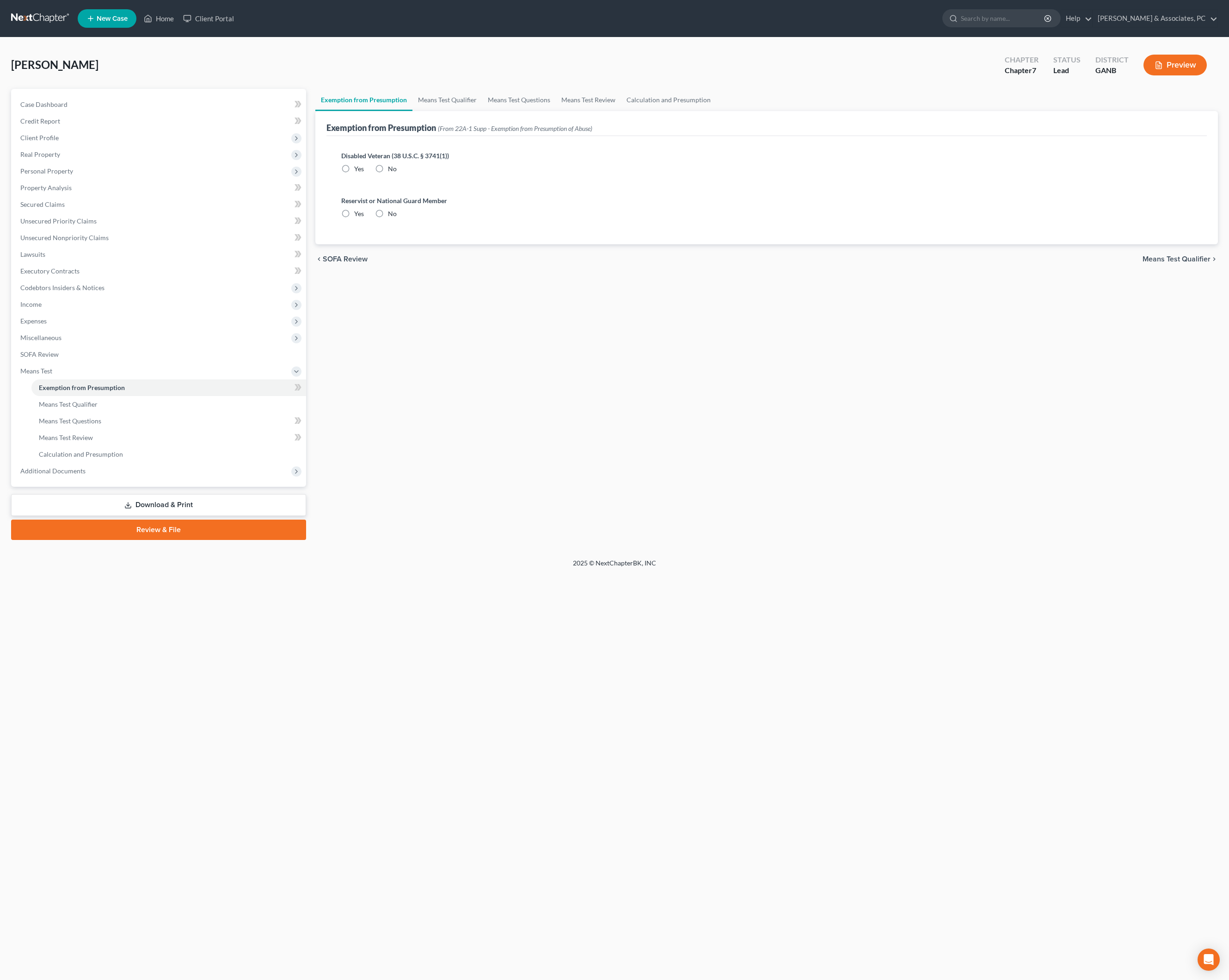
click at [395, 174] on label "No" at bounding box center [392, 169] width 9 height 9
click at [395, 170] on input "No" at bounding box center [394, 167] width 6 height 6
radio input "true"
click at [390, 218] on label "No" at bounding box center [392, 213] width 9 height 9
click at [392, 215] on input "No" at bounding box center [394, 212] width 6 height 6
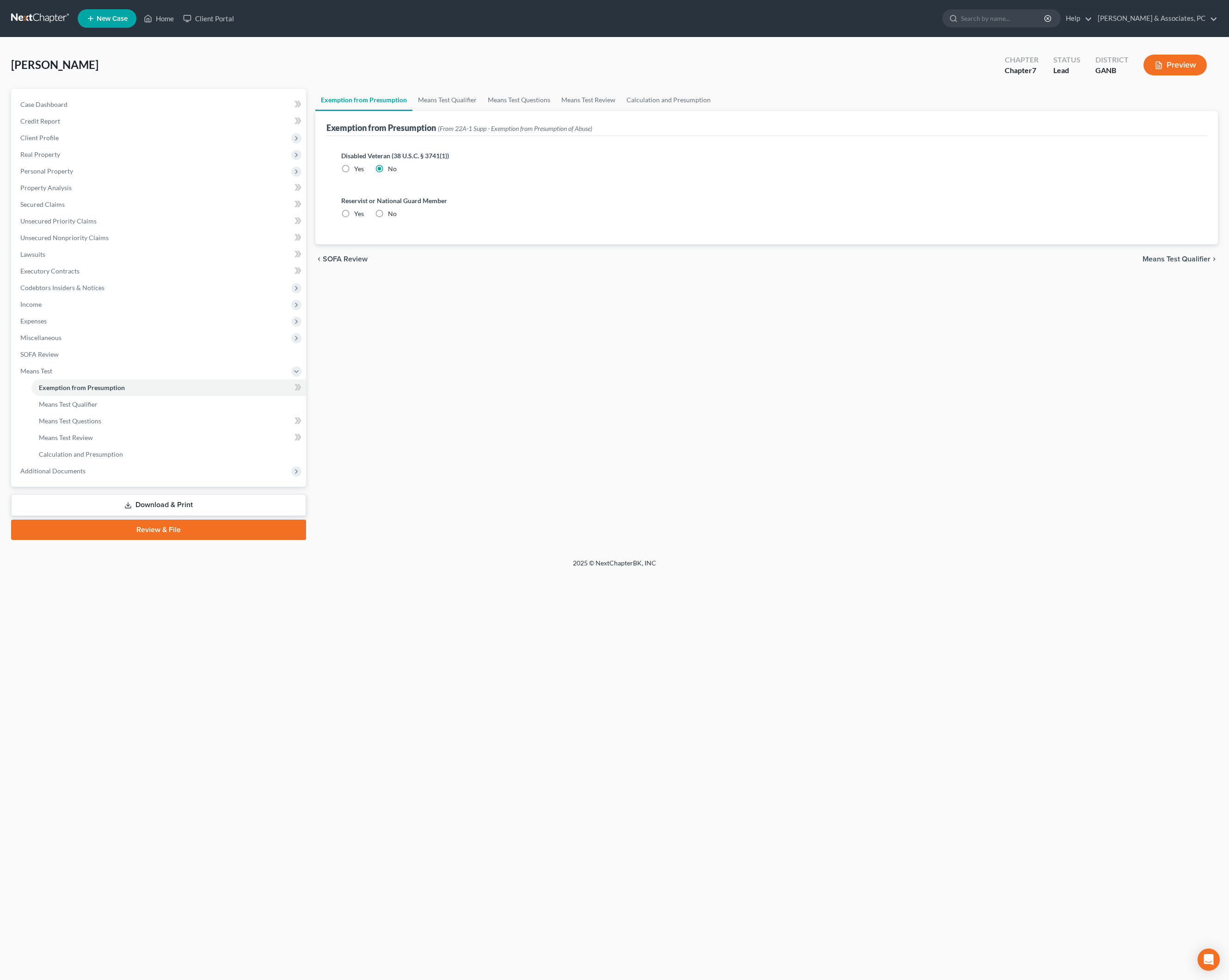
radio input "true"
click at [476, 111] on link "Means Test Qualifier" at bounding box center [448, 100] width 70 height 22
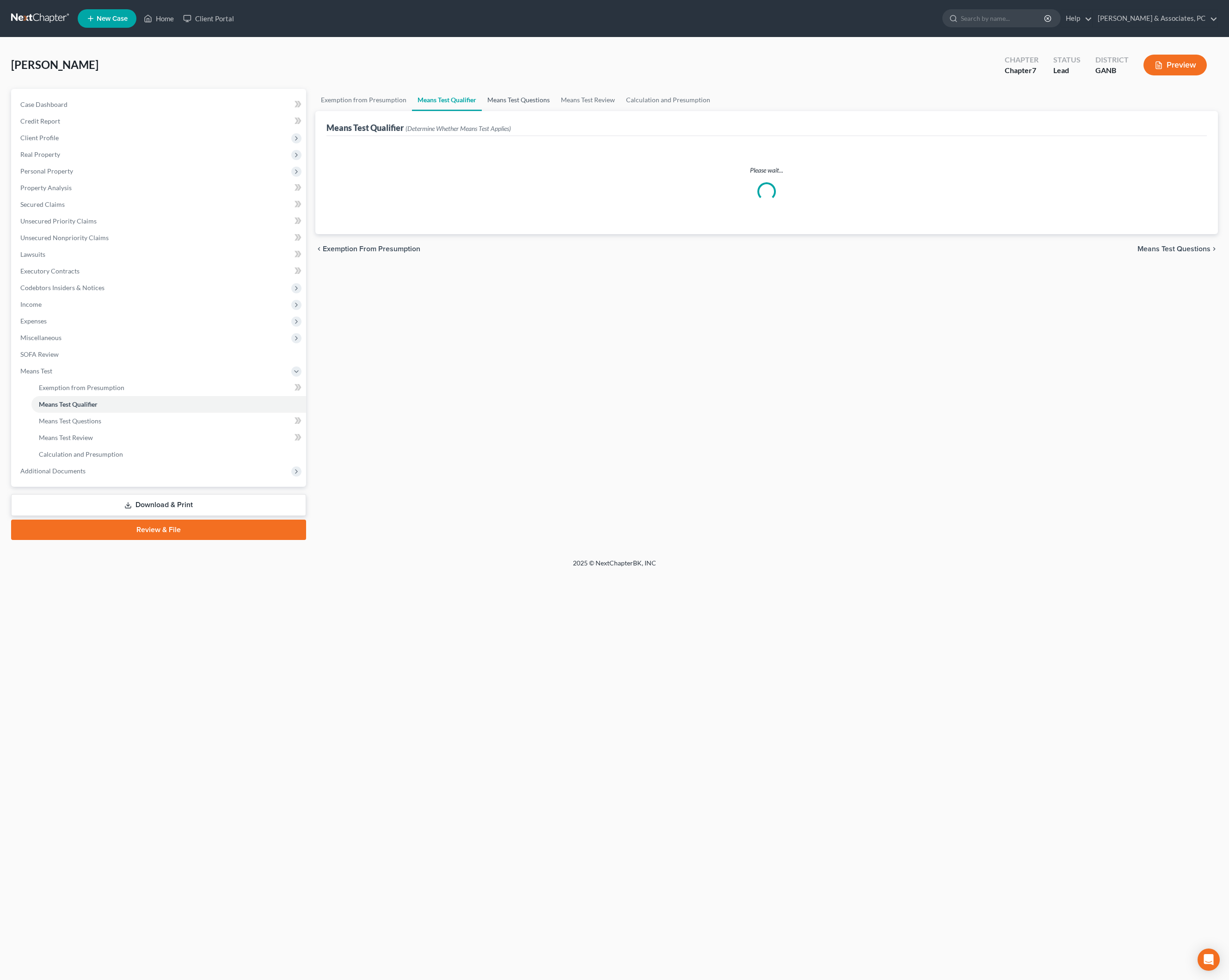
click at [556, 105] on link "Means Test Questions" at bounding box center [518, 100] width 74 height 22
select select "1"
select select "60"
select select "1"
select select "60"
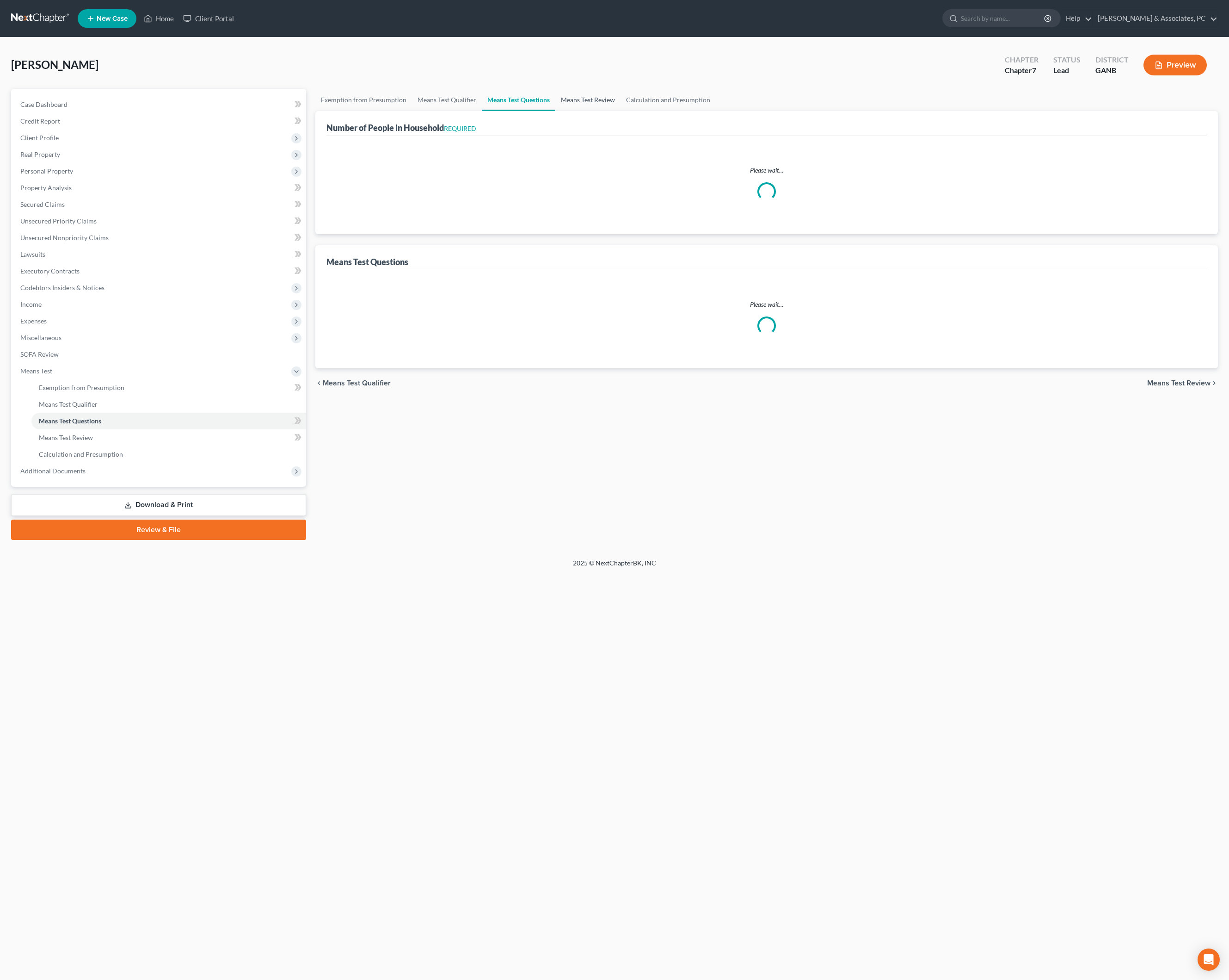
select select "0"
select select "60"
select select "1"
select select "0"
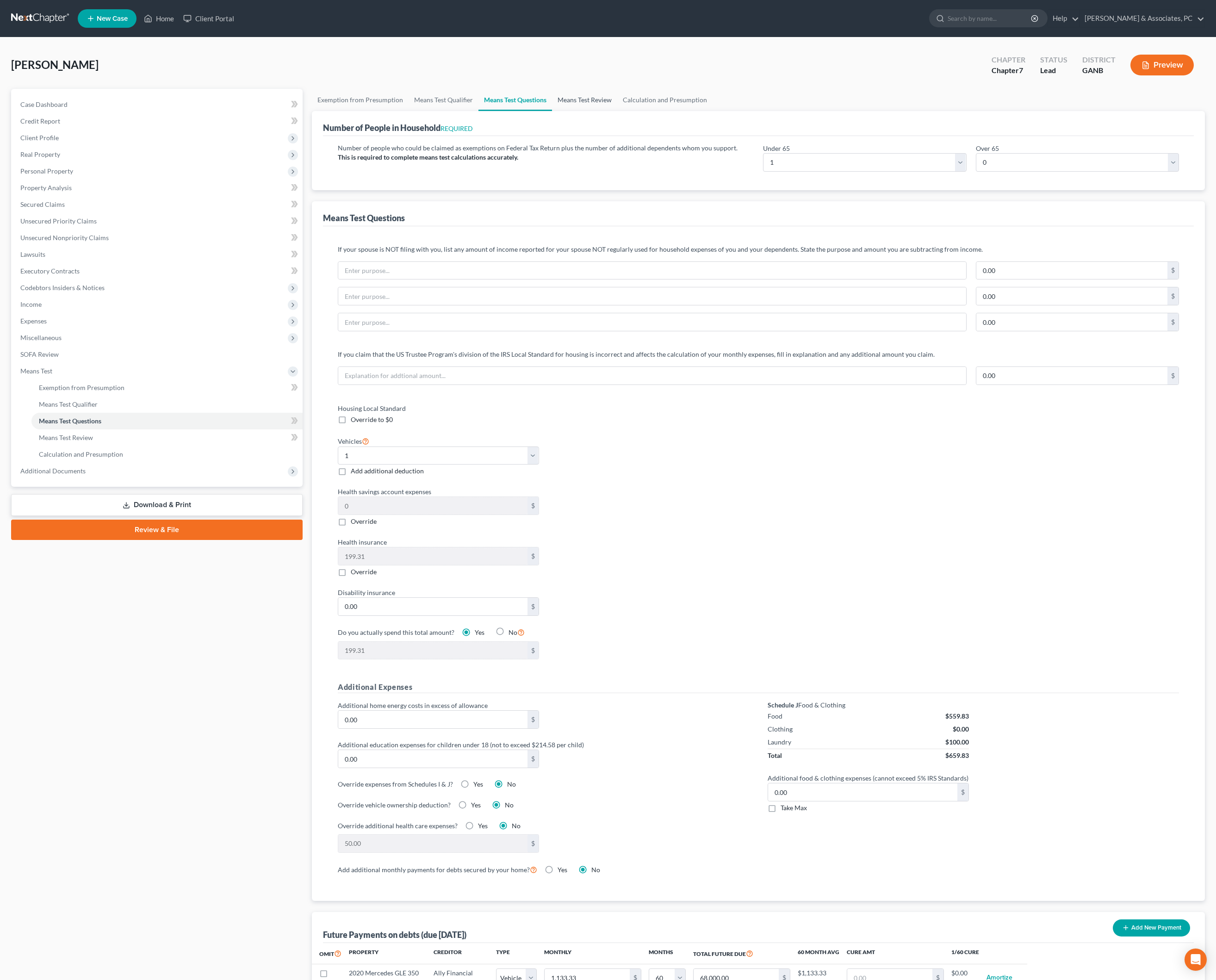
click at [617, 111] on link "Means Test Review" at bounding box center [584, 100] width 66 height 22
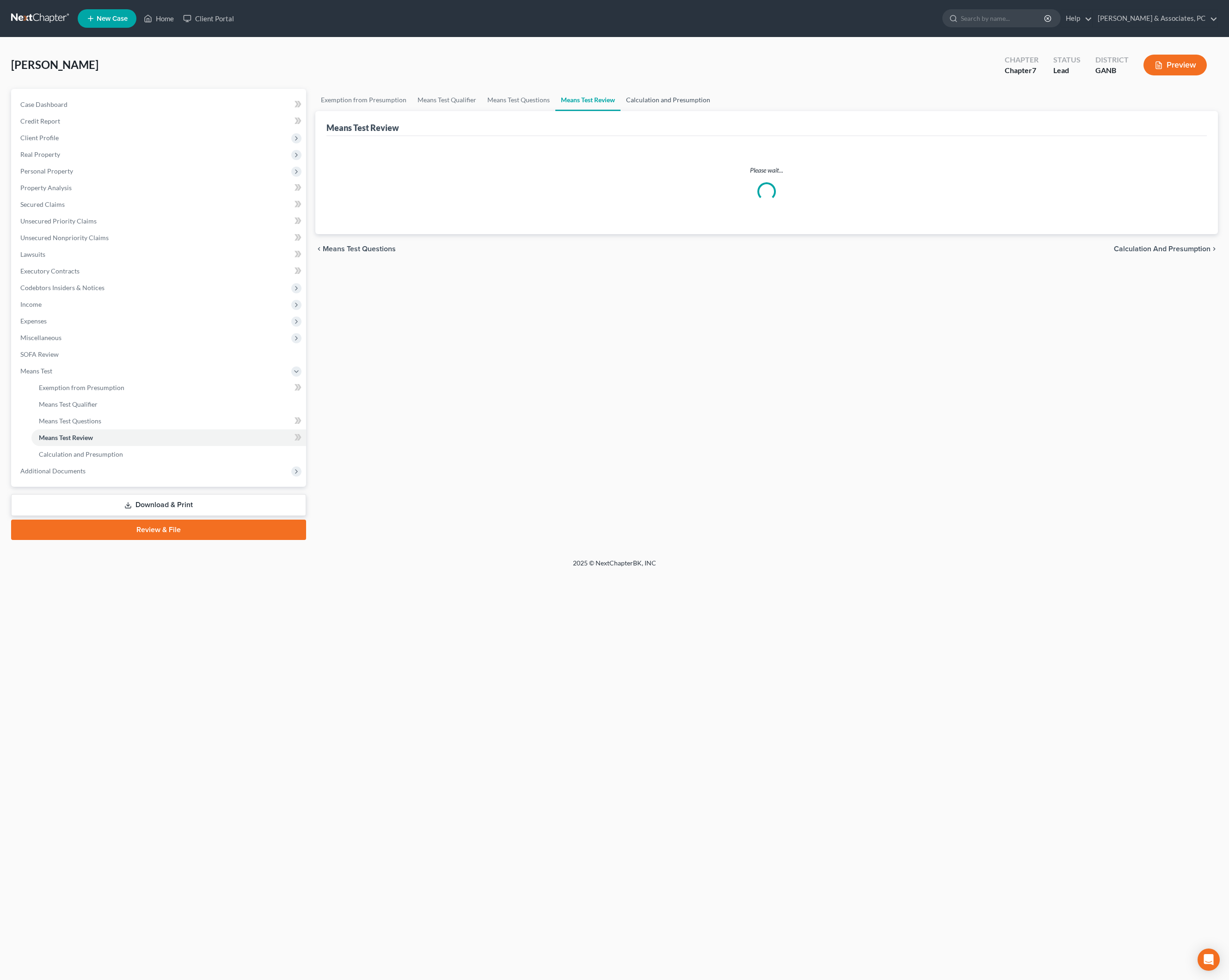
click at [716, 108] on link "Calculation and Presumption" at bounding box center [668, 100] width 95 height 22
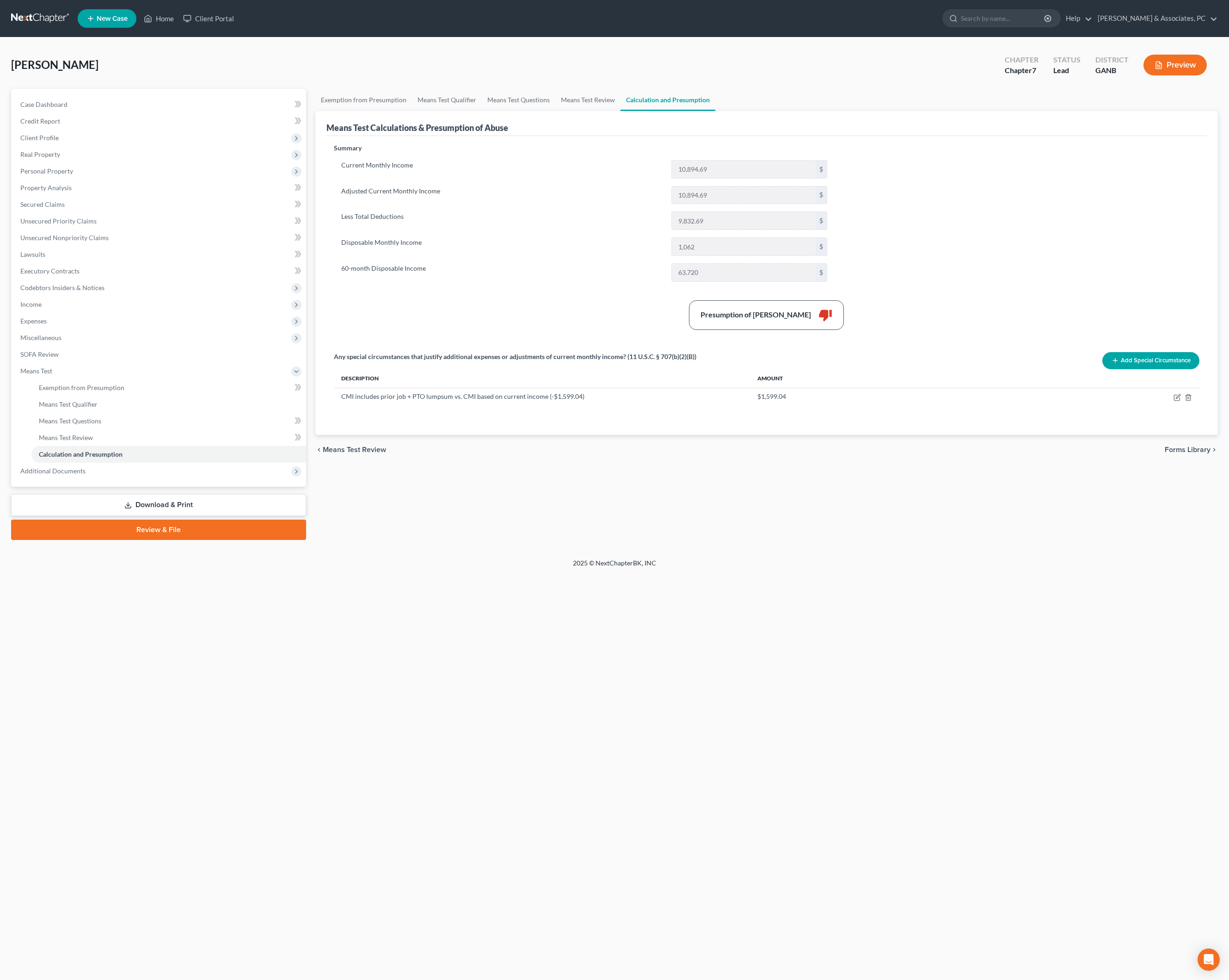
click at [1001, 677] on div "Home New Case Client Portal Rickman & Associates, PC rob@thegeorgialawfirm.com …" at bounding box center [614, 490] width 1229 height 980
click at [66, 380] on span "Means Test" at bounding box center [159, 371] width 293 height 17
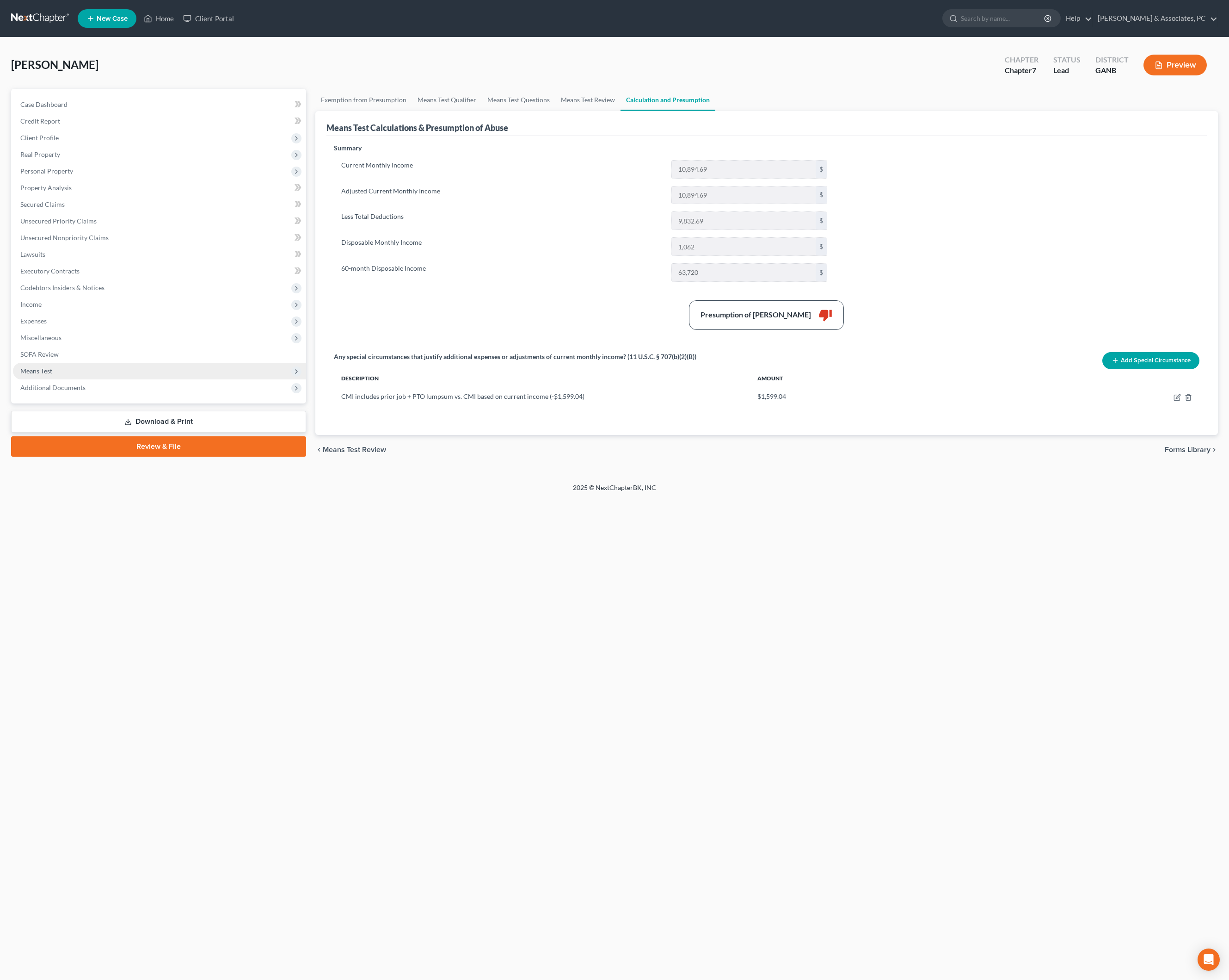
click at [66, 380] on span "Means Test" at bounding box center [159, 371] width 293 height 17
